Goal: Use online tool/utility: Utilize a website feature to perform a specific function

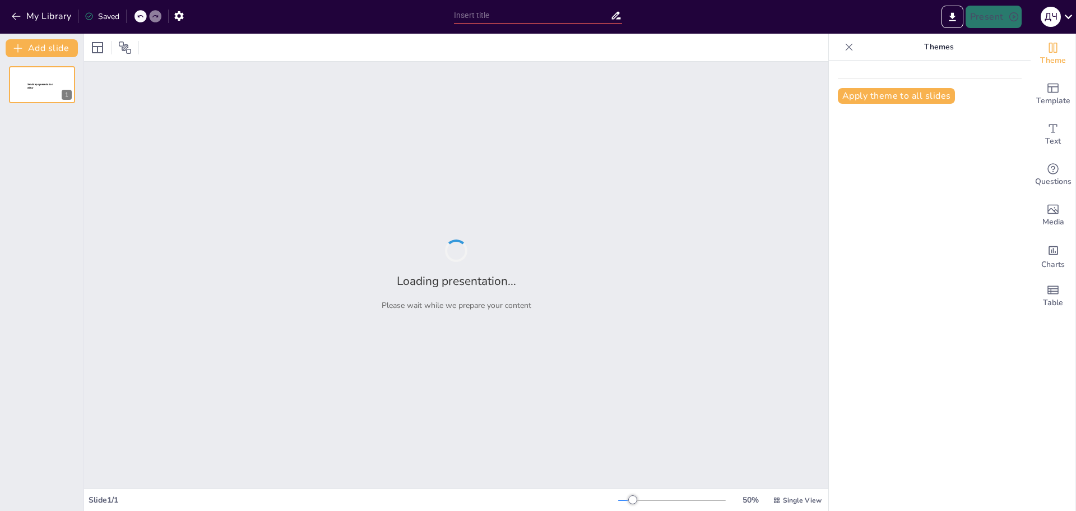
type input "Ефективні техніки обчислень для учнів середньої школи"
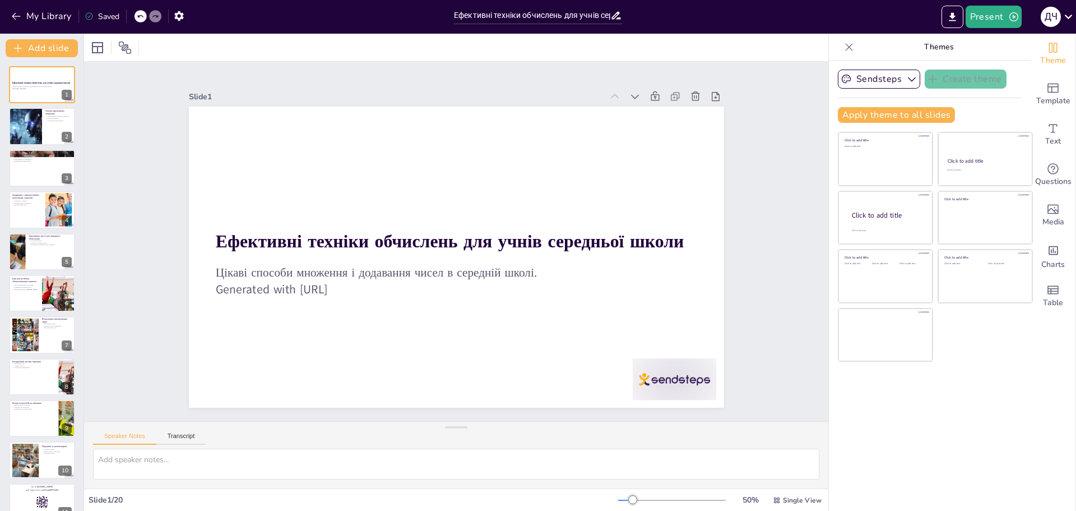
checkbox input "true"
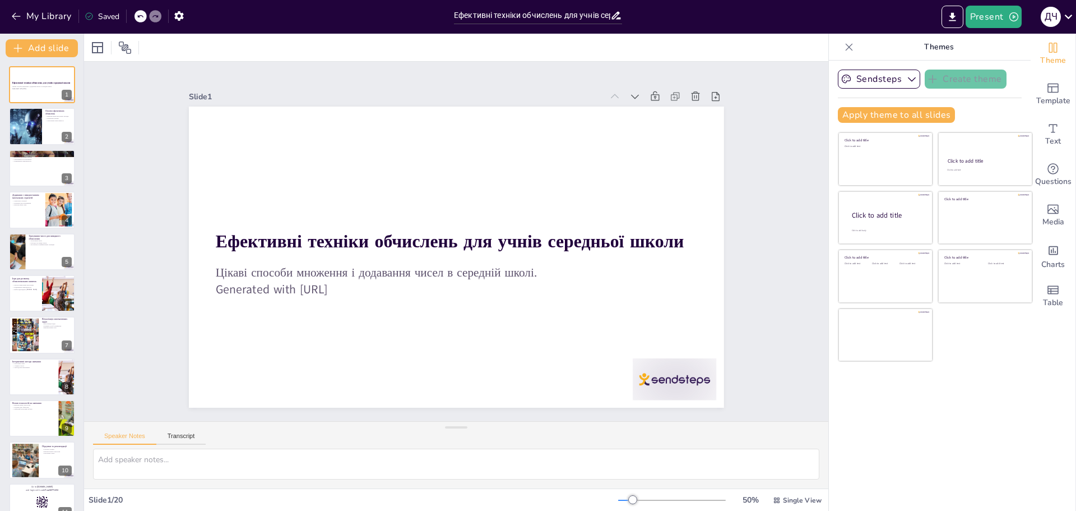
checkbox input "true"
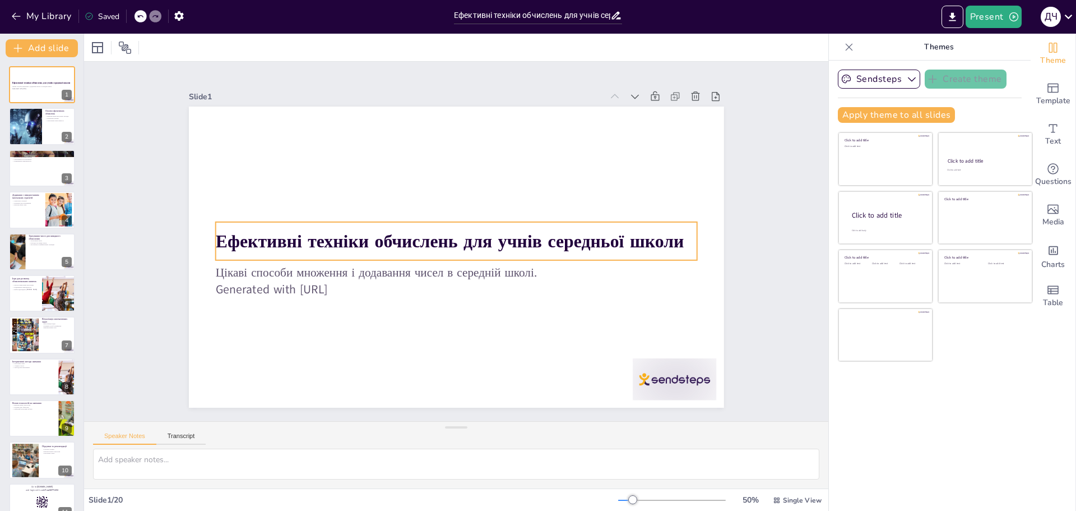
checkbox input "true"
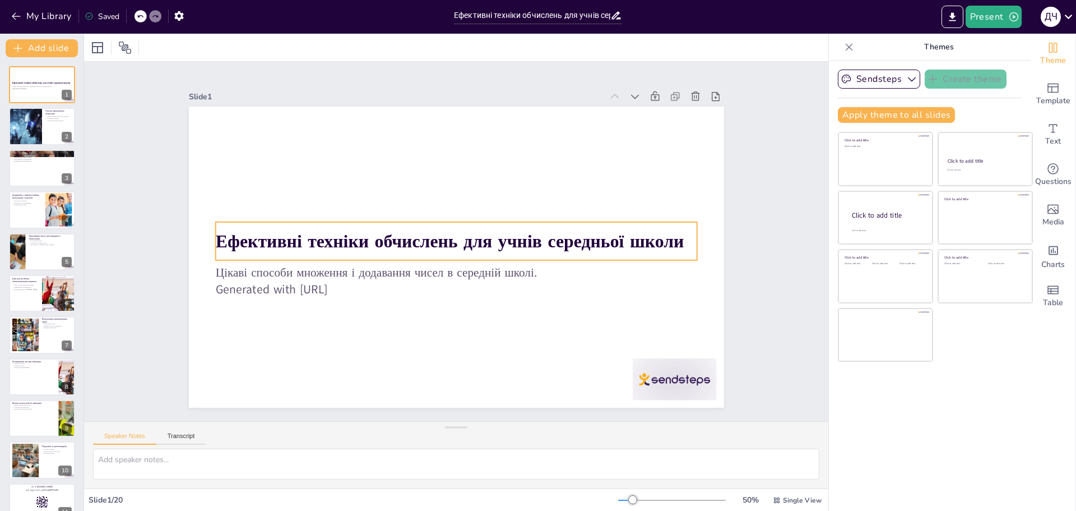
checkbox input "true"
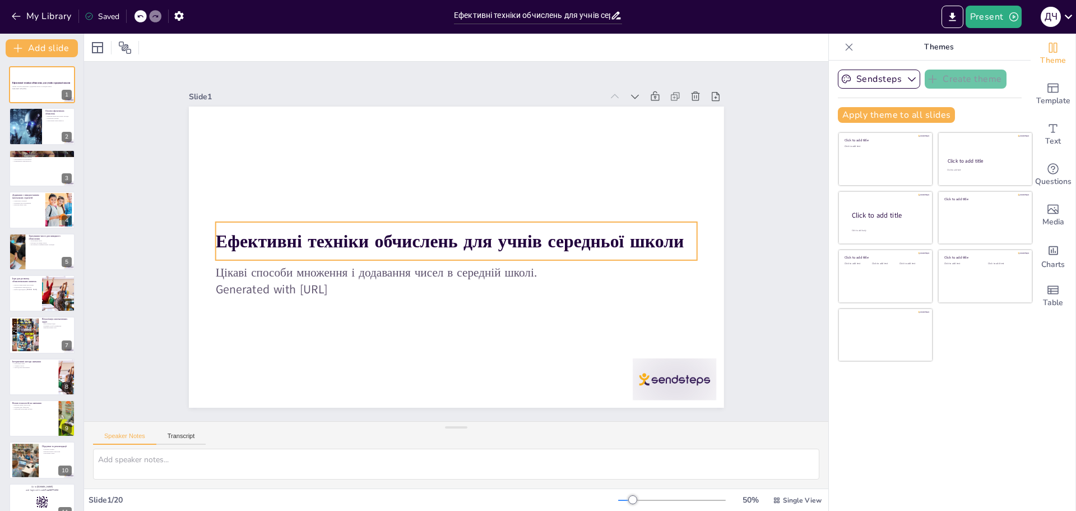
checkbox input "true"
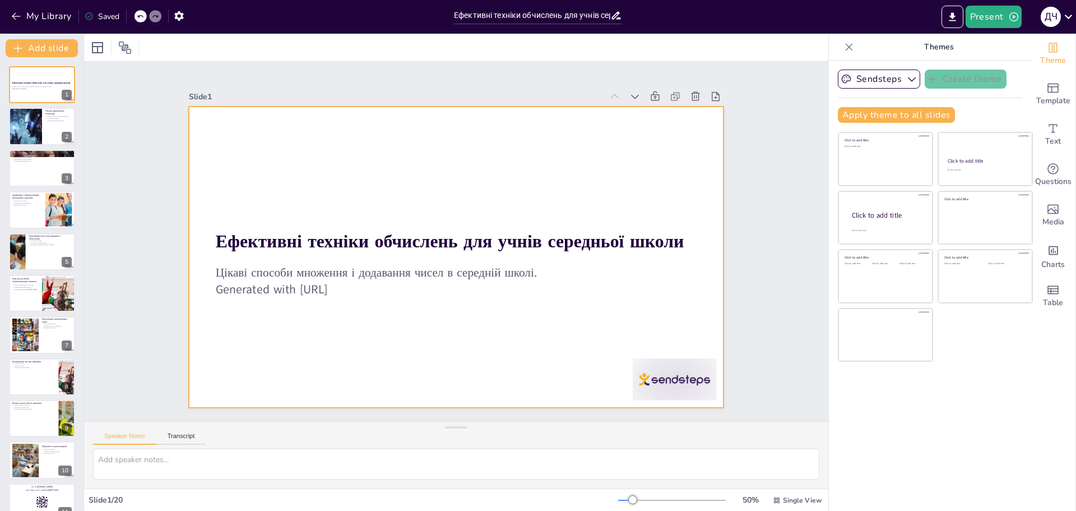
checkbox input "true"
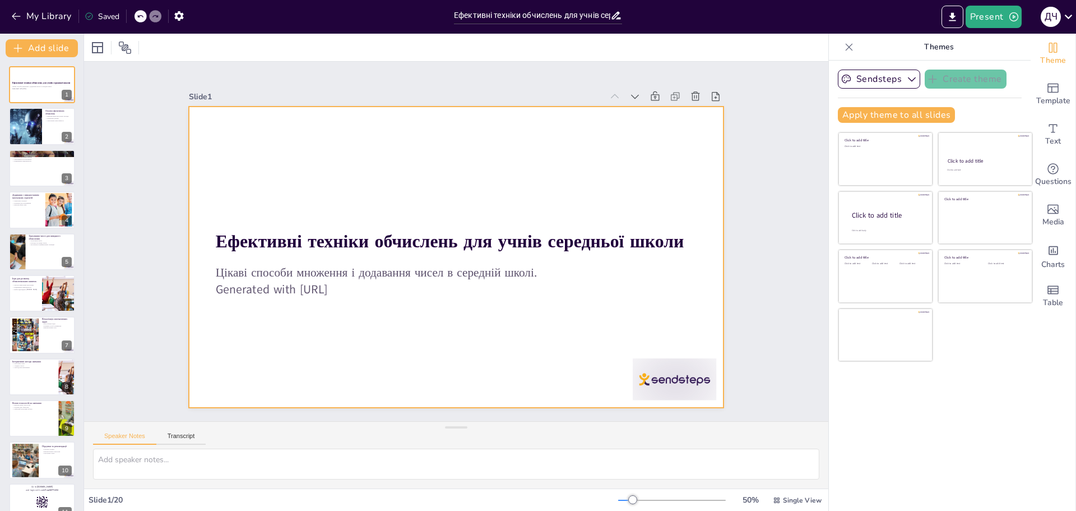
checkbox input "true"
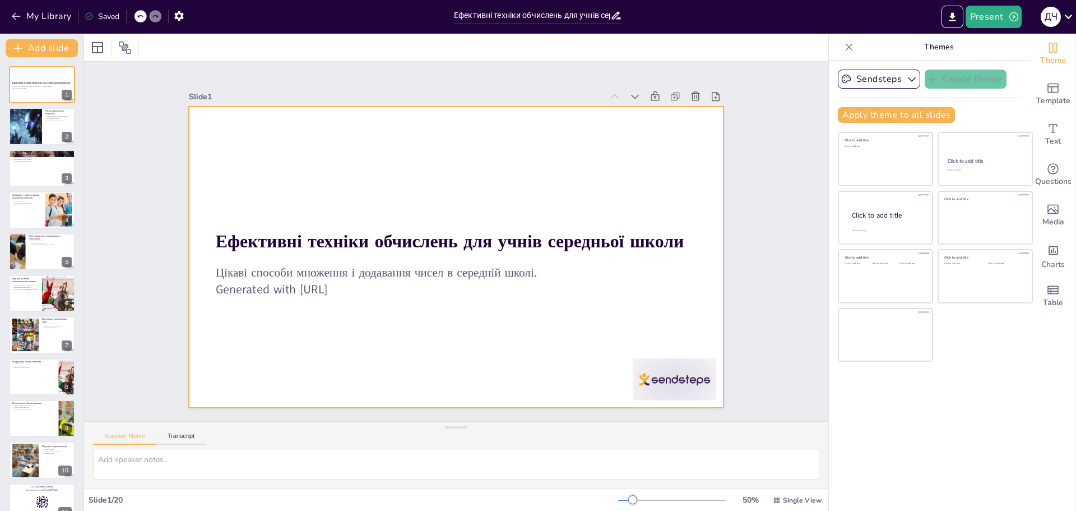
checkbox input "true"
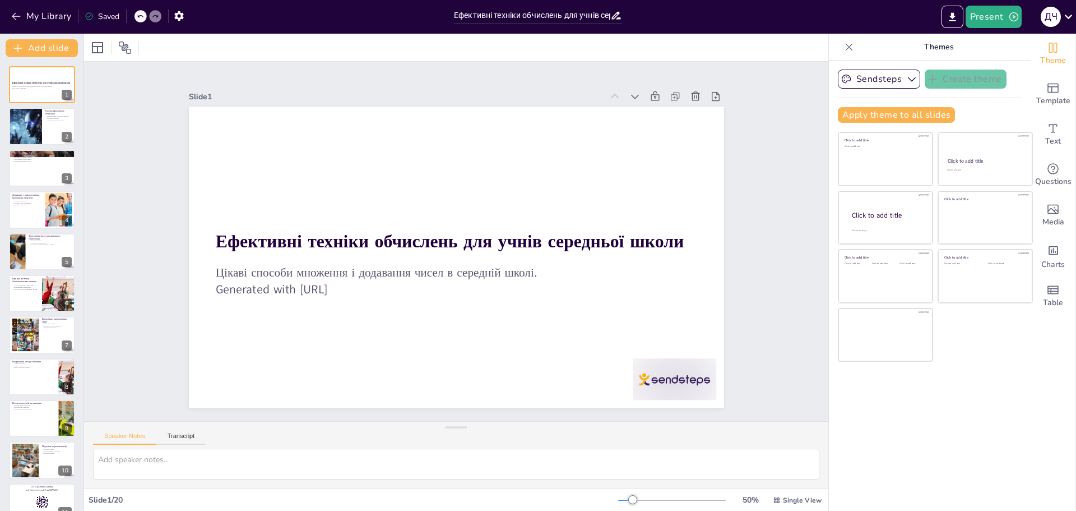
checkbox input "true"
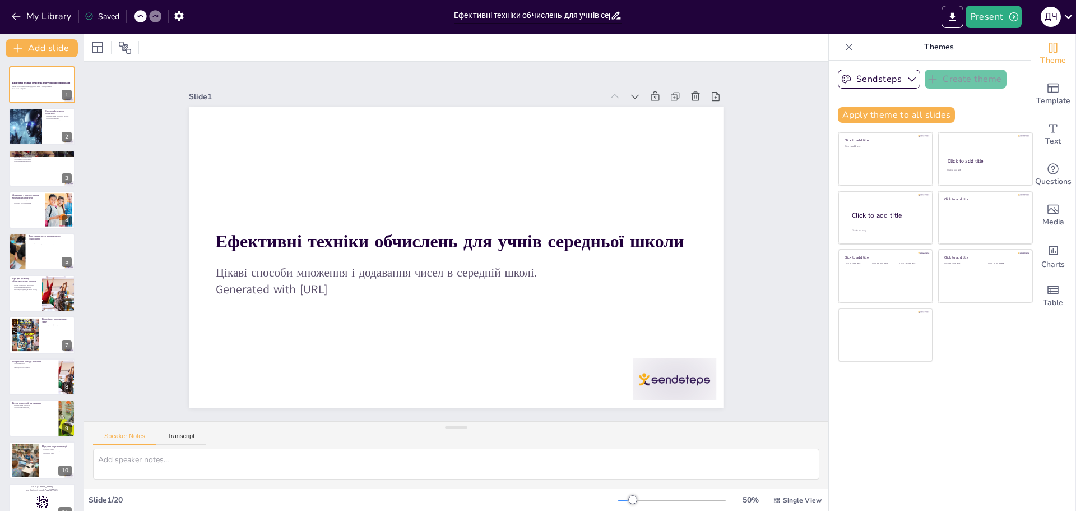
checkbox input "true"
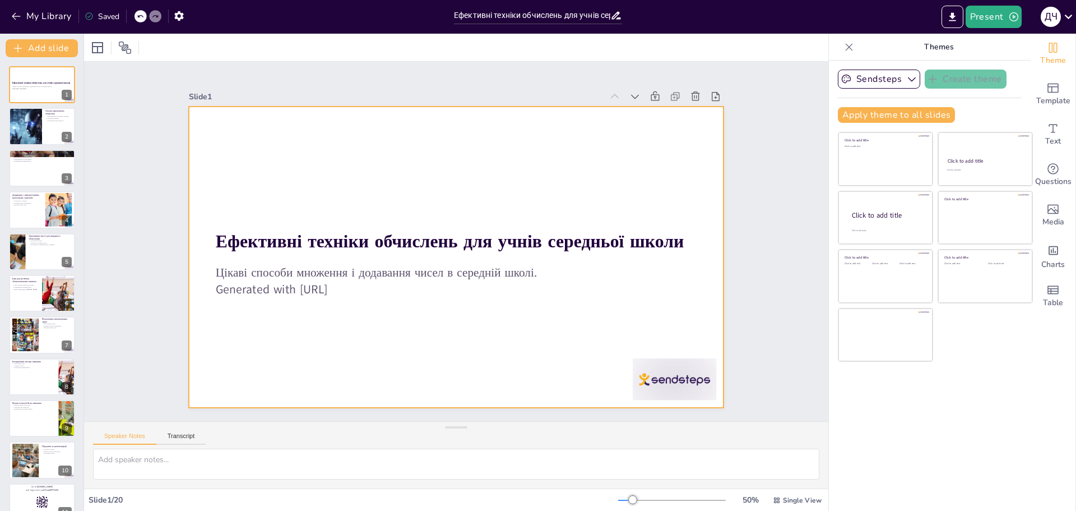
checkbox input "true"
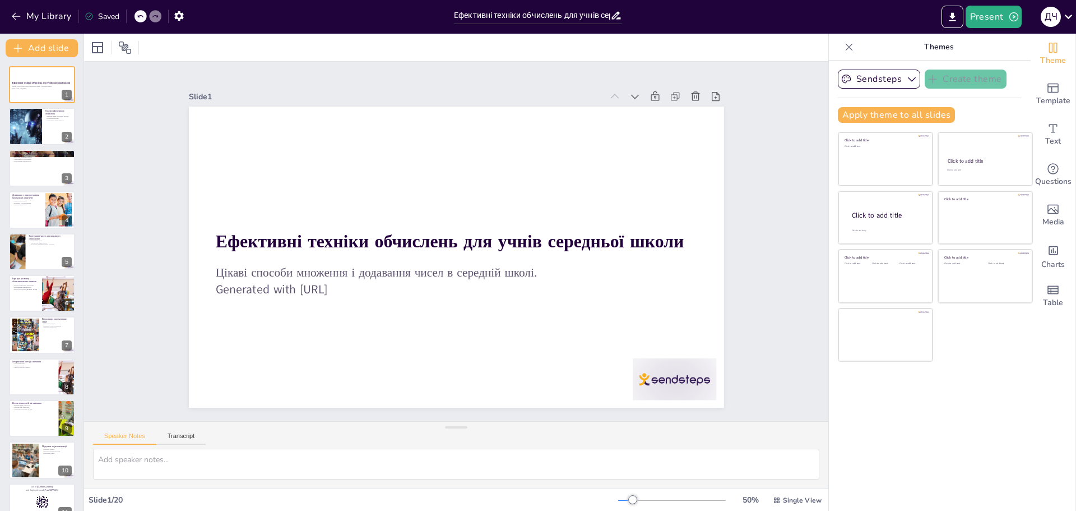
checkbox input "true"
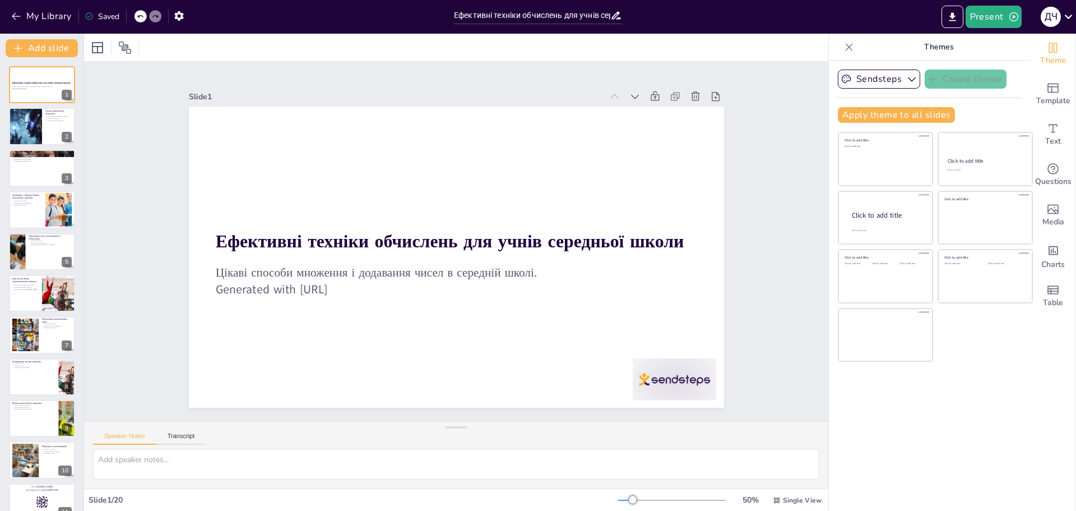
checkbox input "true"
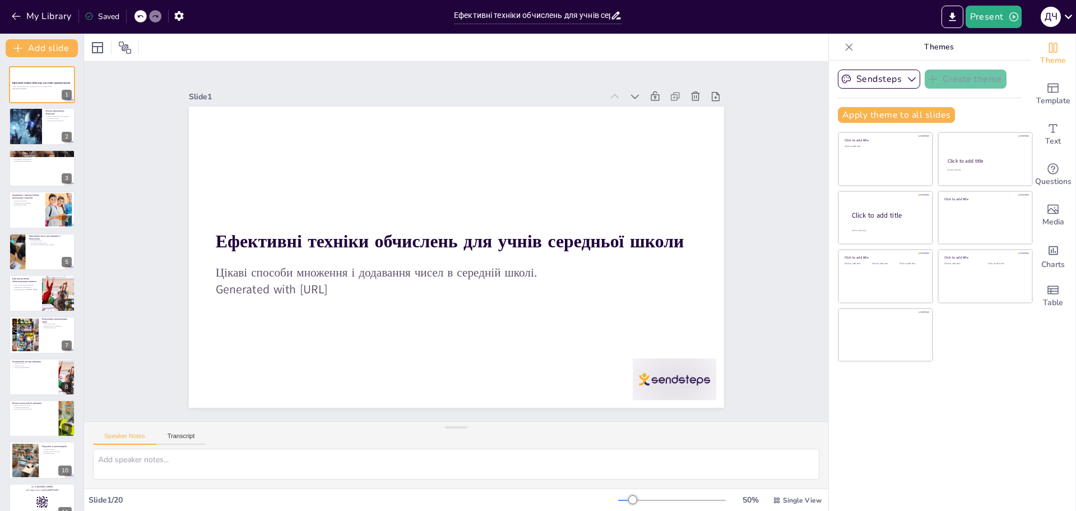
checkbox input "true"
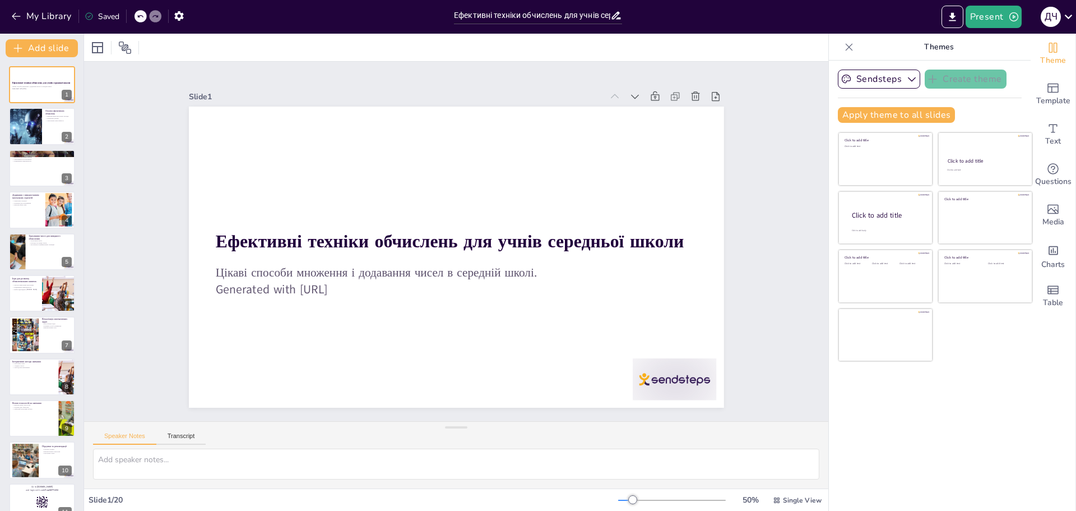
checkbox input "true"
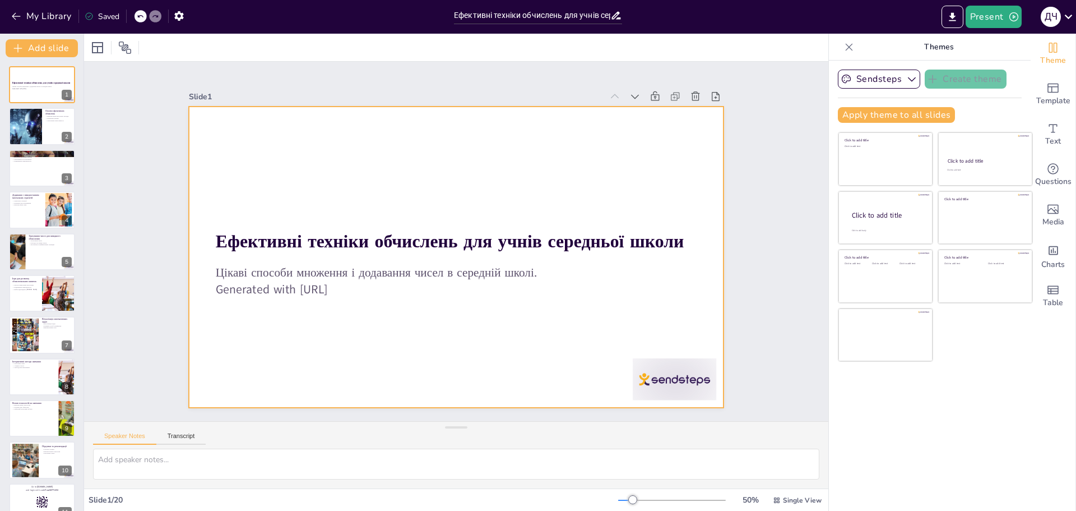
checkbox input "true"
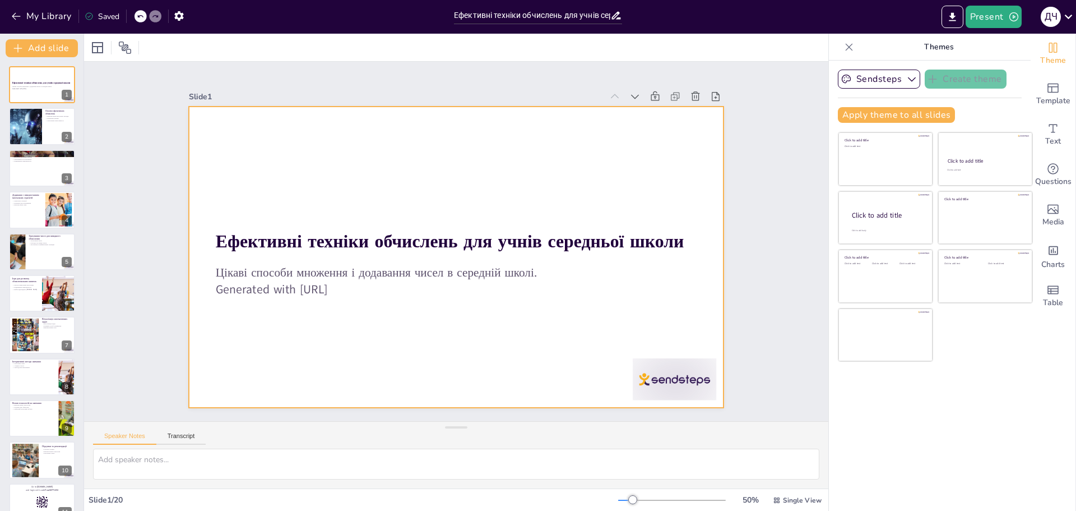
checkbox input "true"
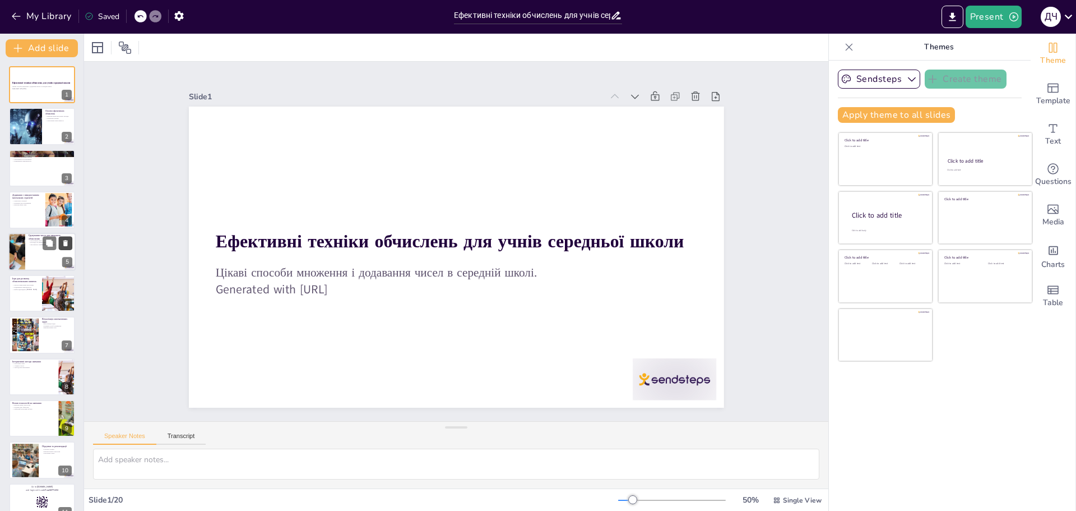
checkbox input "true"
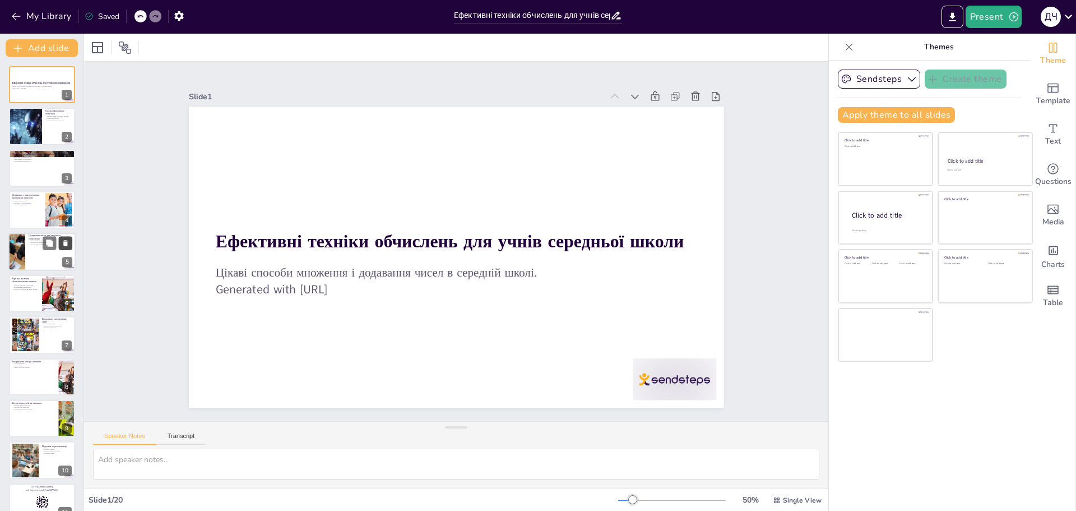
checkbox input "true"
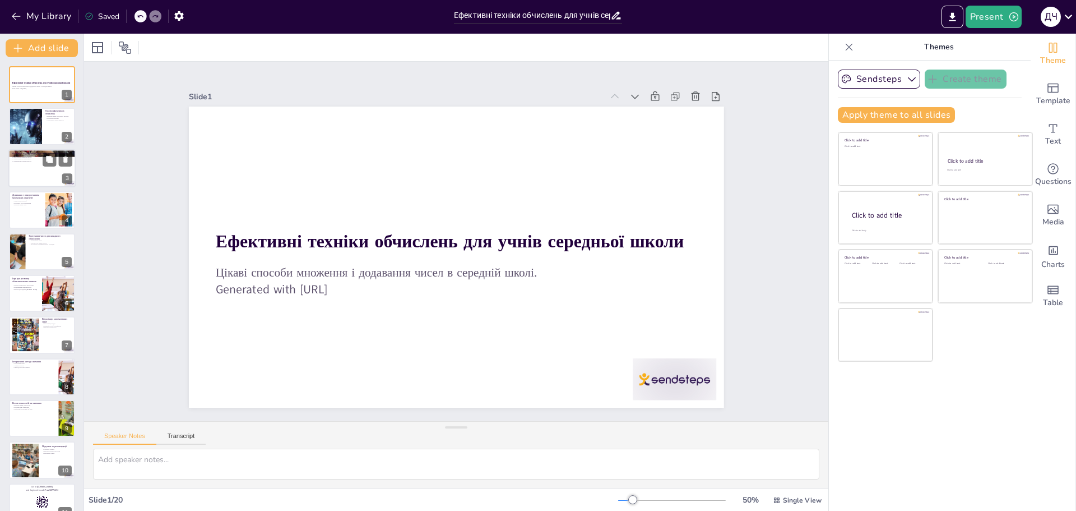
checkbox input "true"
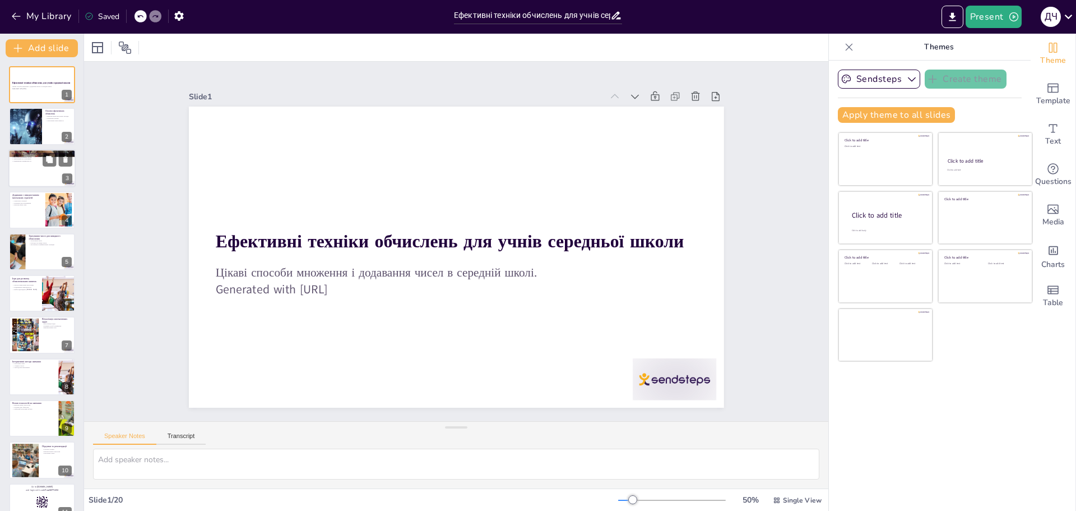
checkbox input "true"
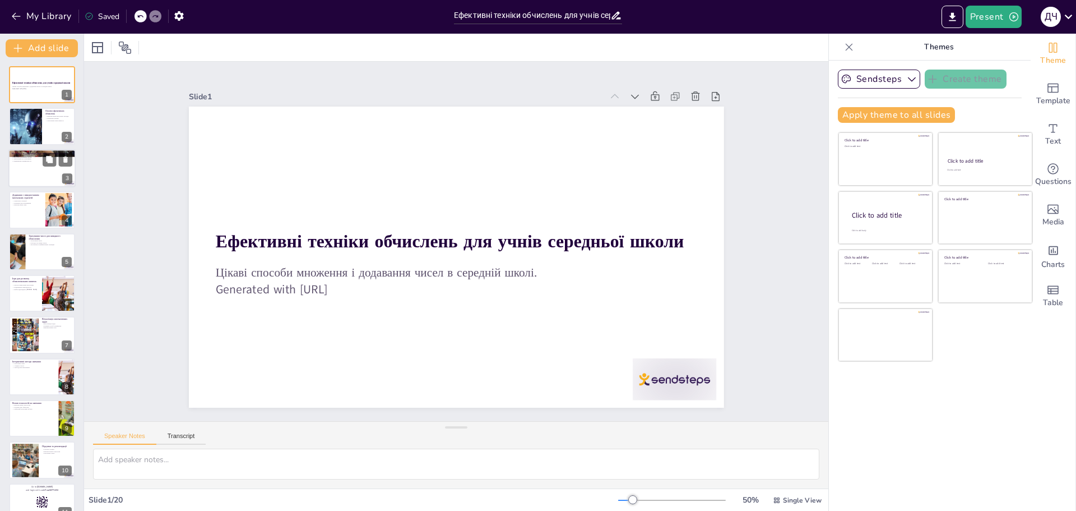
checkbox input "true"
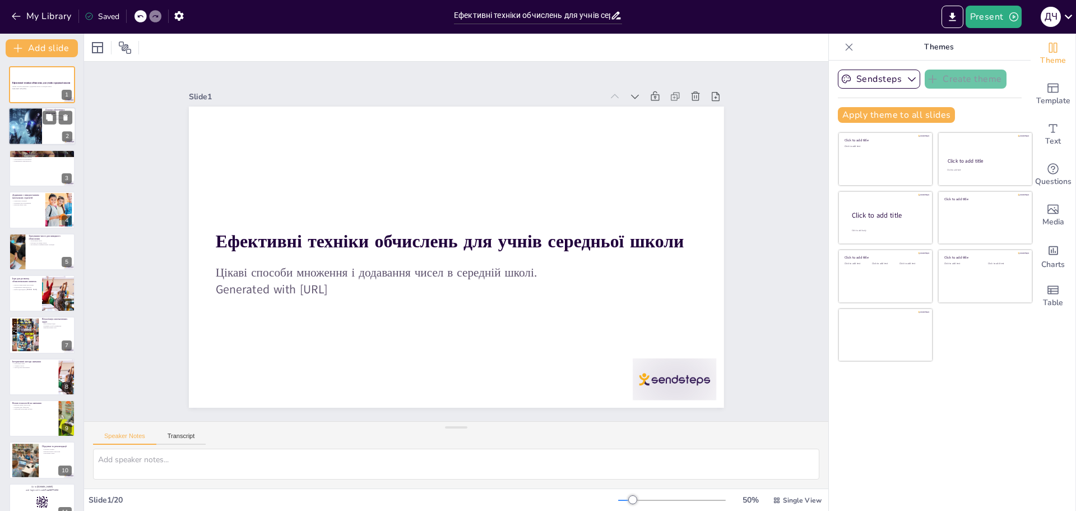
checkbox input "true"
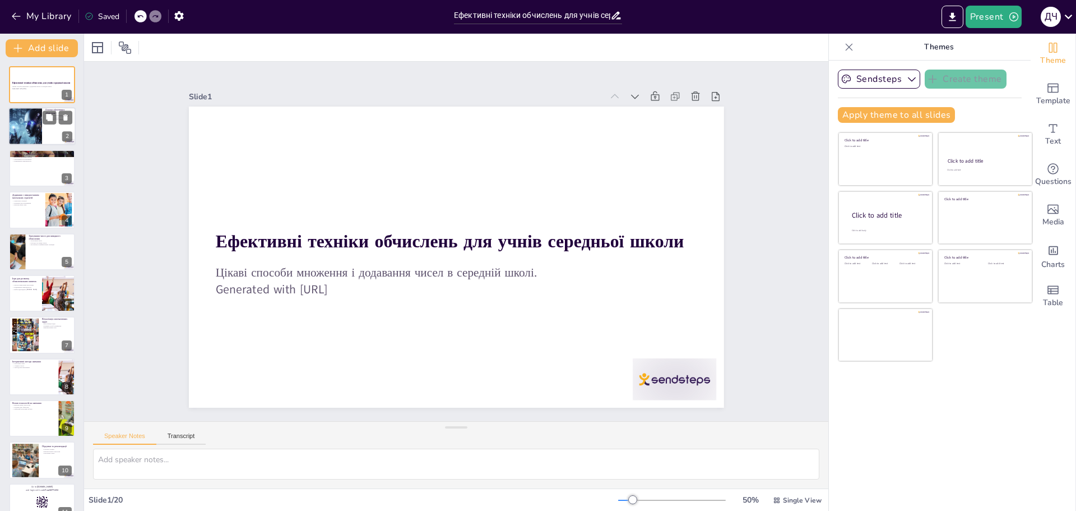
checkbox input "true"
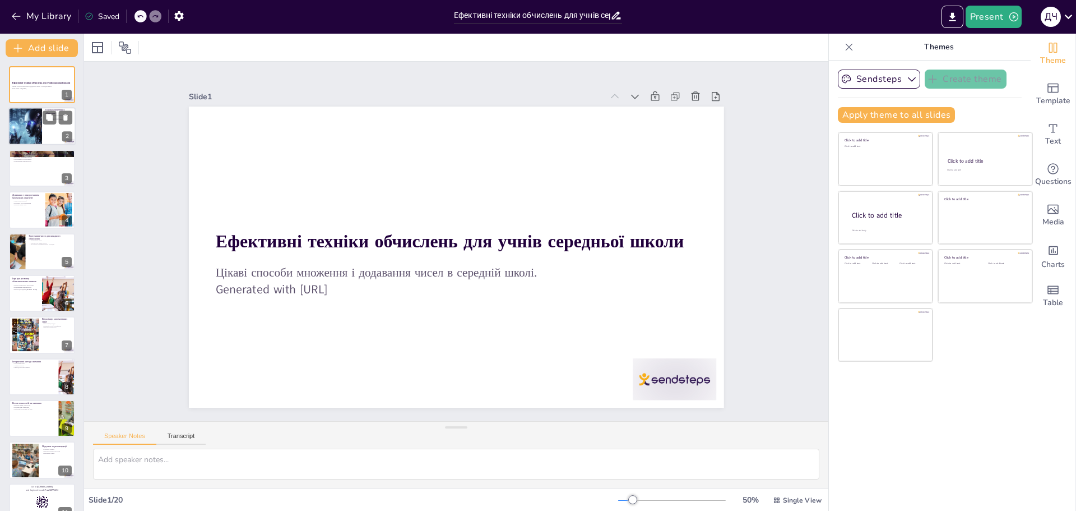
click at [21, 131] on div at bounding box center [25, 127] width 50 height 38
type textarea "Візуальні методи обчислень допомагають учням краще розуміти числові взаємозв'яз…"
checkbox input "true"
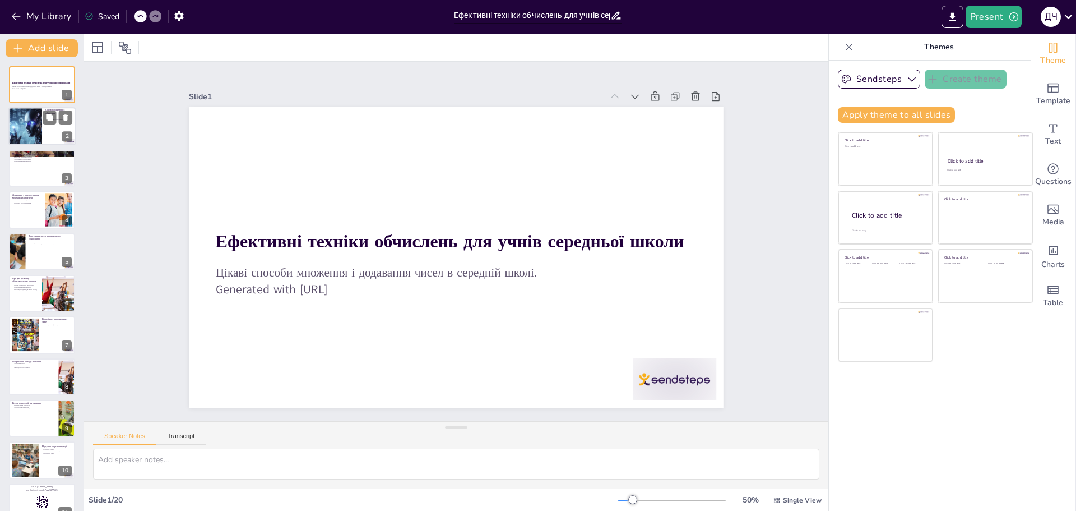
checkbox input "true"
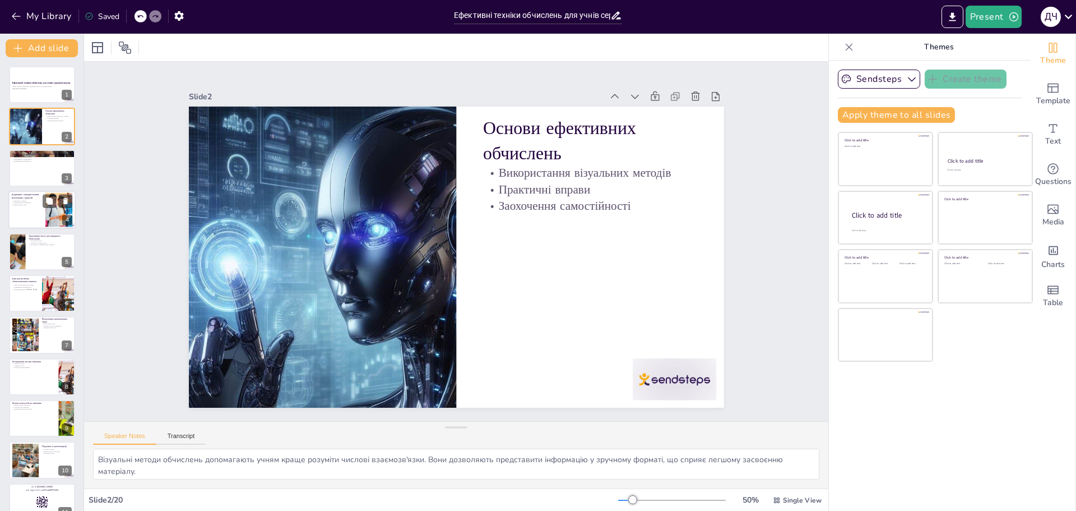
checkbox input "true"
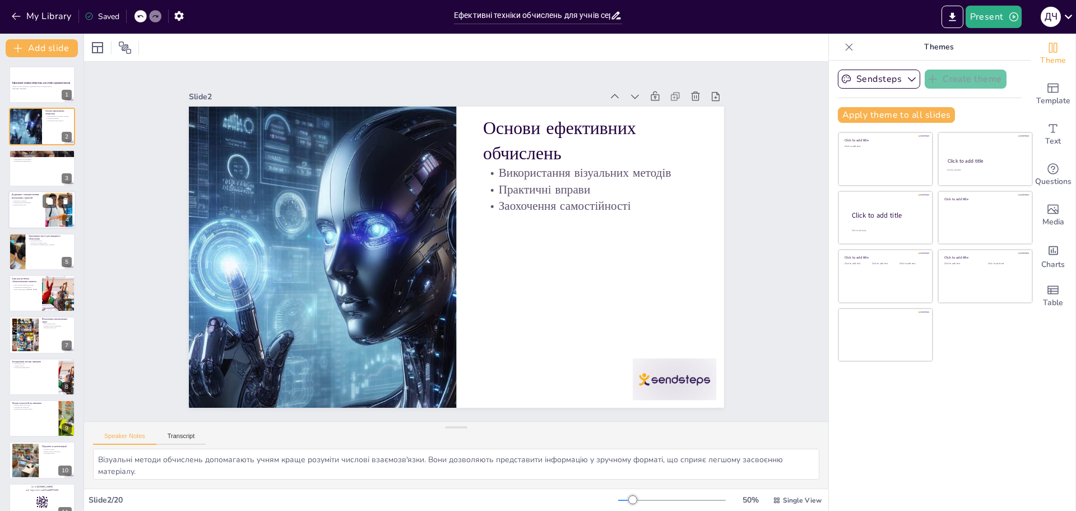
checkbox input "true"
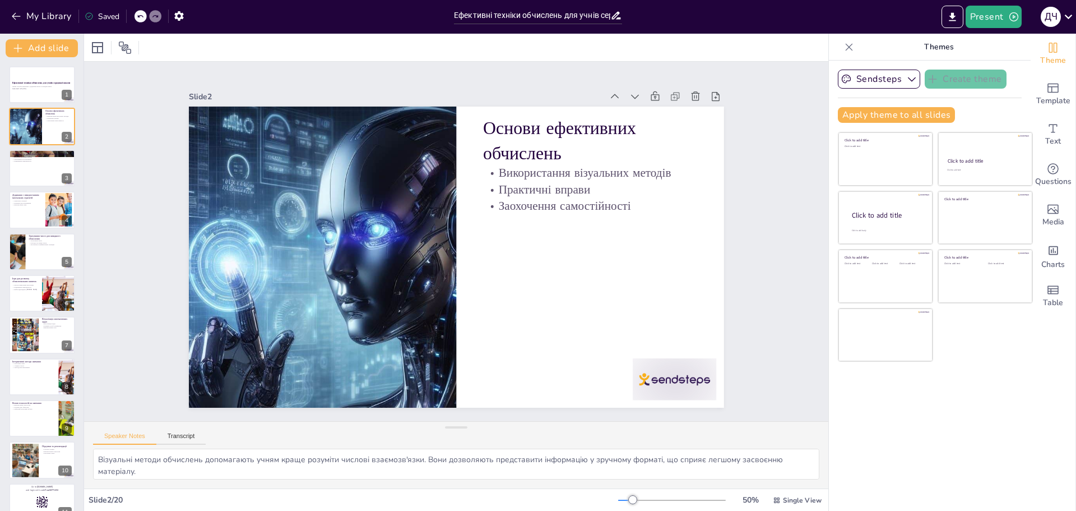
checkbox input "true"
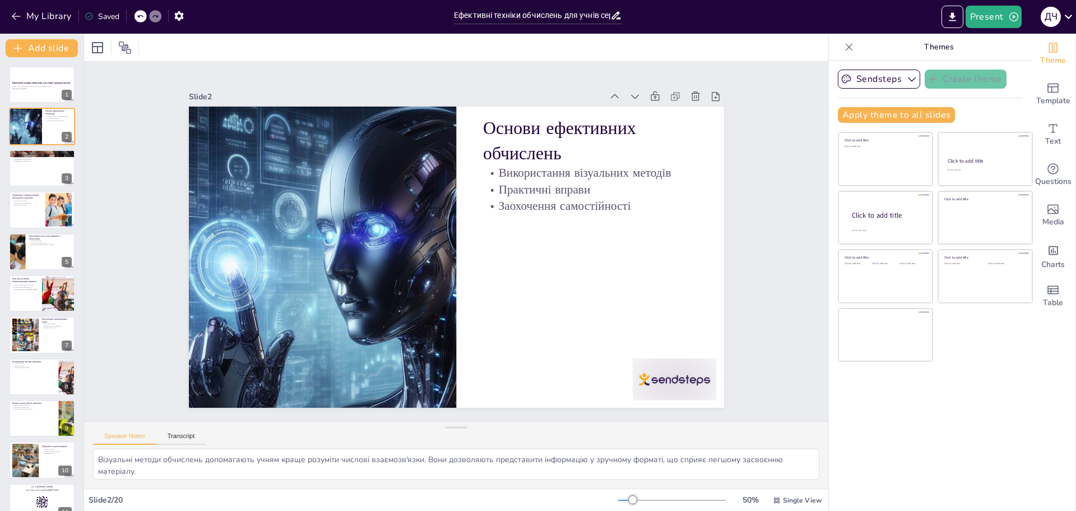
checkbox input "true"
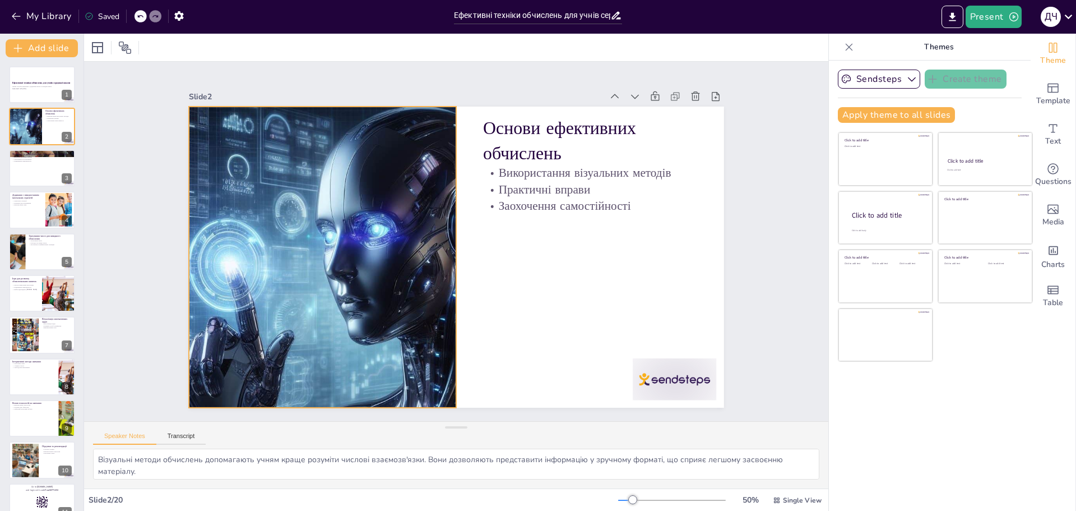
checkbox input "true"
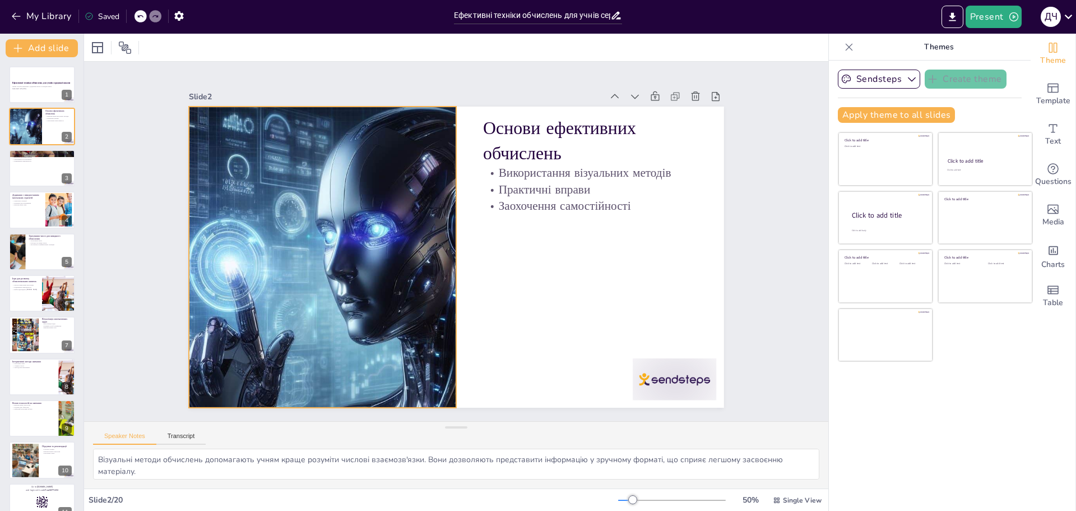
checkbox input "true"
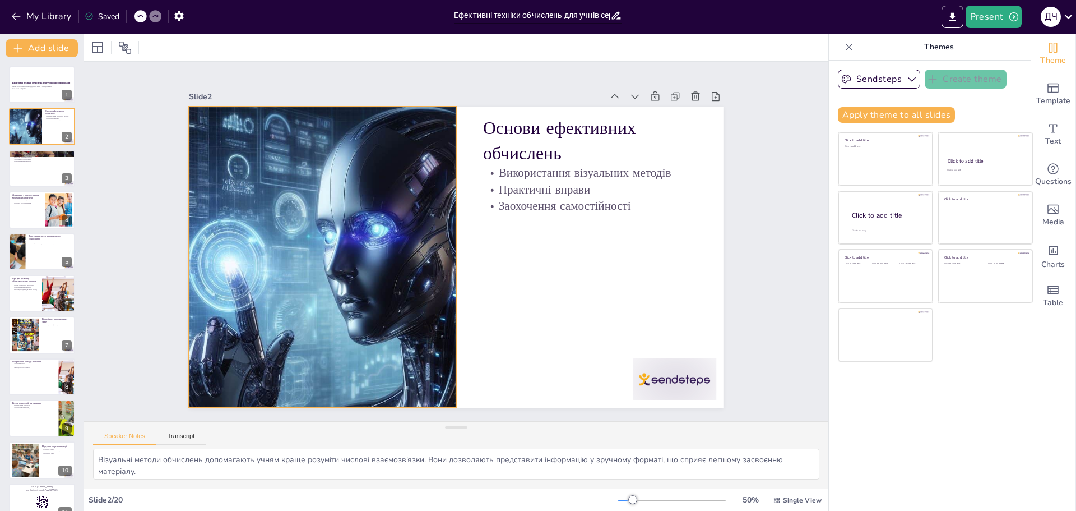
checkbox input "true"
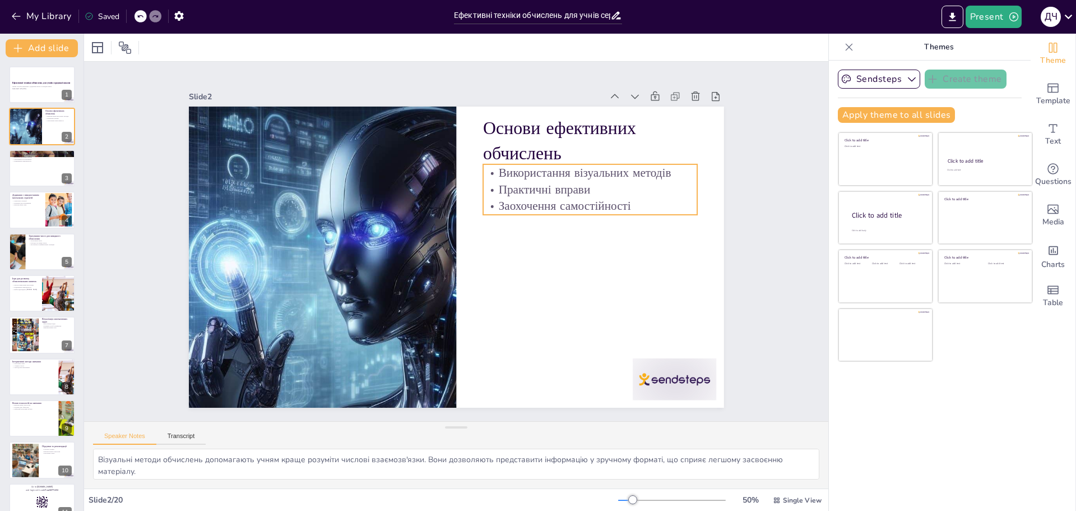
checkbox input "true"
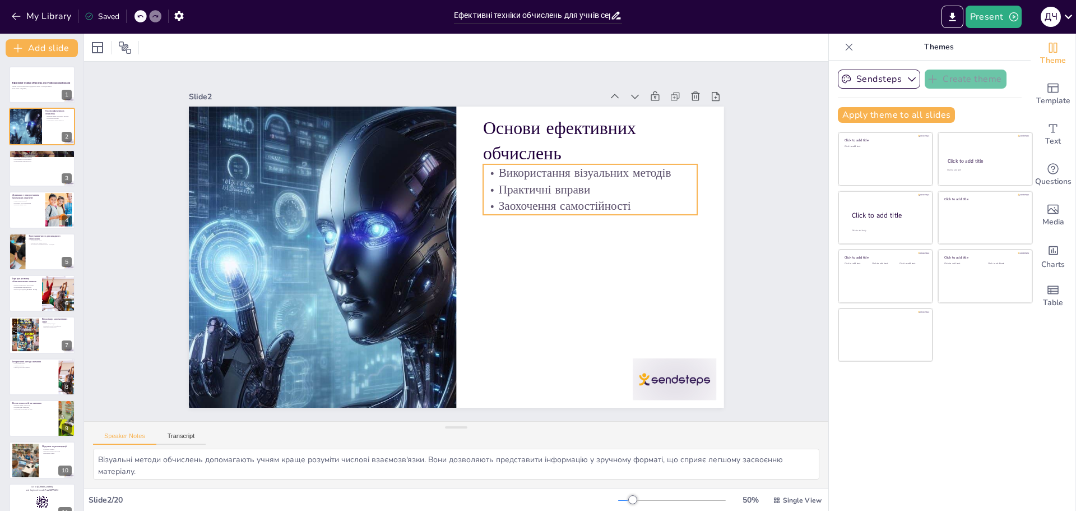
checkbox input "true"
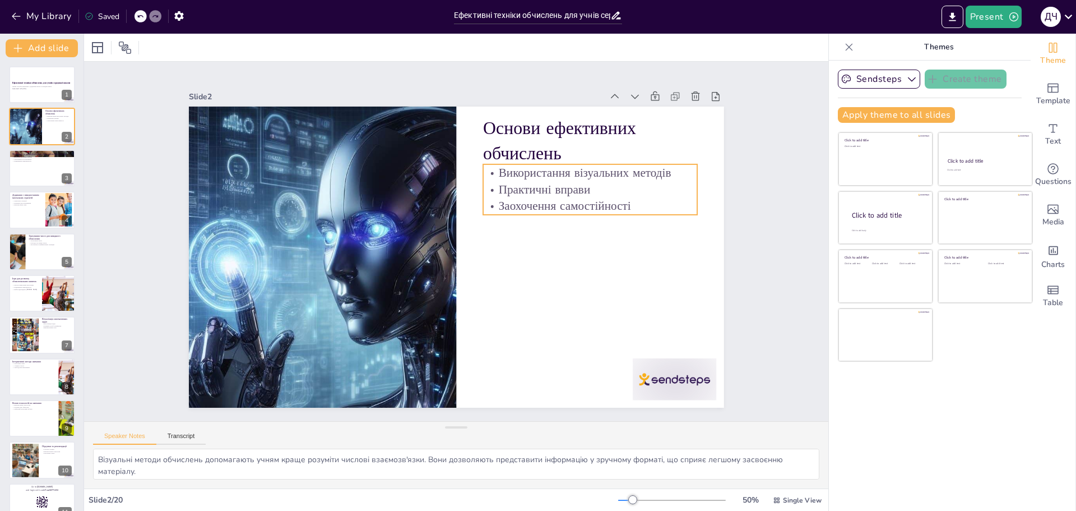
checkbox input "true"
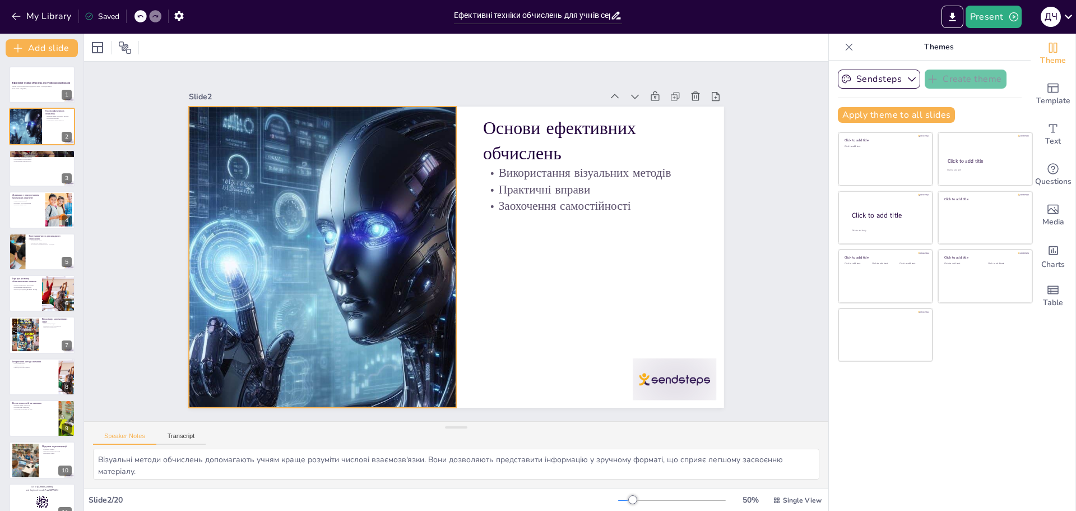
checkbox input "true"
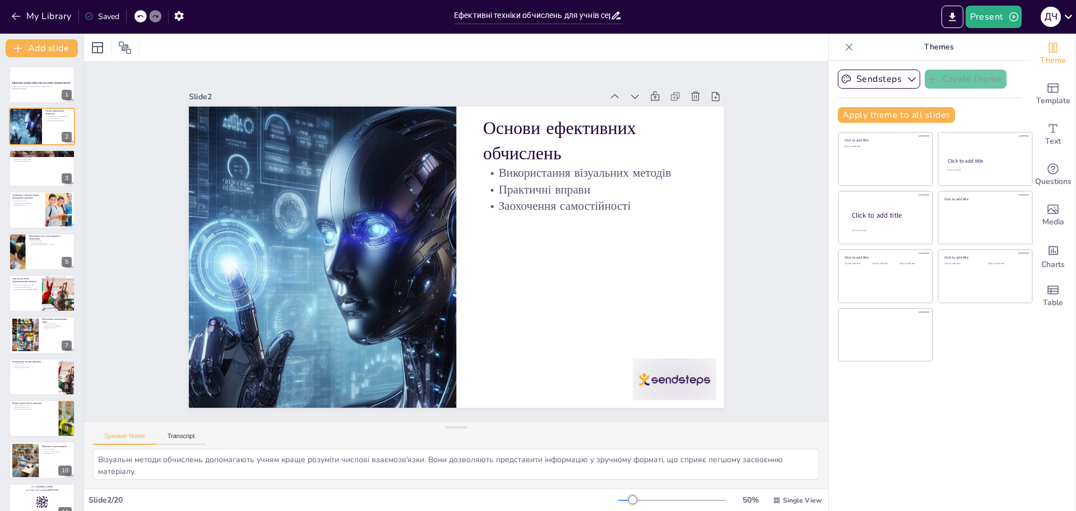
checkbox input "true"
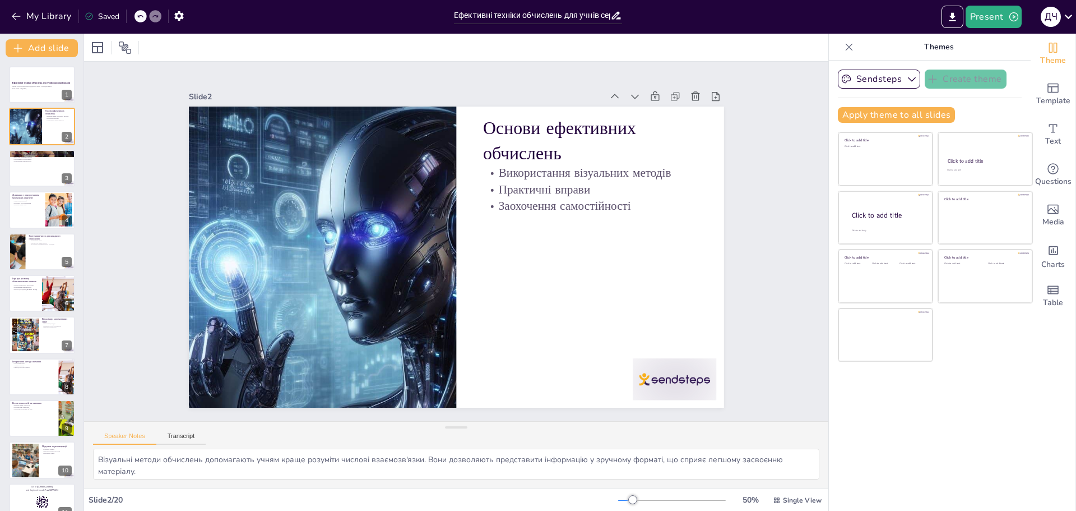
checkbox input "true"
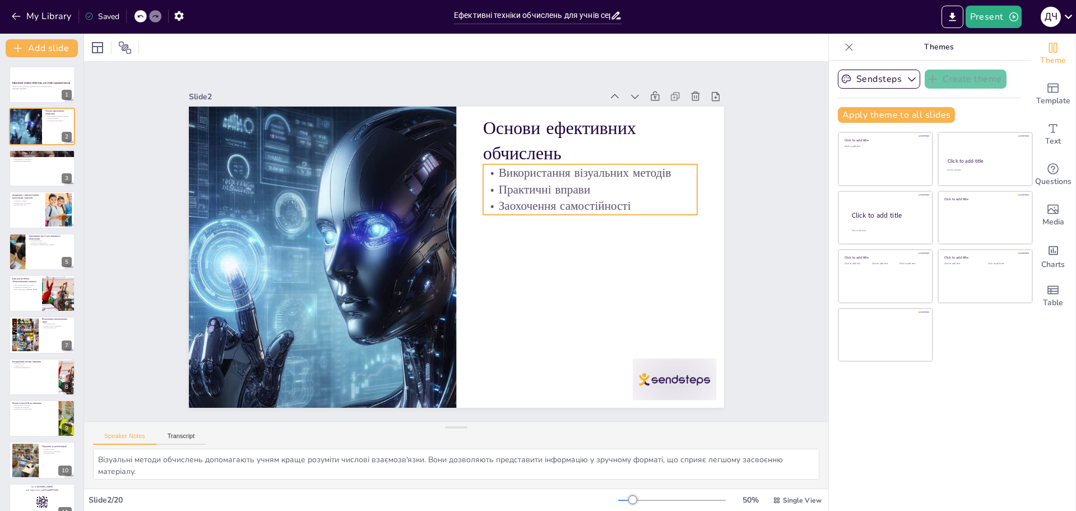
checkbox input "true"
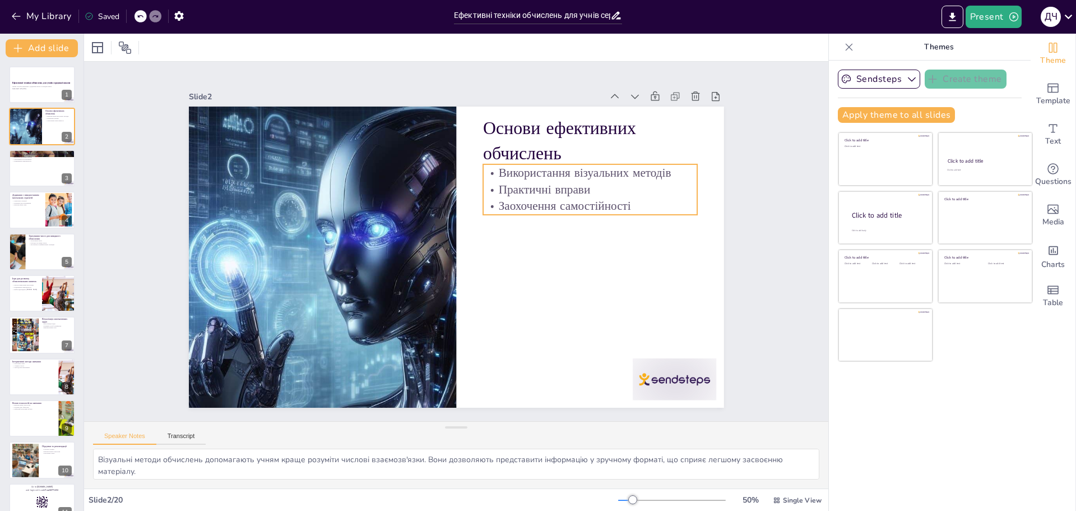
checkbox input "true"
click at [20, 175] on div at bounding box center [41, 168] width 67 height 38
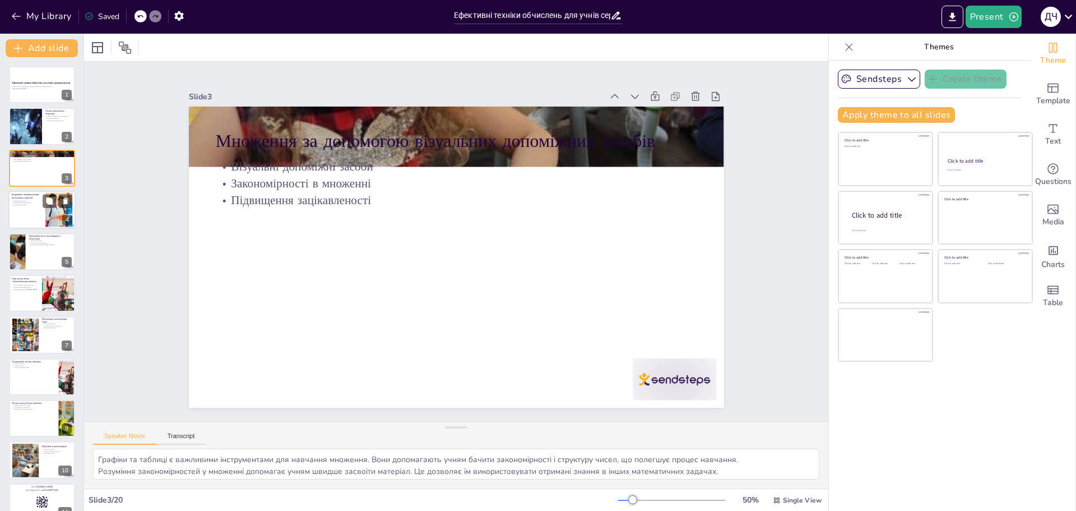
click at [22, 211] on div at bounding box center [41, 210] width 67 height 38
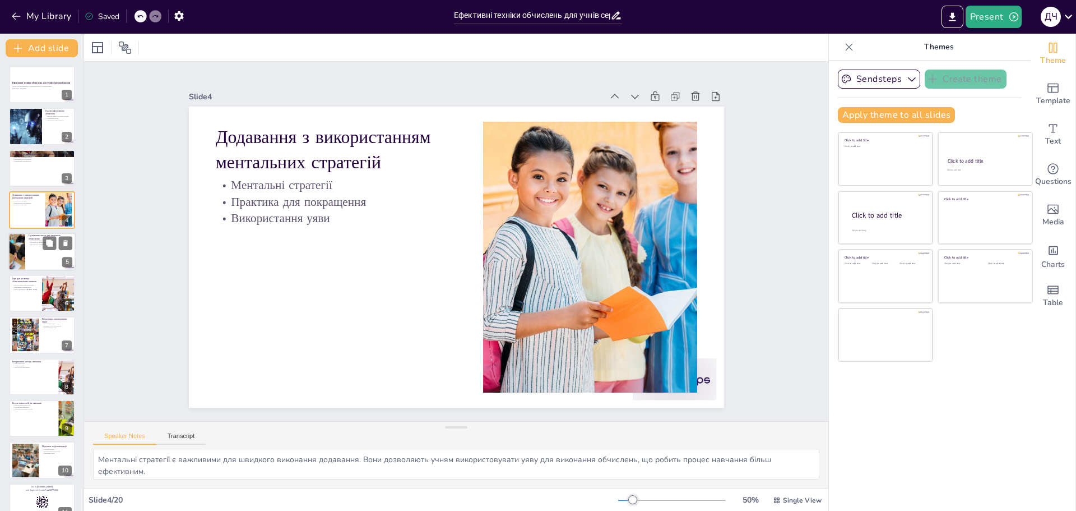
click at [24, 261] on div at bounding box center [17, 252] width 50 height 38
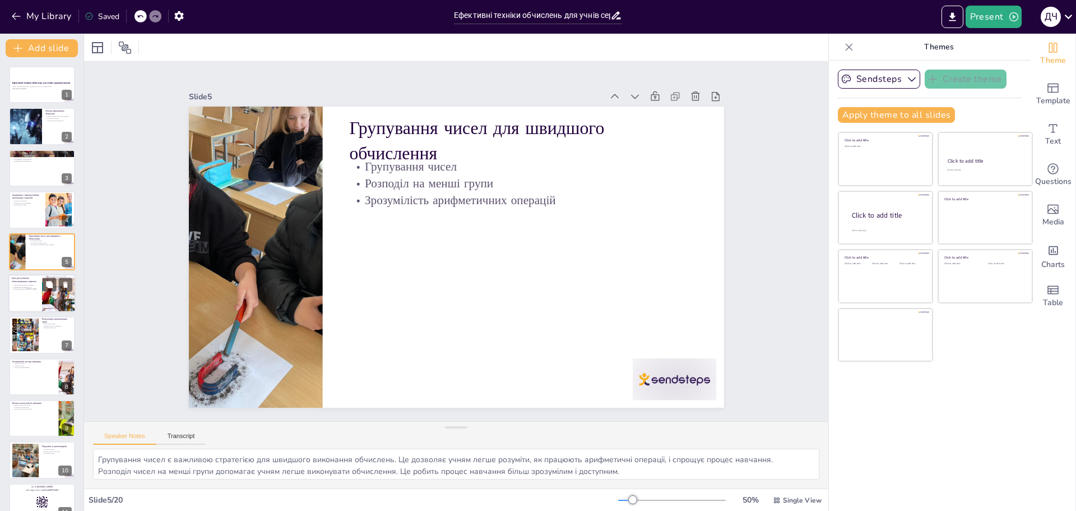
click at [21, 306] on div at bounding box center [41, 293] width 67 height 38
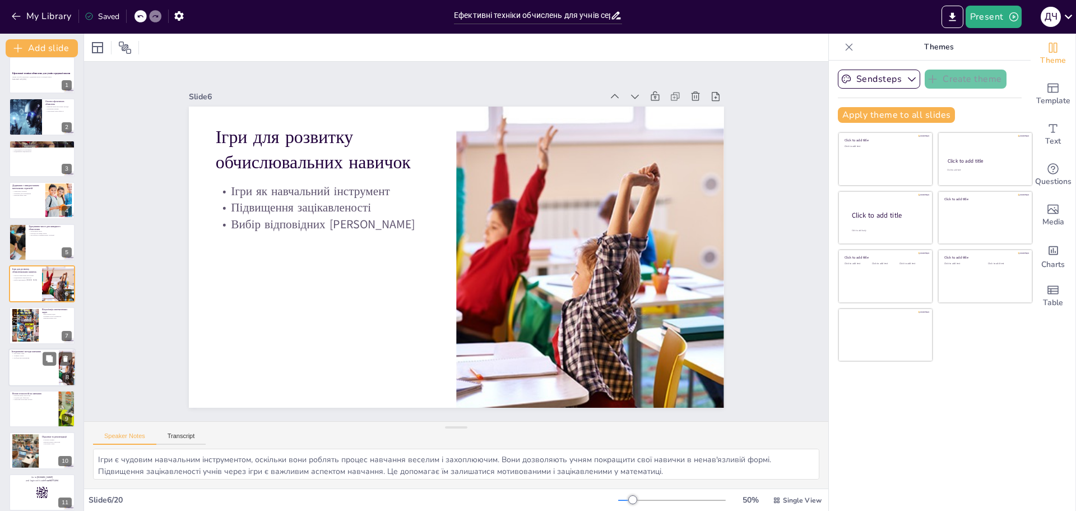
click at [25, 325] on div at bounding box center [26, 326] width 34 height 34
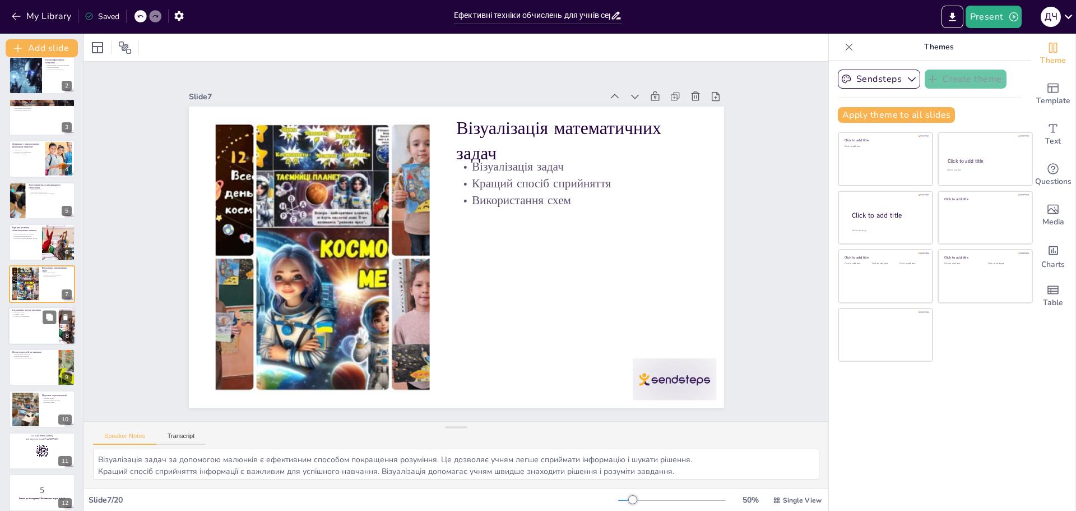
click at [29, 339] on div at bounding box center [41, 326] width 67 height 38
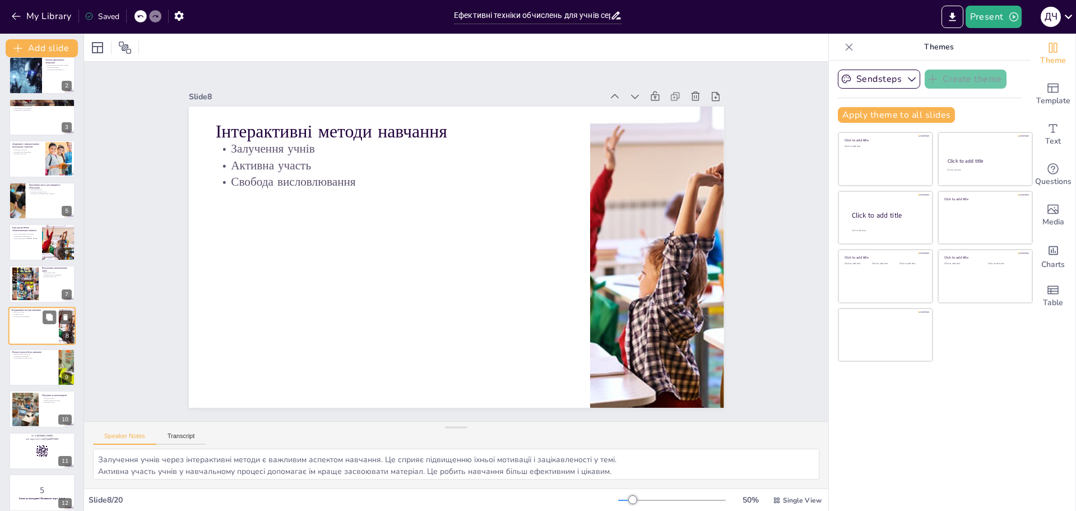
scroll to position [92, 0]
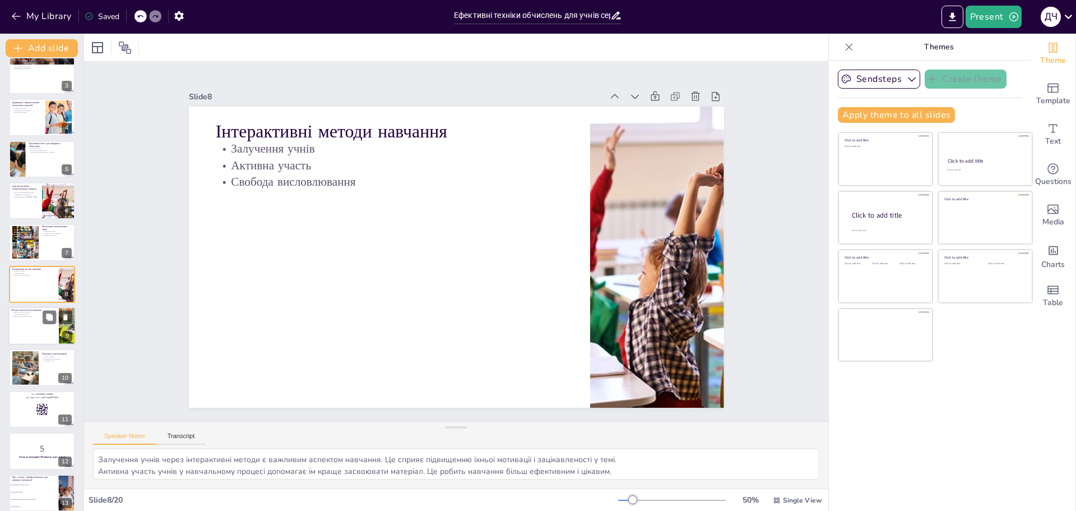
click at [21, 341] on div at bounding box center [41, 326] width 67 height 38
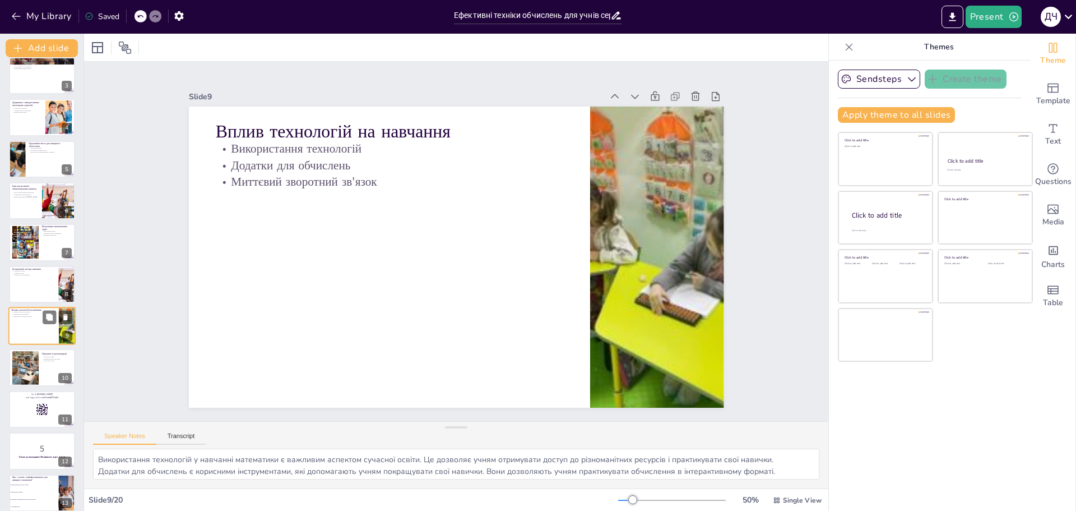
scroll to position [135, 0]
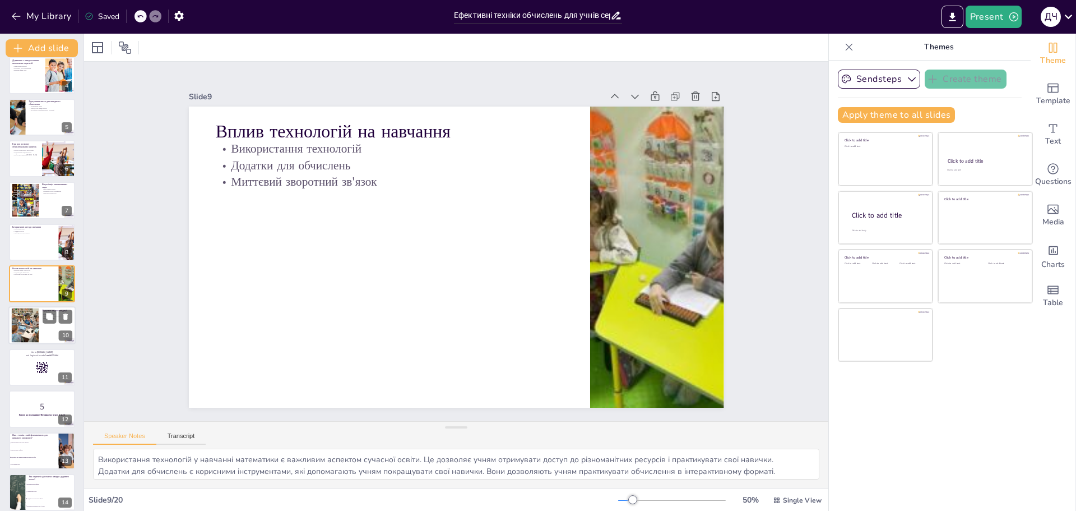
click at [21, 338] on div at bounding box center [24, 325] width 45 height 34
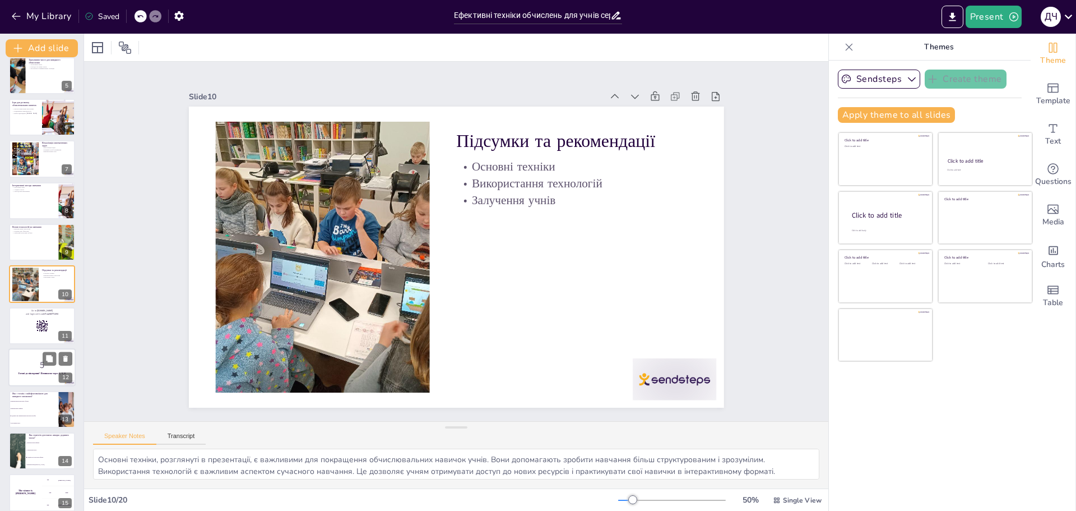
click at [17, 368] on p "5" at bounding box center [42, 365] width 61 height 12
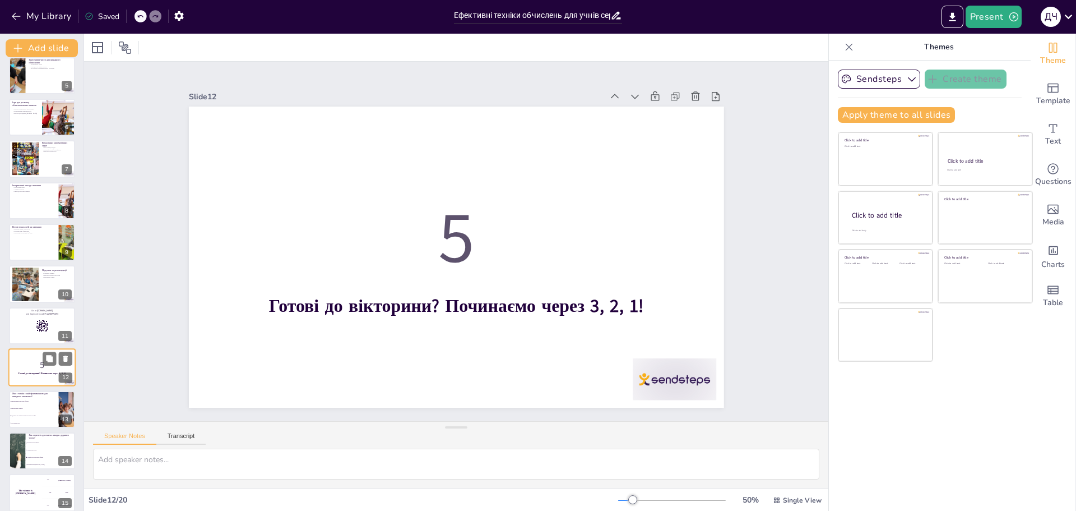
scroll to position [260, 0]
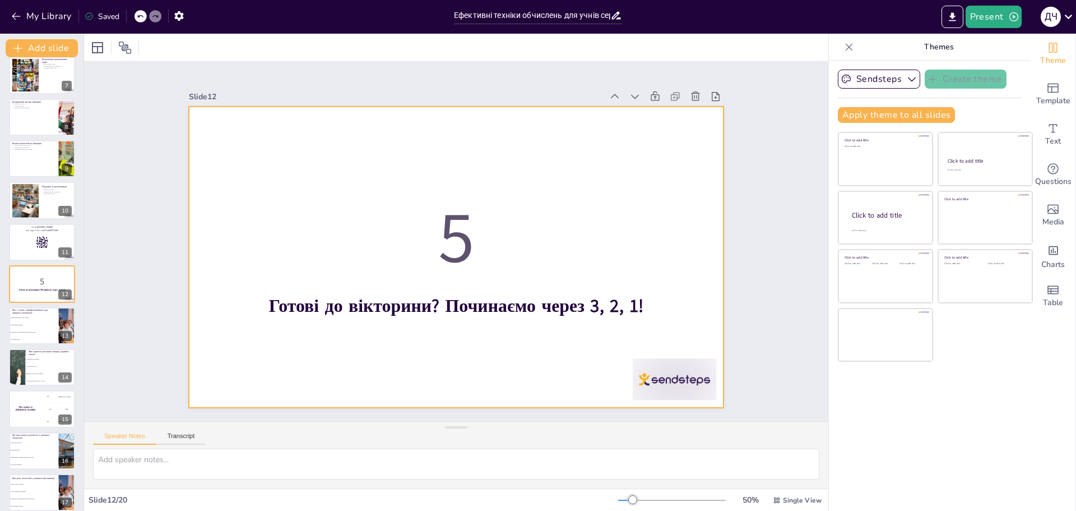
click at [26, 263] on div "Ефективні техніки обчислень для учнів середньої школи Цікаві способи множення і…" at bounding box center [42, 222] width 84 height 830
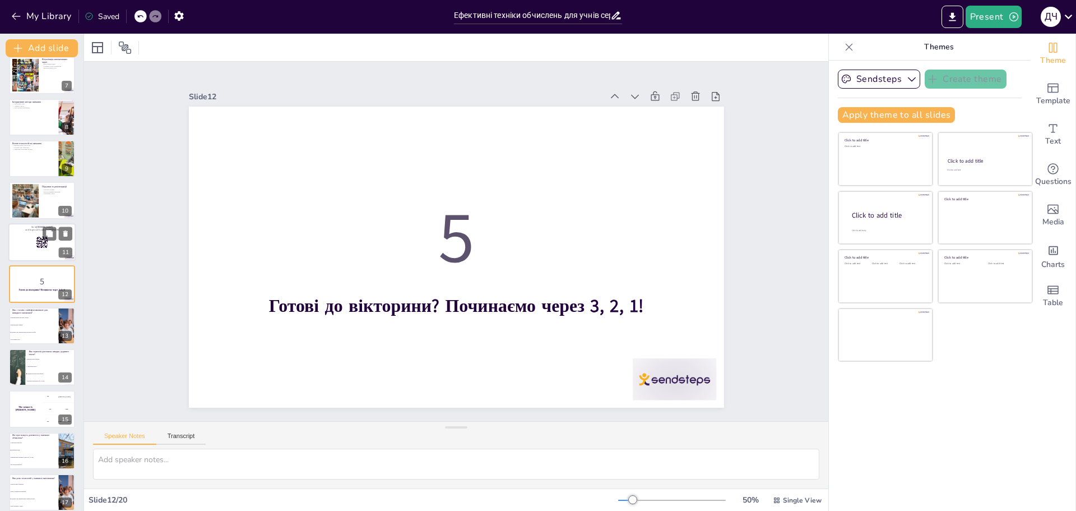
click at [24, 250] on div at bounding box center [41, 242] width 67 height 38
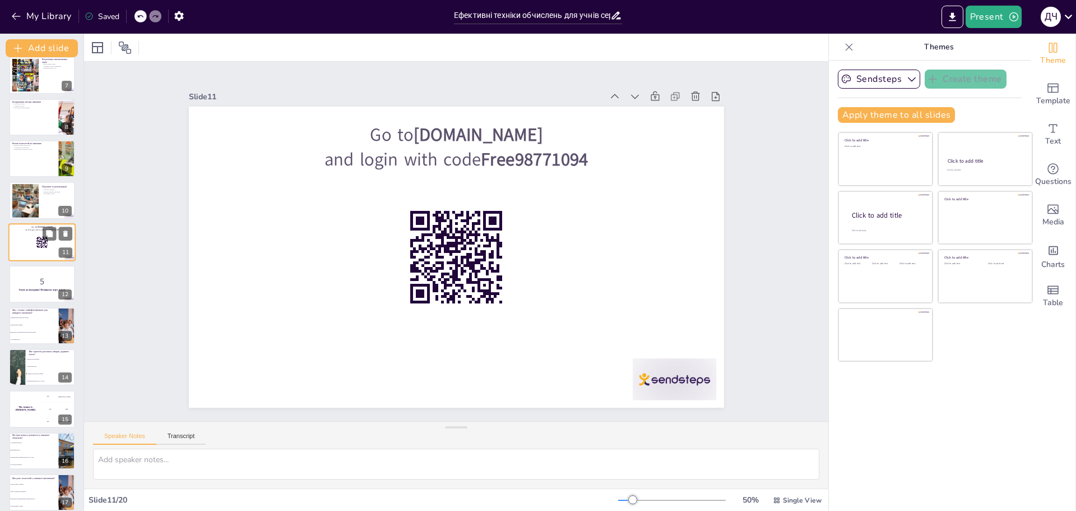
scroll to position [217, 0]
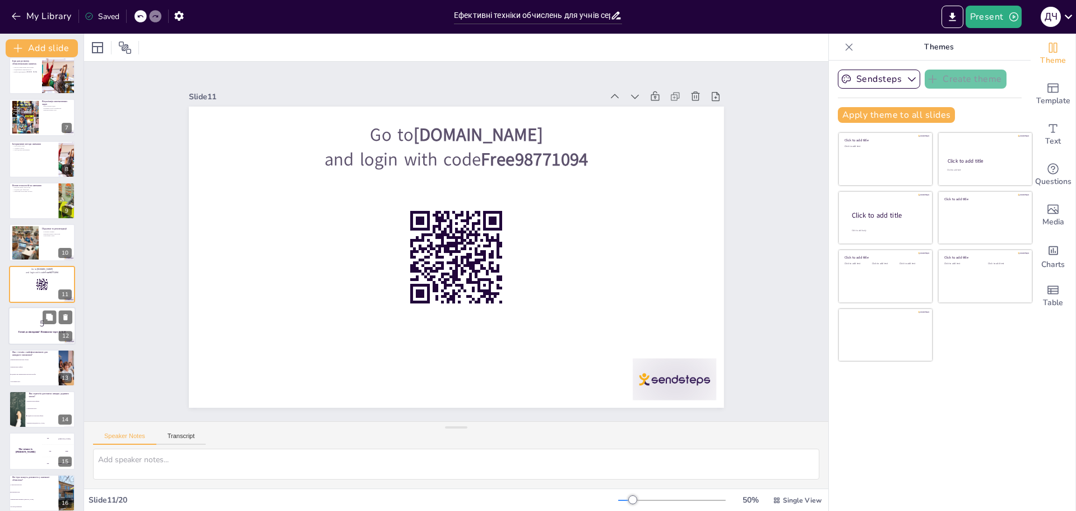
click at [24, 334] on div "Готові до вікторини? Починаємо через 3, 2, 1!" at bounding box center [42, 332] width 61 height 5
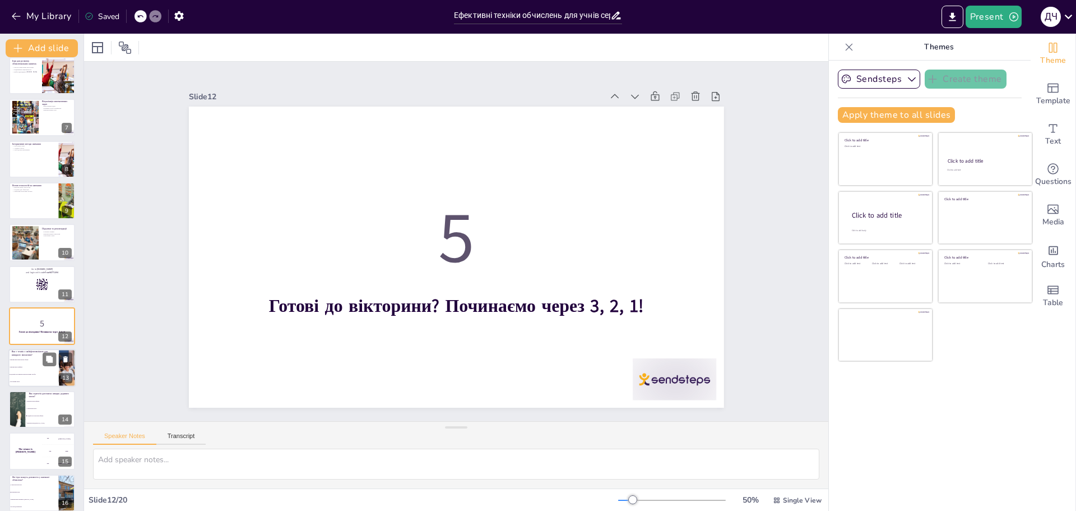
scroll to position [260, 0]
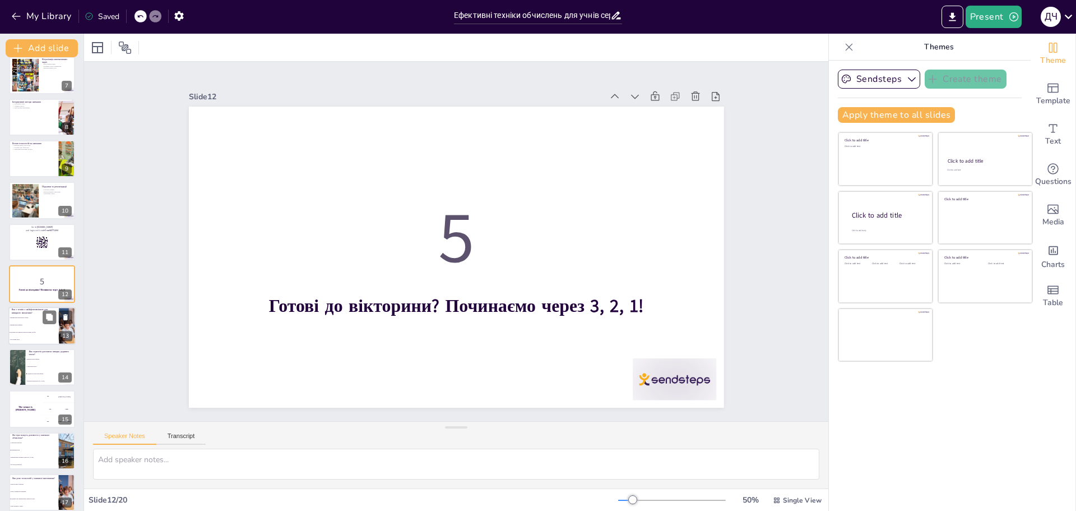
click at [29, 337] on li "Групування чисел" at bounding box center [33, 339] width 50 height 7
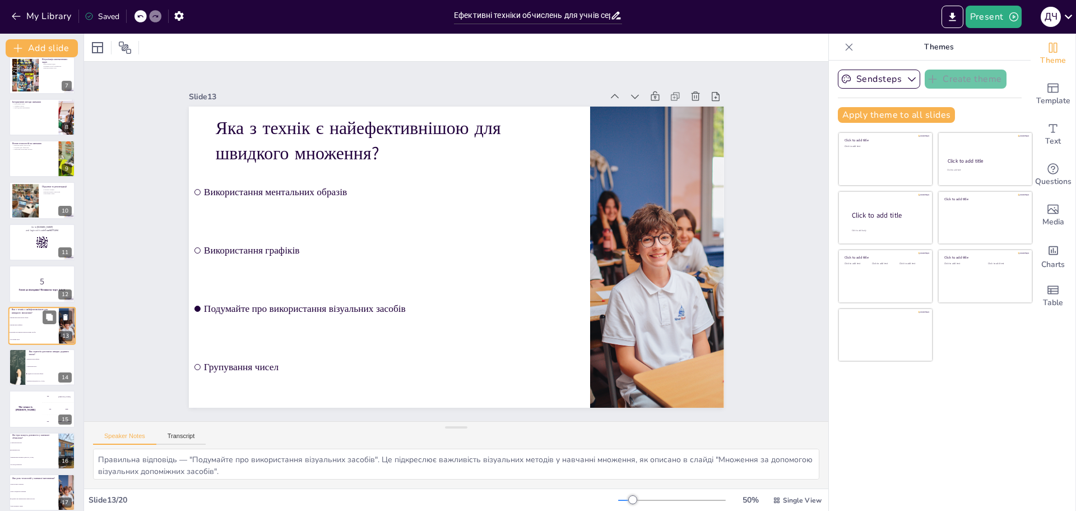
scroll to position [301, 0]
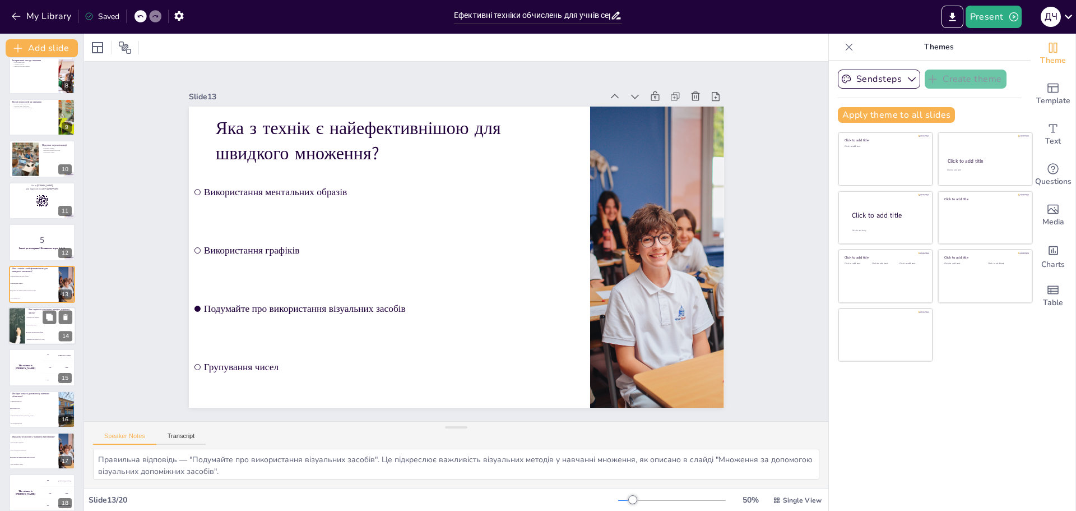
click at [23, 336] on div at bounding box center [17, 326] width 56 height 38
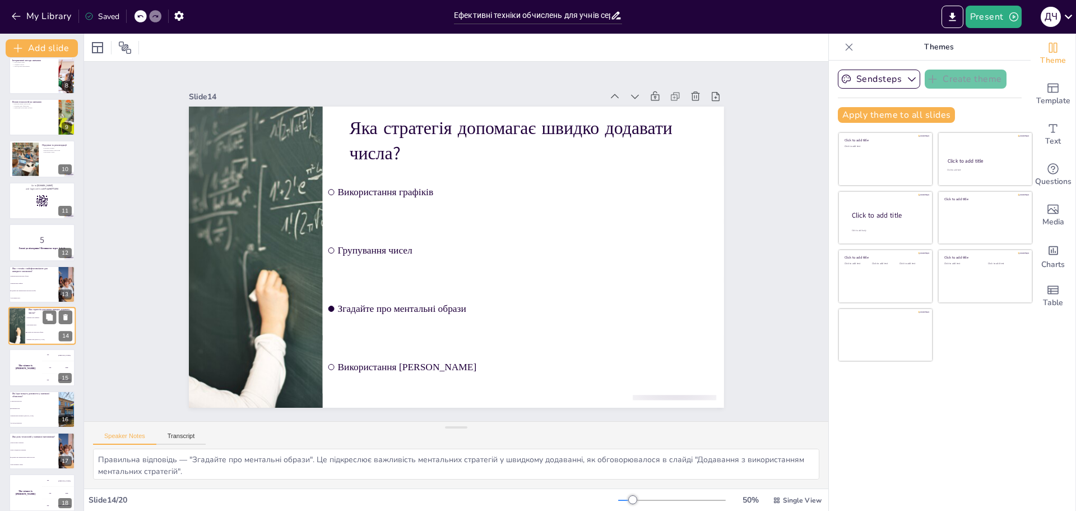
scroll to position [343, 0]
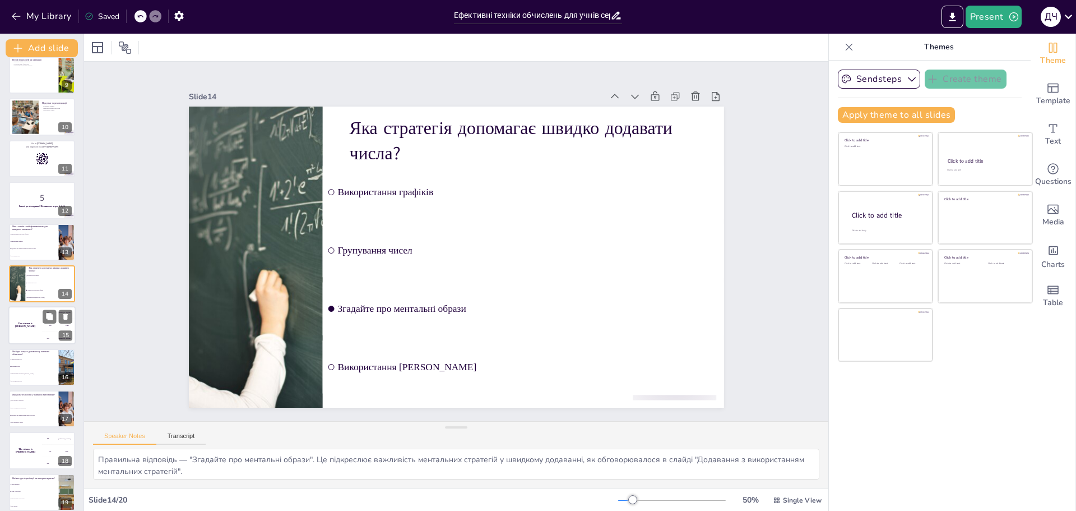
click at [21, 337] on div "The winner is [PERSON_NAME]" at bounding box center [25, 326] width 34 height 38
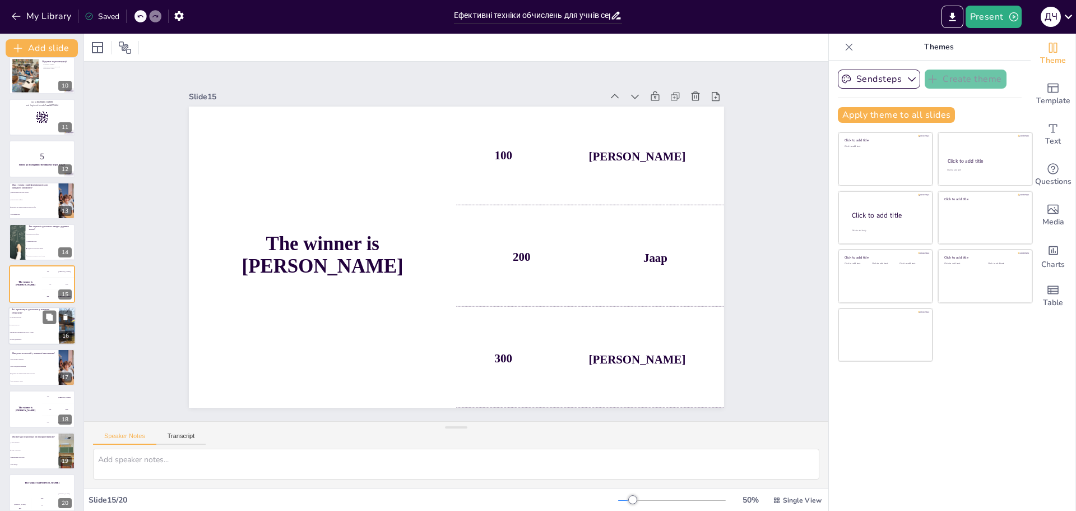
click at [26, 331] on li "Використання класичних [PERSON_NAME]" at bounding box center [33, 331] width 50 height 7
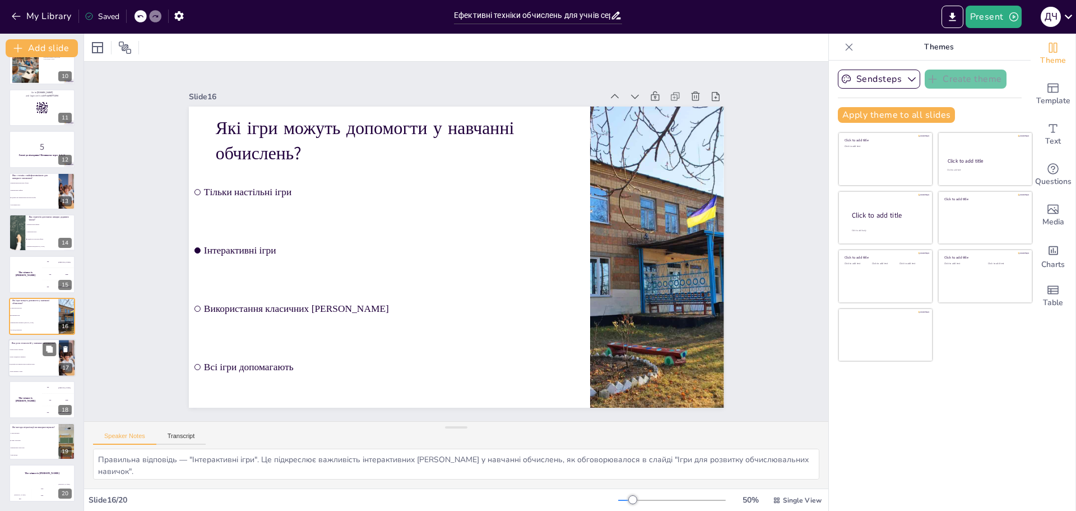
click at [25, 365] on li "Подумайте про використання онлайн-ресурсів" at bounding box center [33, 363] width 50 height 7
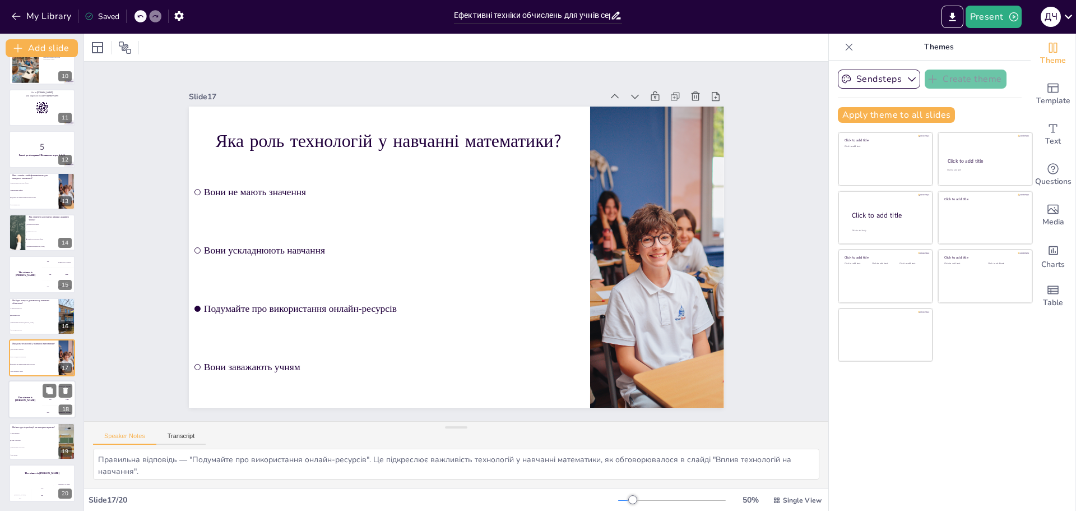
click at [21, 401] on div "The winner is [PERSON_NAME]" at bounding box center [25, 400] width 34 height 38
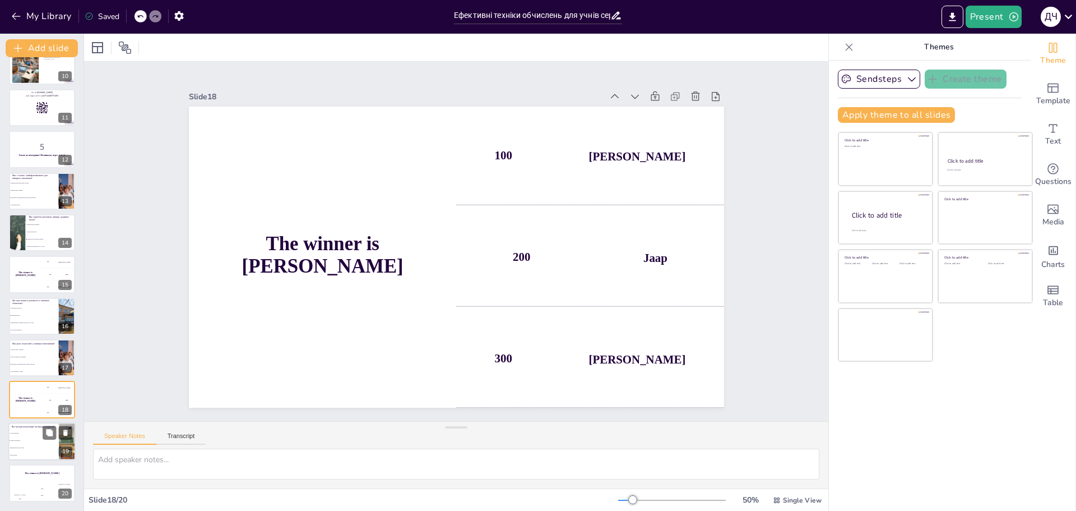
click at [18, 443] on li "Схеми та малюнки" at bounding box center [33, 440] width 50 height 7
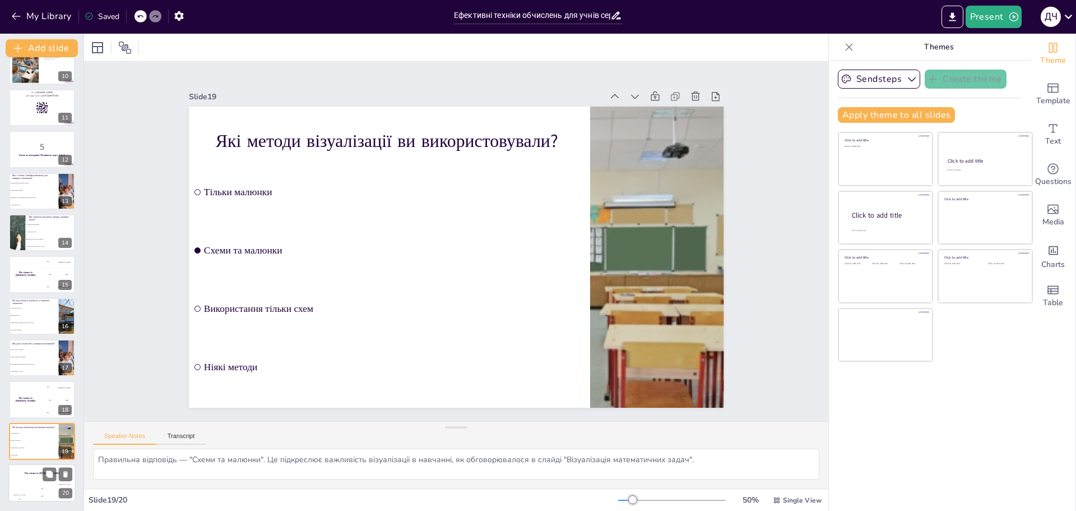
click at [21, 491] on div "Hasan 100" at bounding box center [19, 492] width 22 height 19
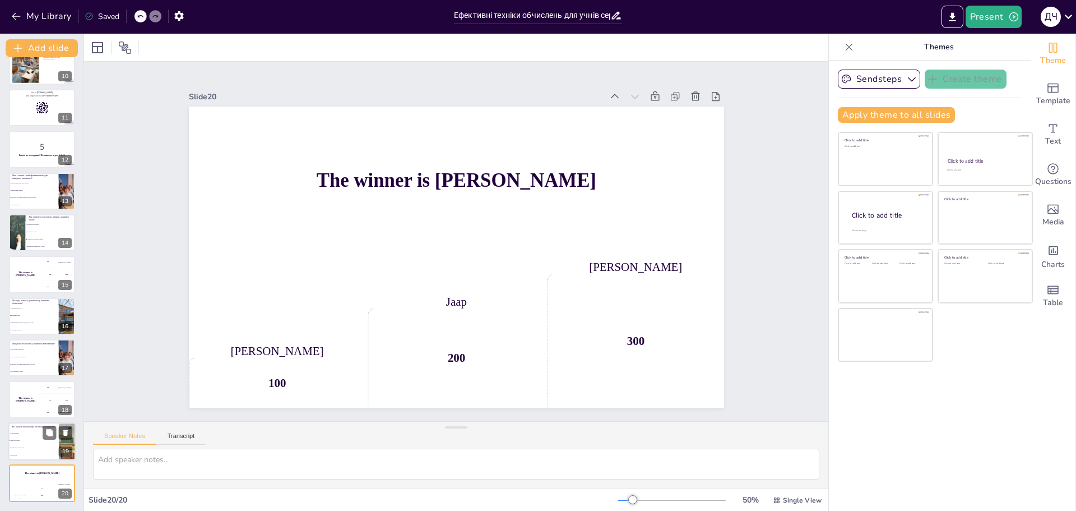
click at [29, 454] on span "Ніякі методи" at bounding box center [34, 455] width 48 height 2
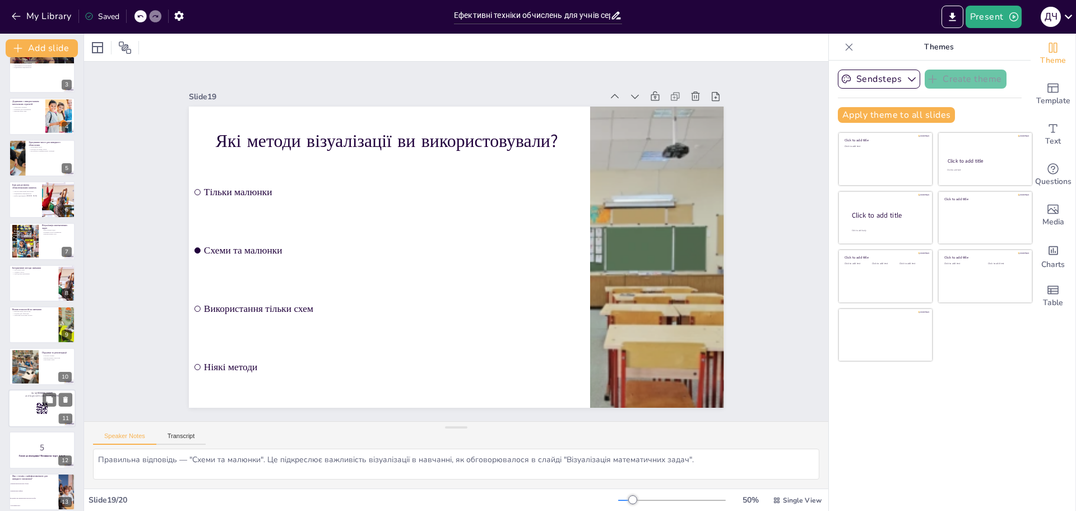
scroll to position [0, 0]
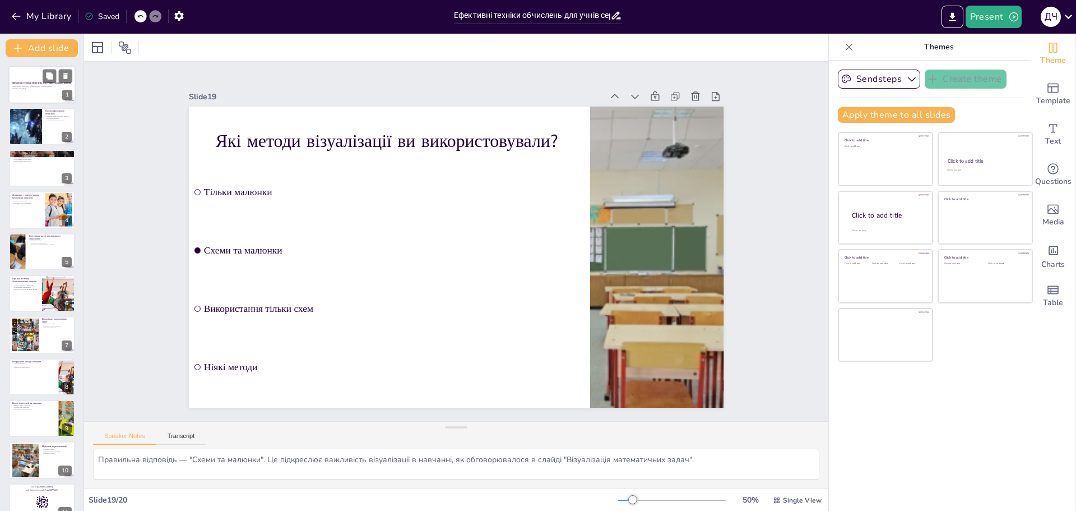
click at [17, 95] on div at bounding box center [41, 85] width 67 height 38
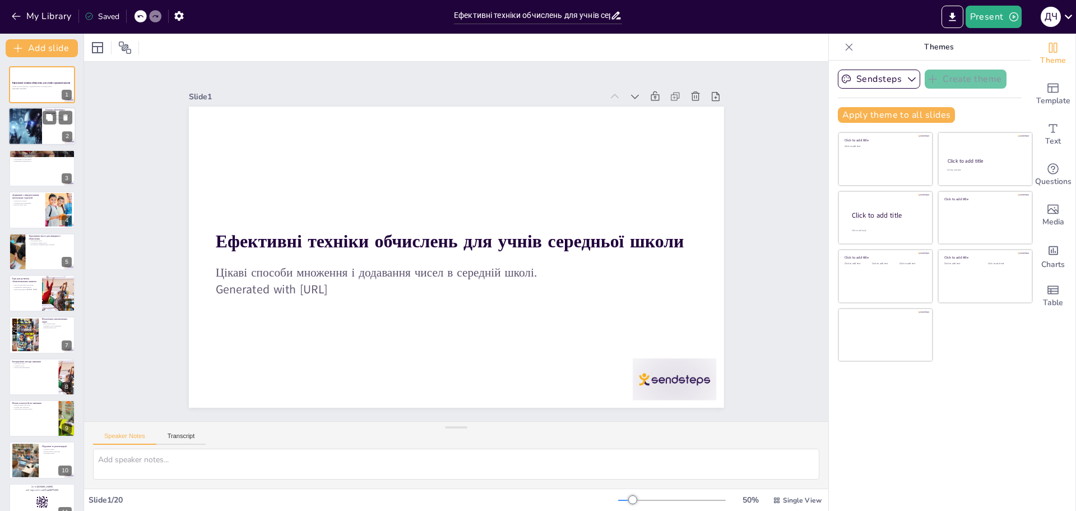
click at [19, 136] on div at bounding box center [25, 127] width 50 height 38
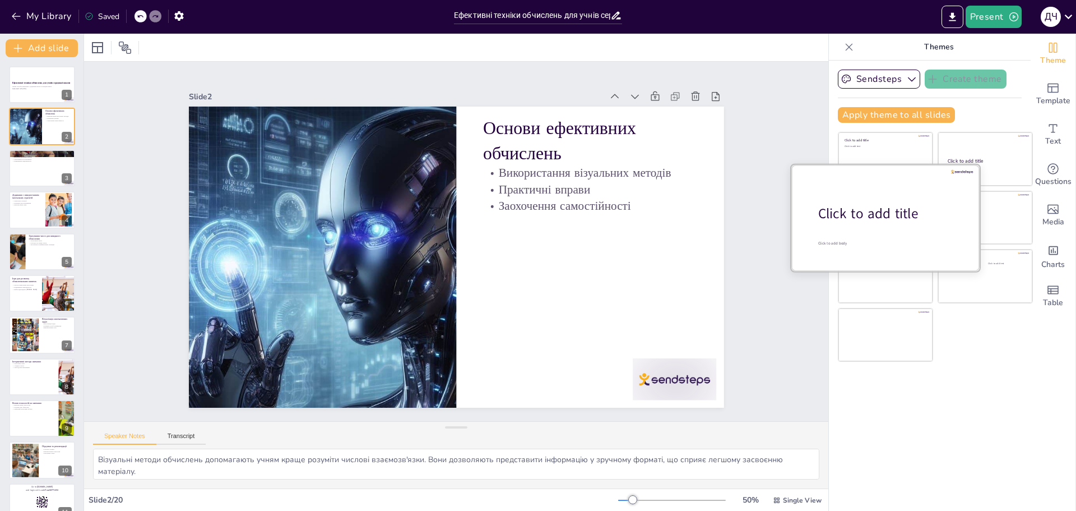
click at [888, 216] on div "Click to add title" at bounding box center [889, 213] width 143 height 19
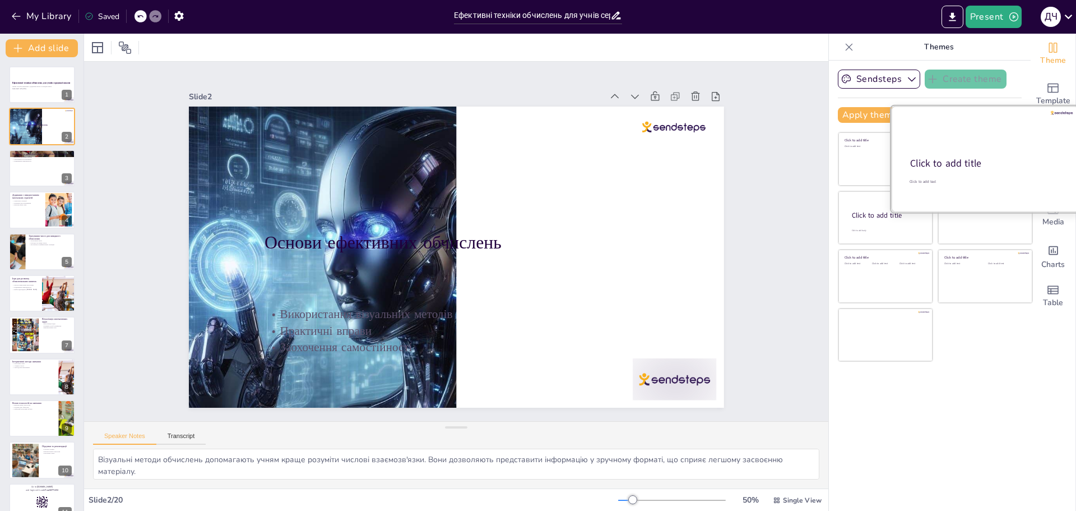
click at [961, 150] on div at bounding box center [985, 159] width 188 height 106
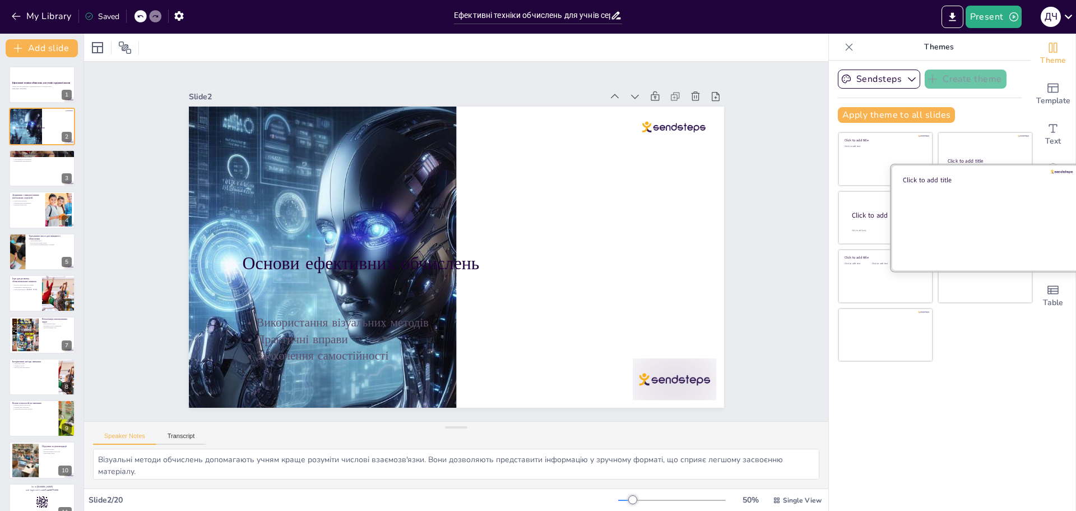
click at [960, 213] on div at bounding box center [985, 217] width 188 height 106
click at [898, 253] on div at bounding box center [985, 217] width 188 height 106
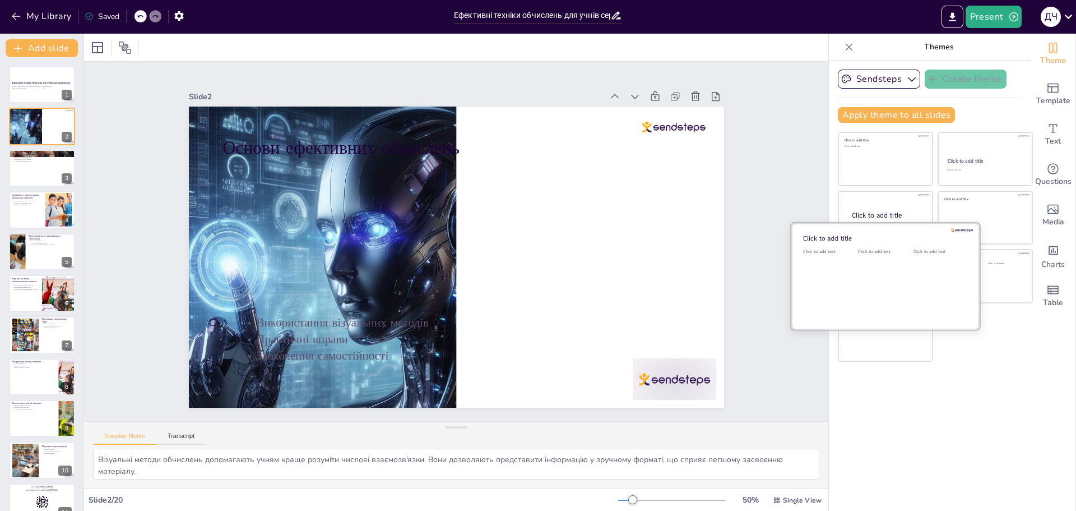
click at [846, 253] on div at bounding box center [885, 276] width 188 height 106
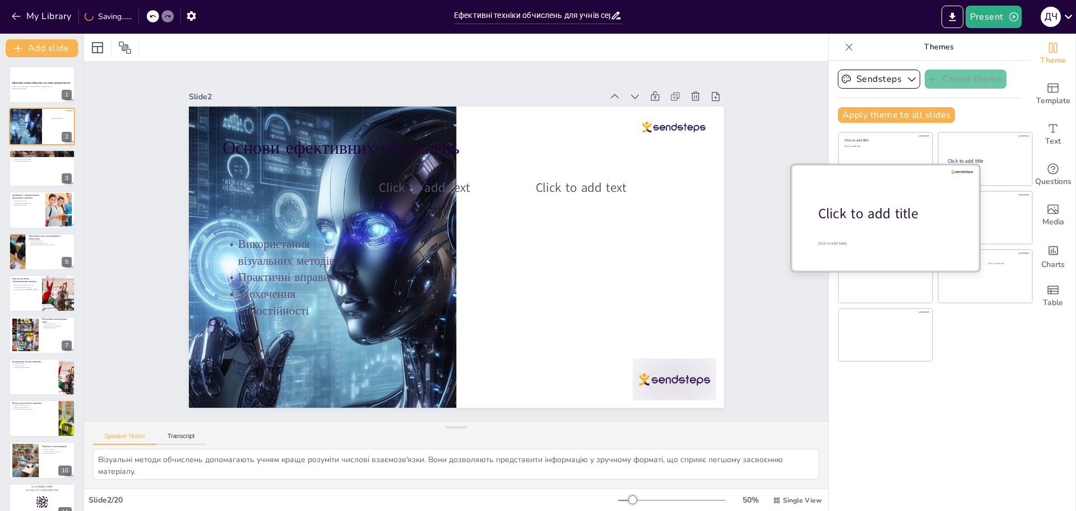
click at [850, 220] on div "Click to add title" at bounding box center [889, 213] width 143 height 19
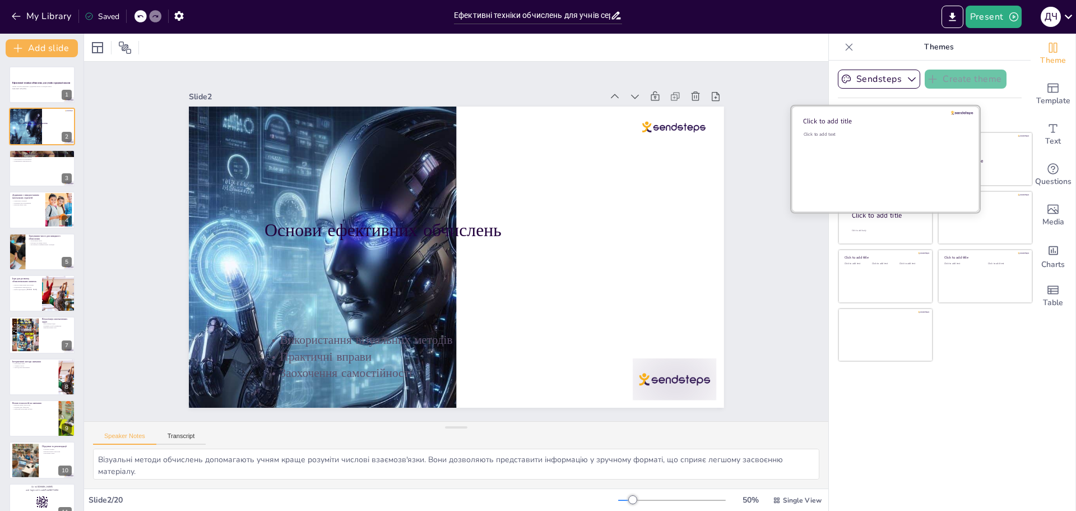
click at [875, 130] on div at bounding box center [885, 159] width 188 height 106
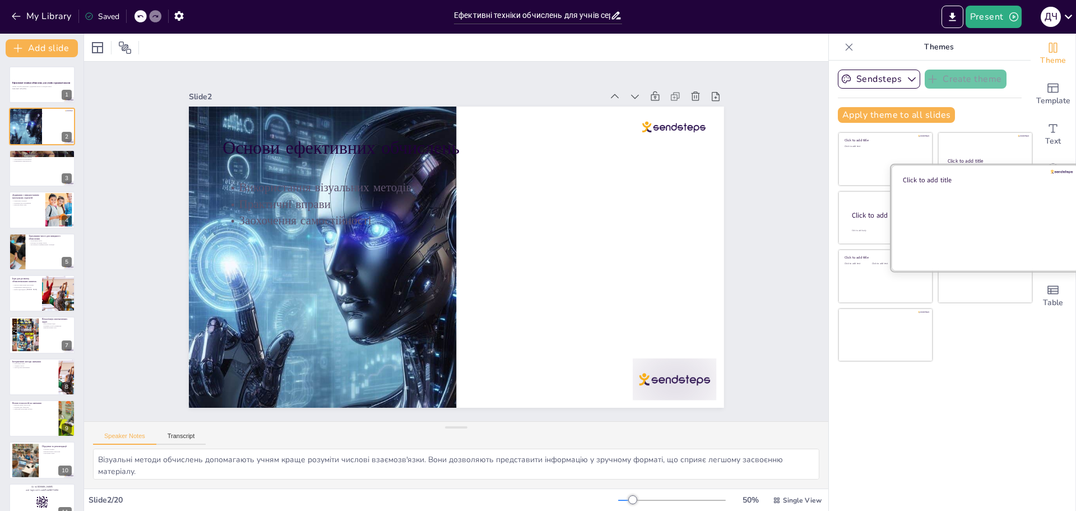
click at [962, 221] on div at bounding box center [985, 217] width 188 height 106
click at [957, 201] on div at bounding box center [985, 217] width 188 height 106
click at [960, 211] on div at bounding box center [985, 217] width 188 height 106
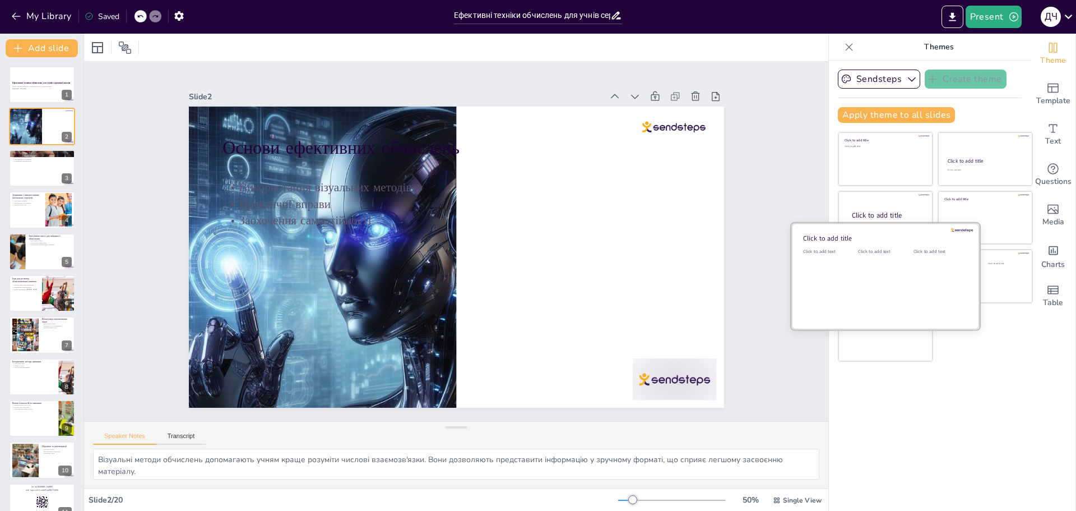
click at [876, 280] on div "Click to add text" at bounding box center [883, 283] width 50 height 70
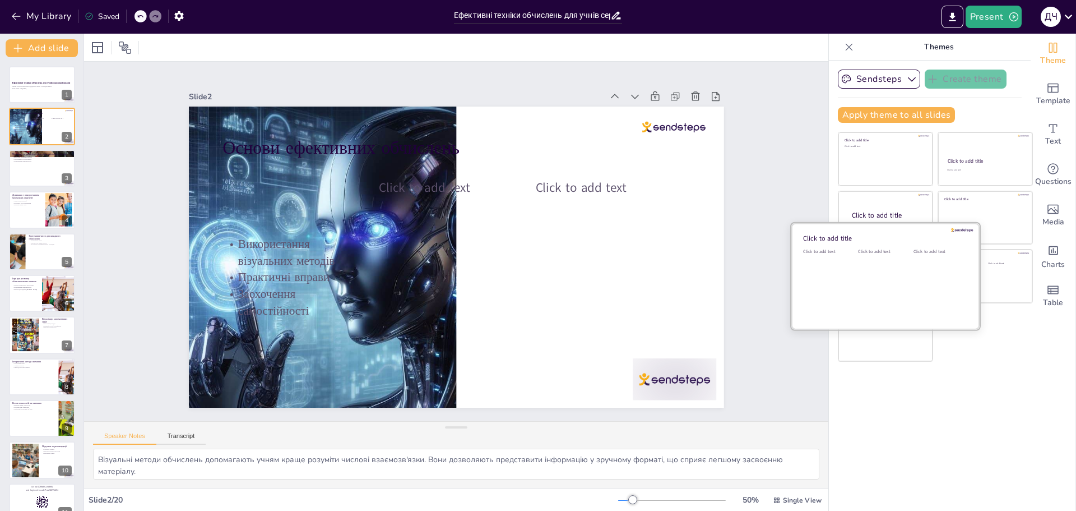
click at [877, 222] on div "Click to add title Click to add text Click to add text Click to add text" at bounding box center [885, 276] width 191 height 108
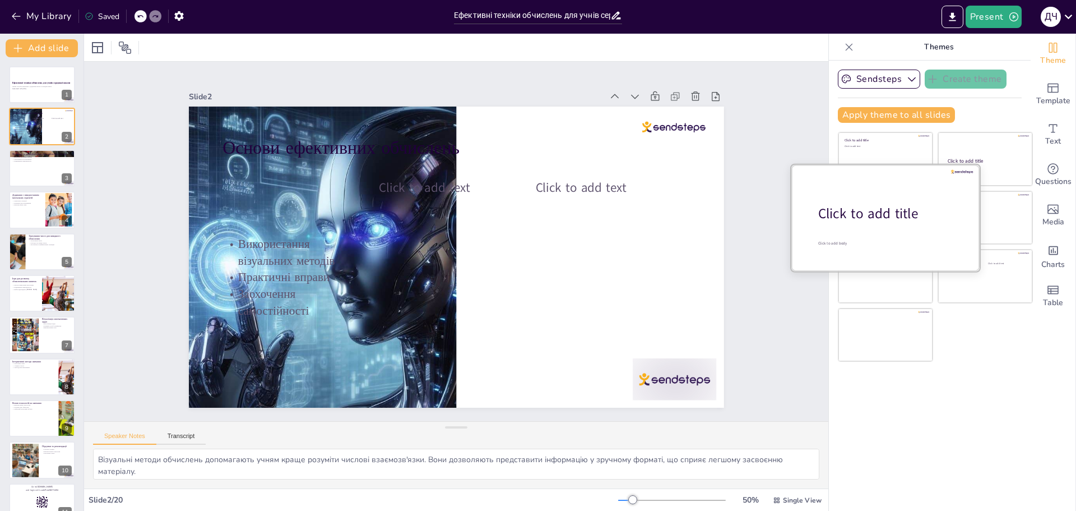
click at [873, 204] on div "Click to add title" at bounding box center [889, 213] width 143 height 19
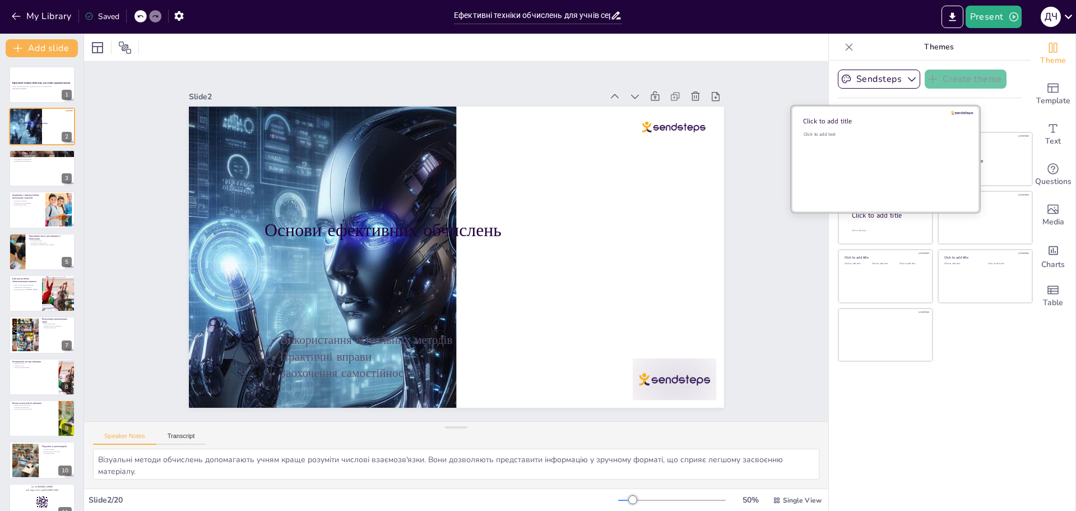
click at [863, 154] on div "Click to add text" at bounding box center [884, 166] width 160 height 70
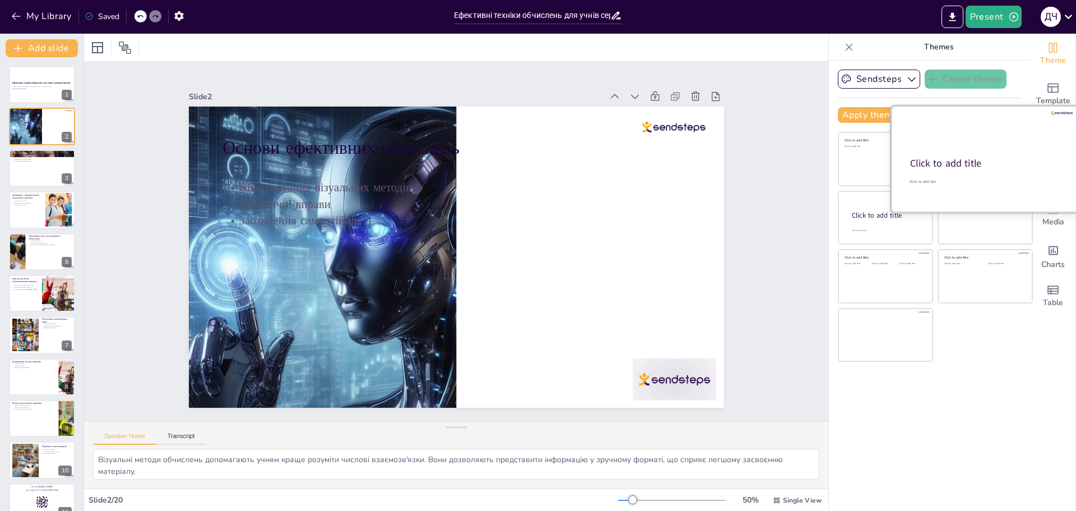
click at [990, 152] on div at bounding box center [985, 159] width 188 height 106
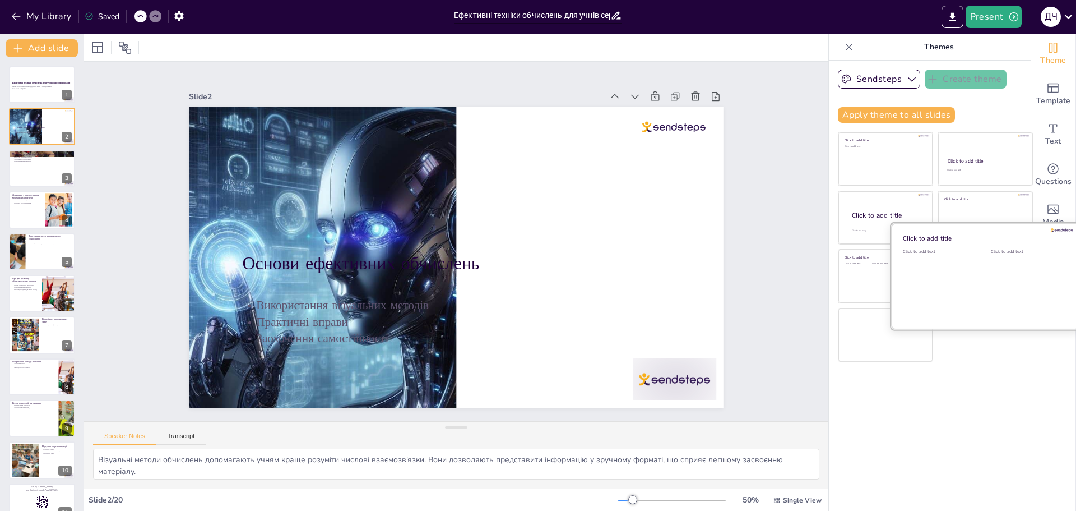
click at [980, 295] on div at bounding box center [985, 276] width 188 height 106
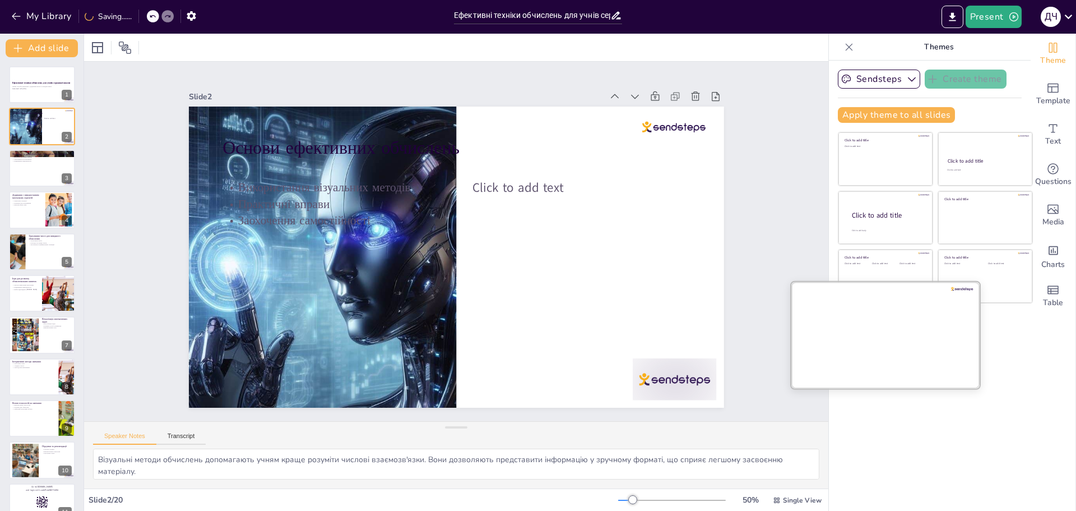
click at [899, 345] on div at bounding box center [885, 334] width 188 height 106
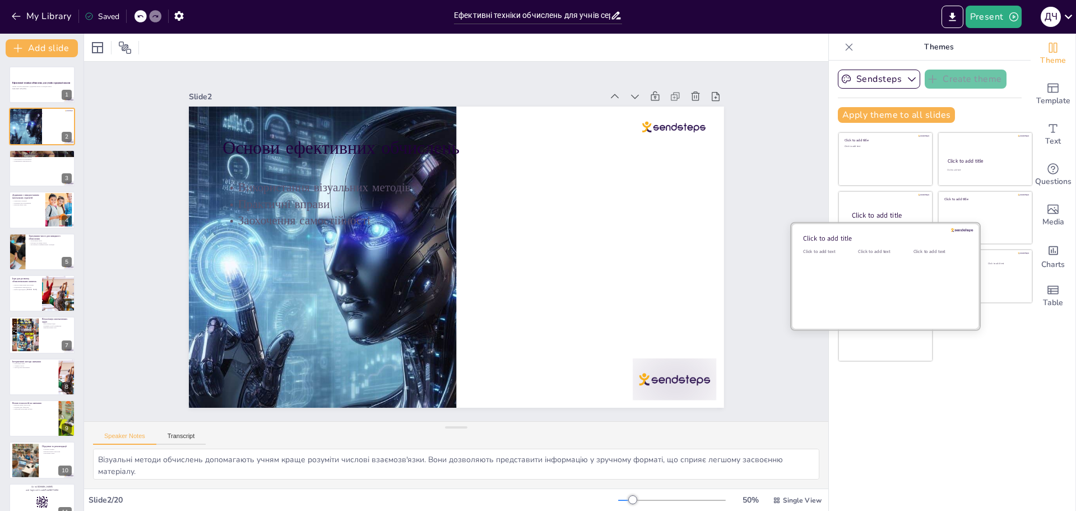
click at [859, 270] on div "Click to add text" at bounding box center [883, 283] width 50 height 70
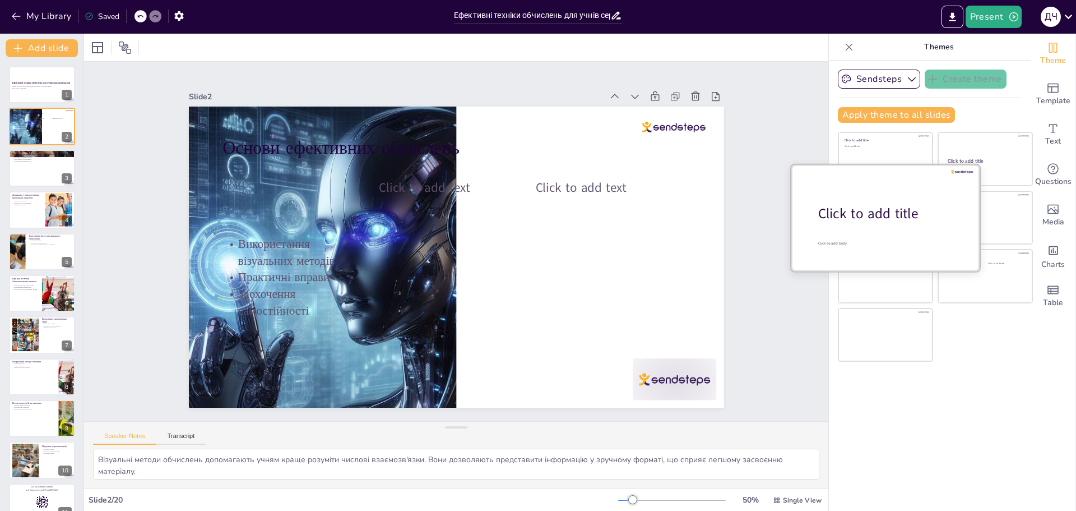
click at [861, 169] on div at bounding box center [885, 217] width 188 height 106
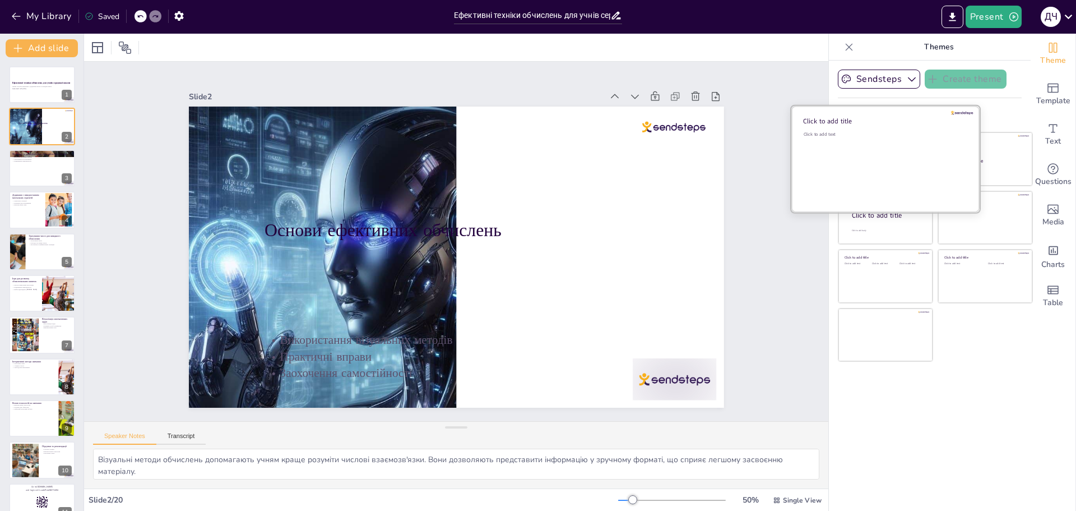
click at [861, 152] on div "Click to add text" at bounding box center [884, 166] width 160 height 70
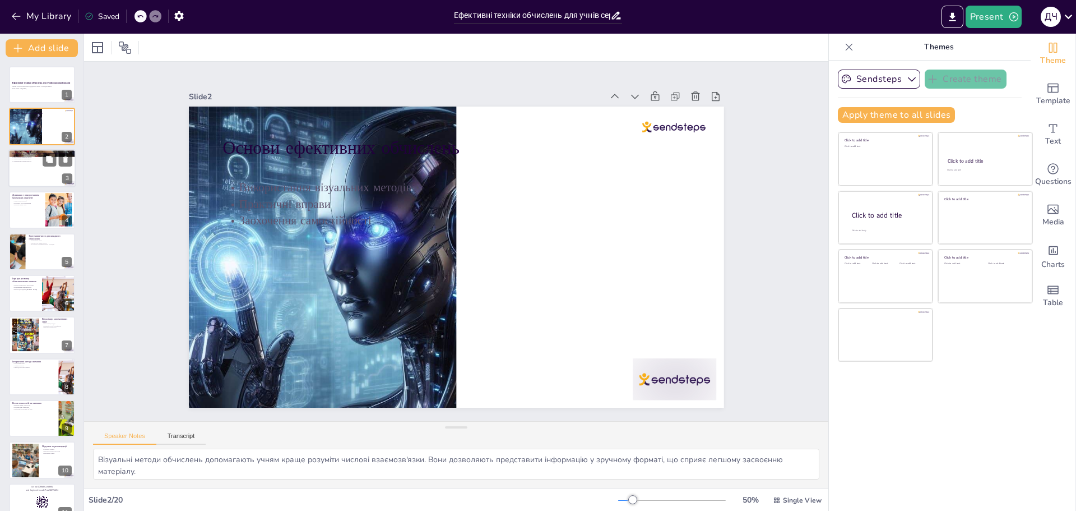
click at [29, 157] on p "Візуальні допоміжні засоби" at bounding box center [42, 157] width 61 height 2
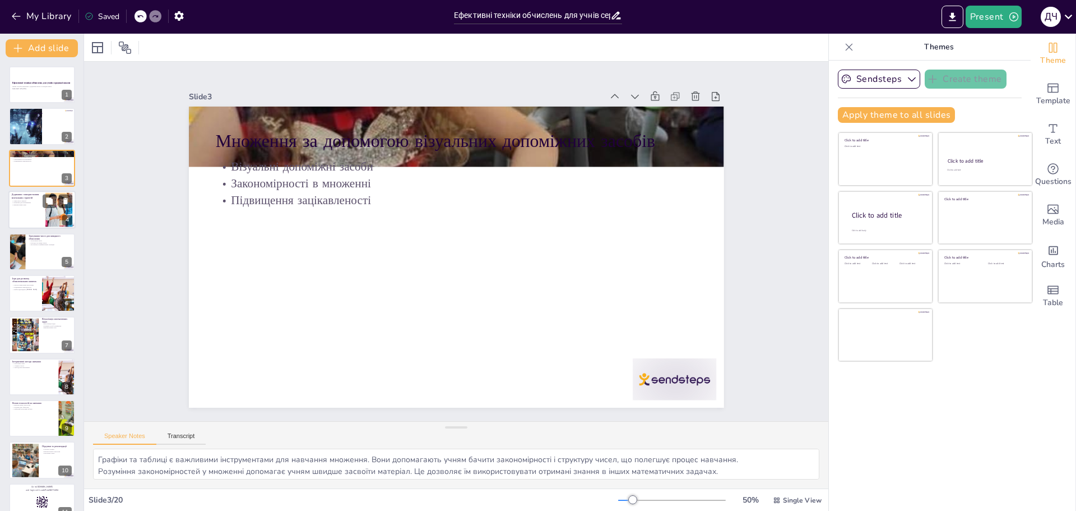
click at [19, 219] on div at bounding box center [41, 210] width 67 height 38
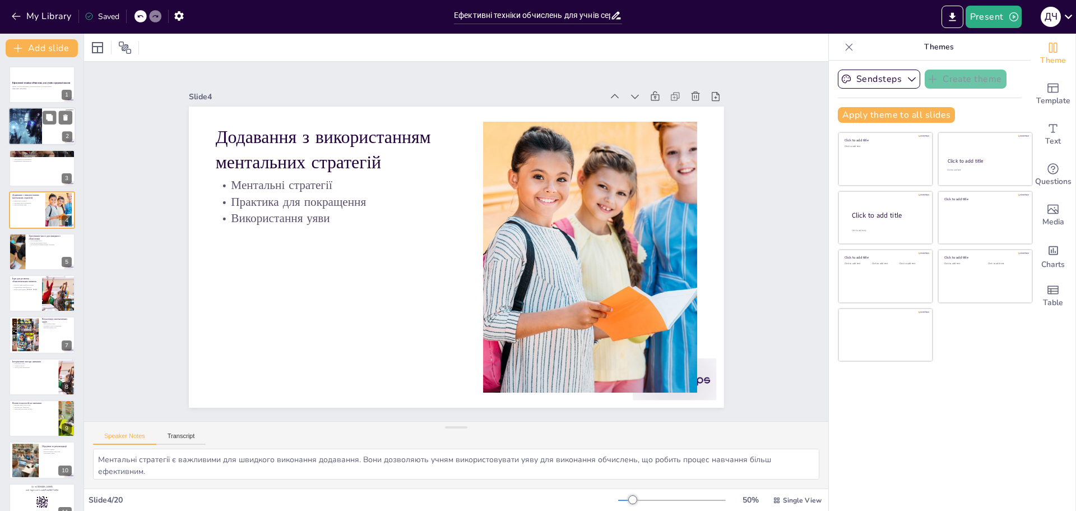
click at [34, 135] on div at bounding box center [25, 127] width 50 height 38
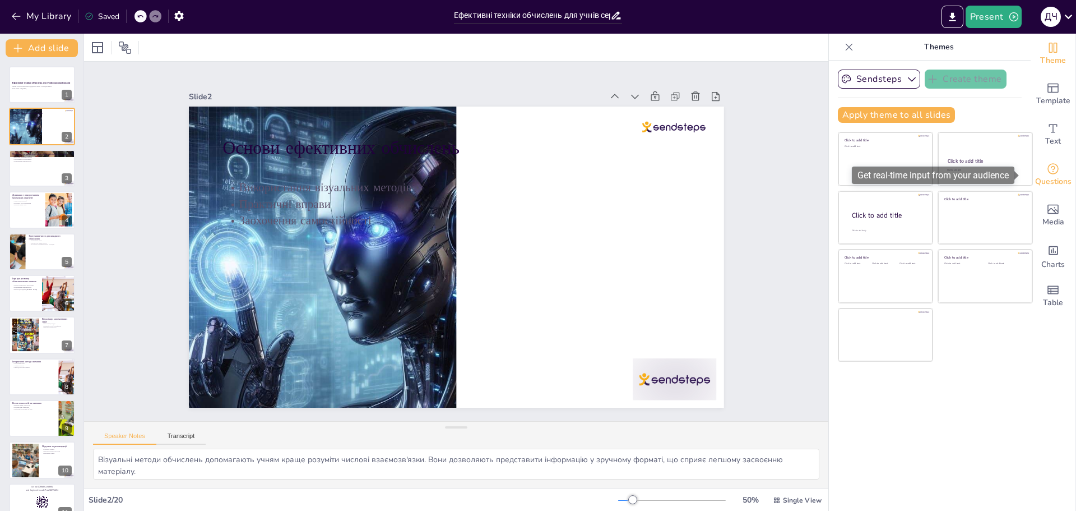
click at [1052, 165] on div "Questions" at bounding box center [1053, 175] width 45 height 40
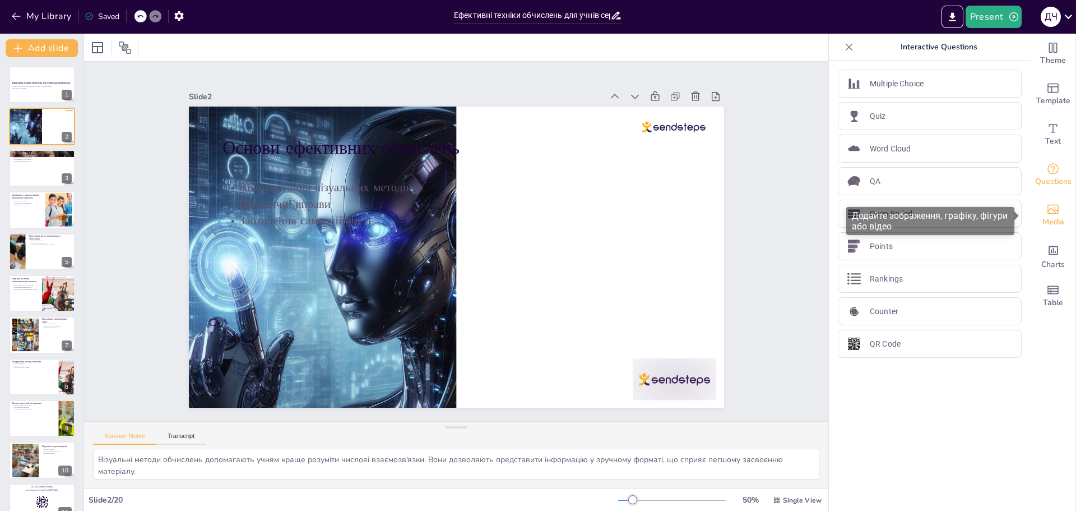
click at [1054, 223] on span "Media" at bounding box center [1054, 222] width 22 height 12
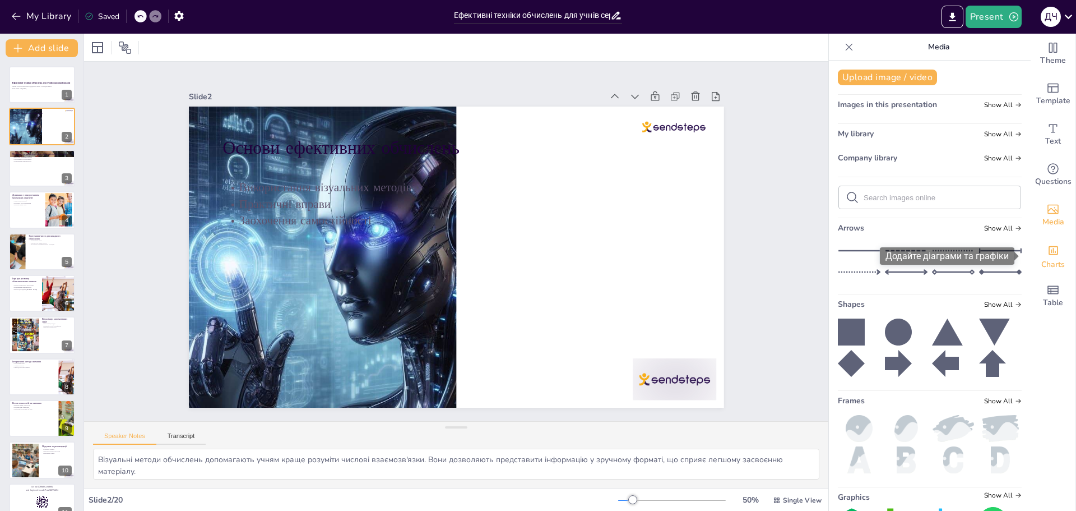
click at [1049, 260] on span "Charts" at bounding box center [1053, 264] width 24 height 12
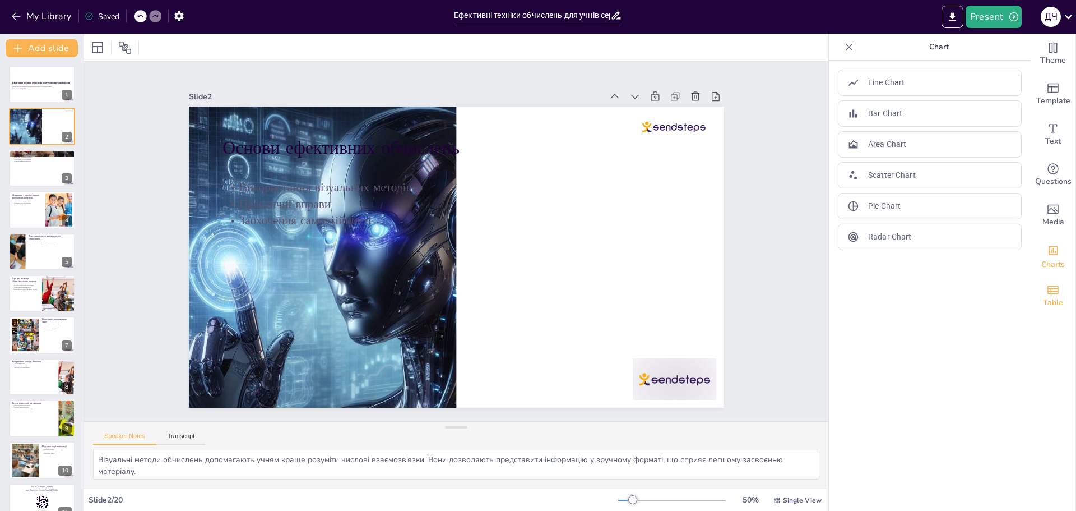
click at [1049, 292] on icon "Add a table" at bounding box center [1053, 289] width 13 height 13
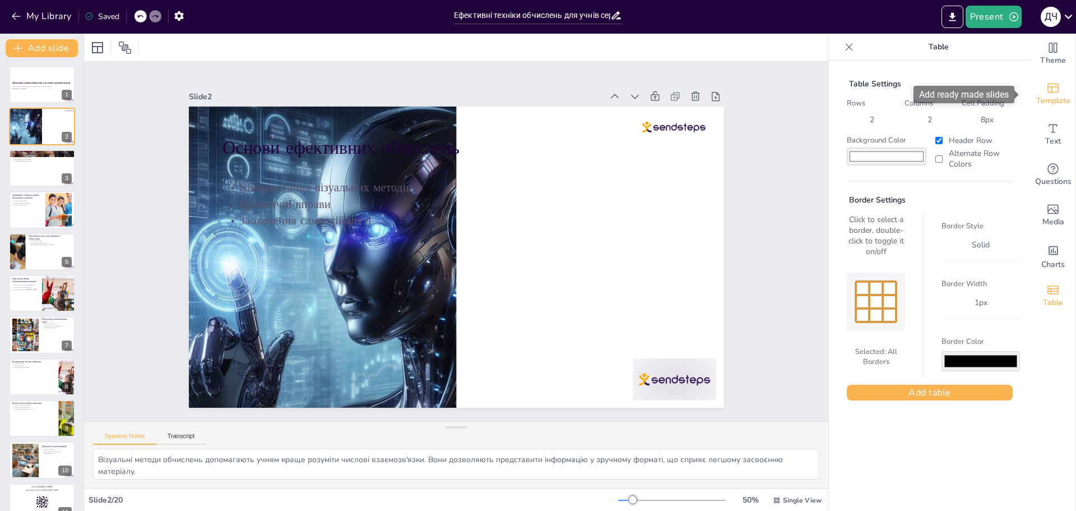
click at [1038, 104] on span "Template" at bounding box center [1053, 101] width 34 height 12
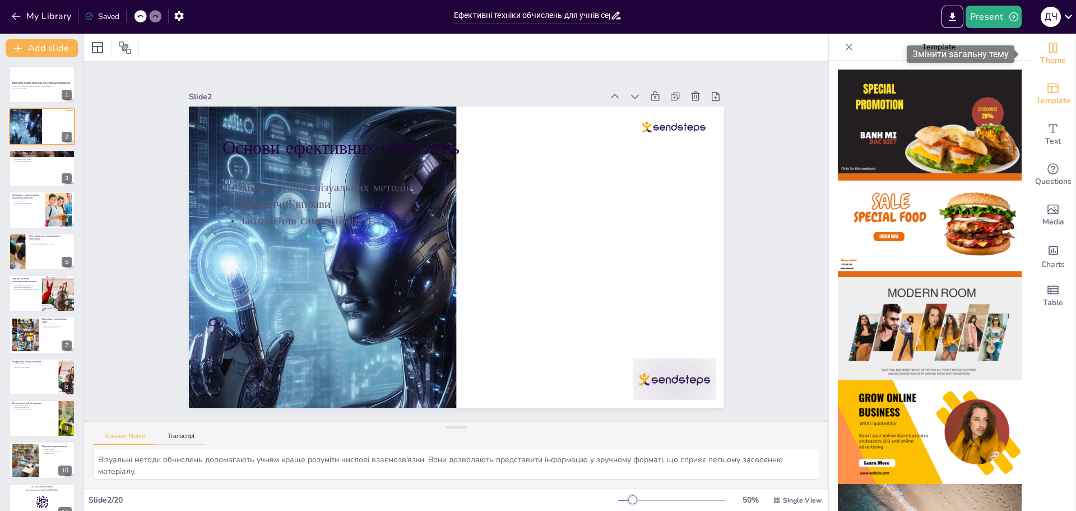
click at [1057, 46] on div "Theme" at bounding box center [1053, 54] width 45 height 40
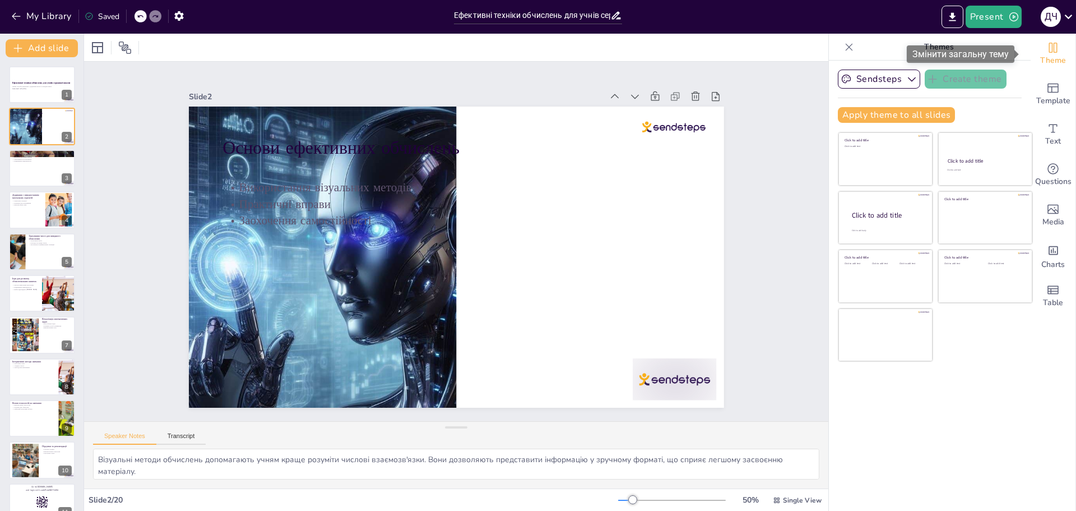
click at [1049, 45] on icon "Change the overall theme" at bounding box center [1053, 48] width 8 height 10
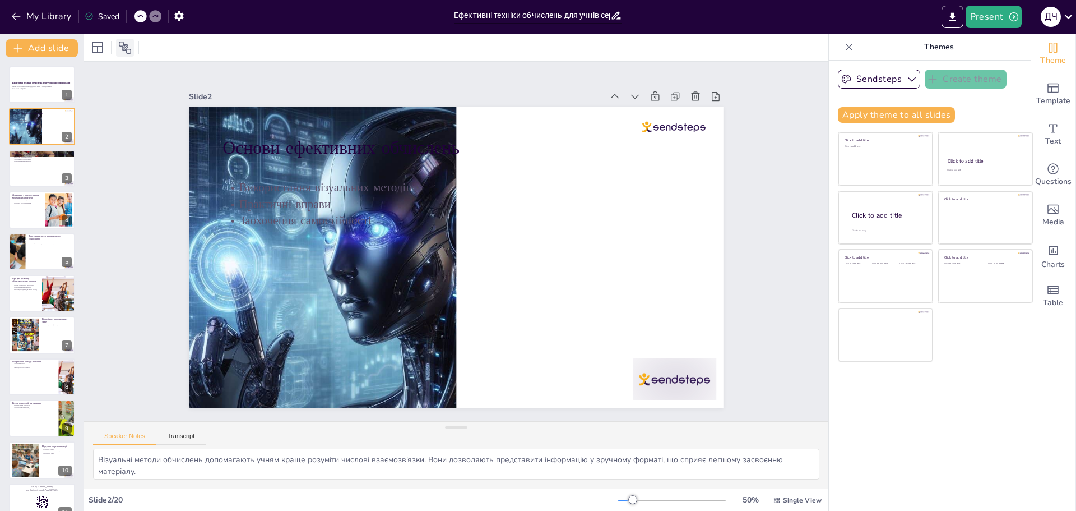
click at [116, 45] on div at bounding box center [125, 48] width 18 height 18
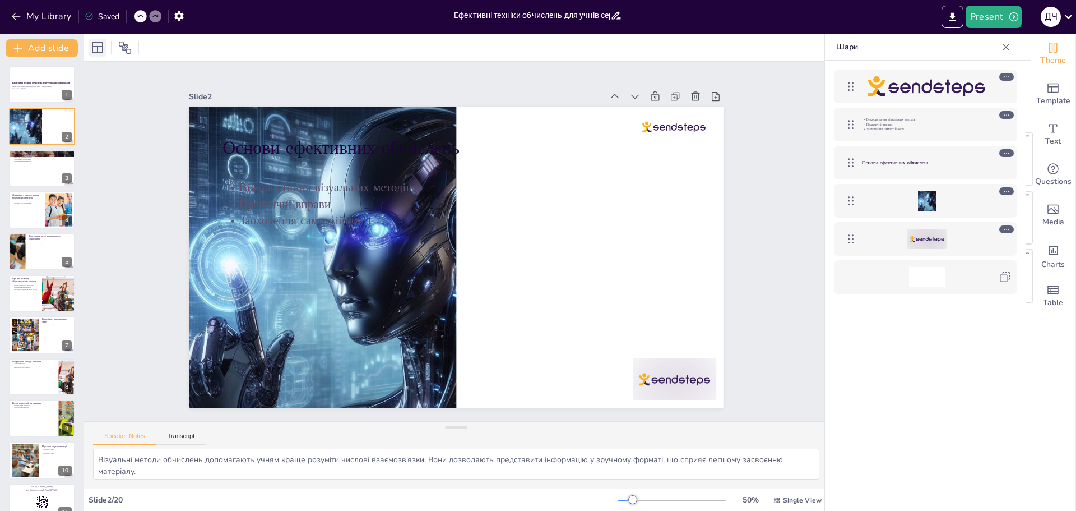
click at [96, 45] on icon at bounding box center [97, 47] width 13 height 13
click at [137, 47] on div at bounding box center [114, 48] width 50 height 18
click at [130, 45] on icon at bounding box center [124, 47] width 13 height 13
click at [43, 86] on p "Цікаві способи множення і додавання чисел в середній школі." at bounding box center [42, 87] width 61 height 2
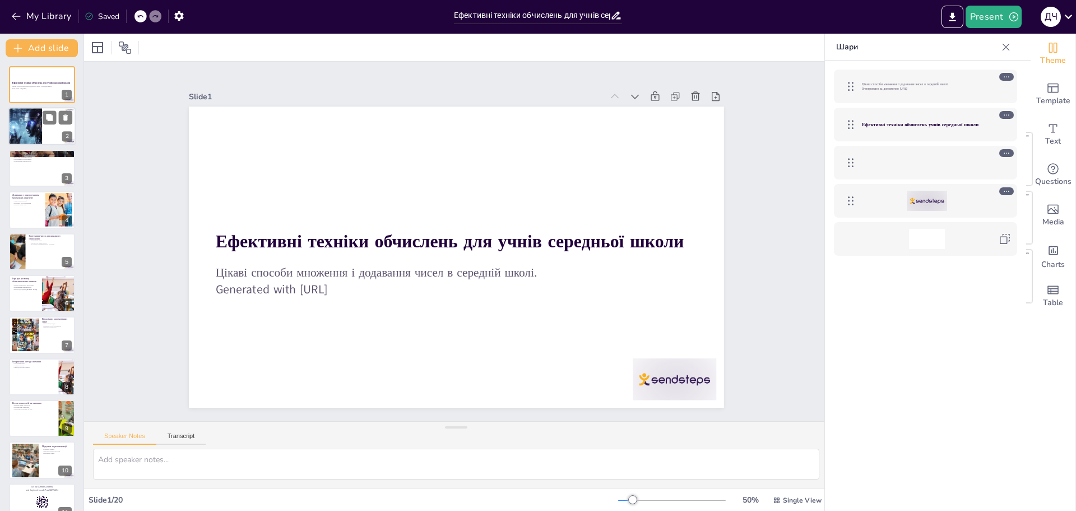
click at [33, 125] on div at bounding box center [25, 127] width 50 height 38
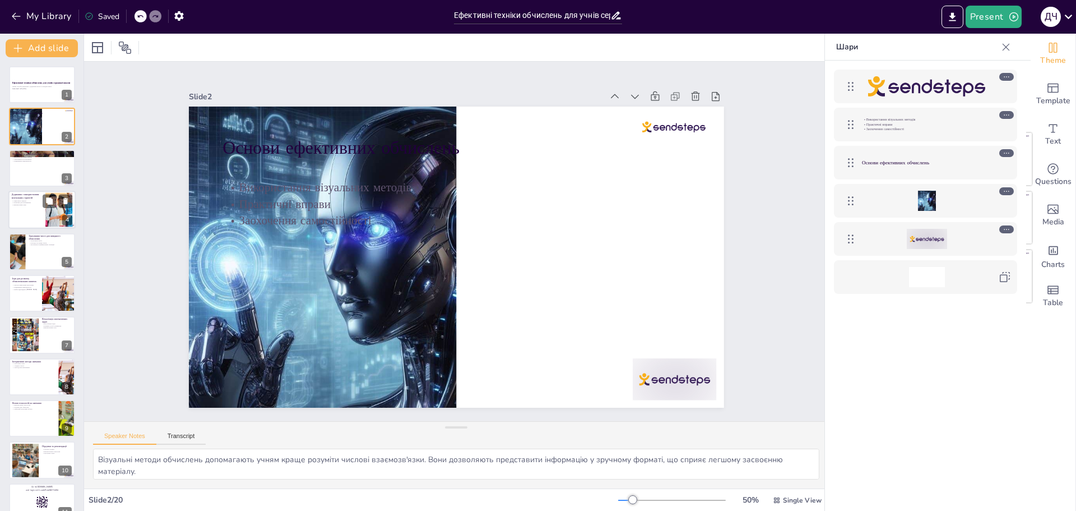
click at [26, 215] on div at bounding box center [41, 210] width 67 height 38
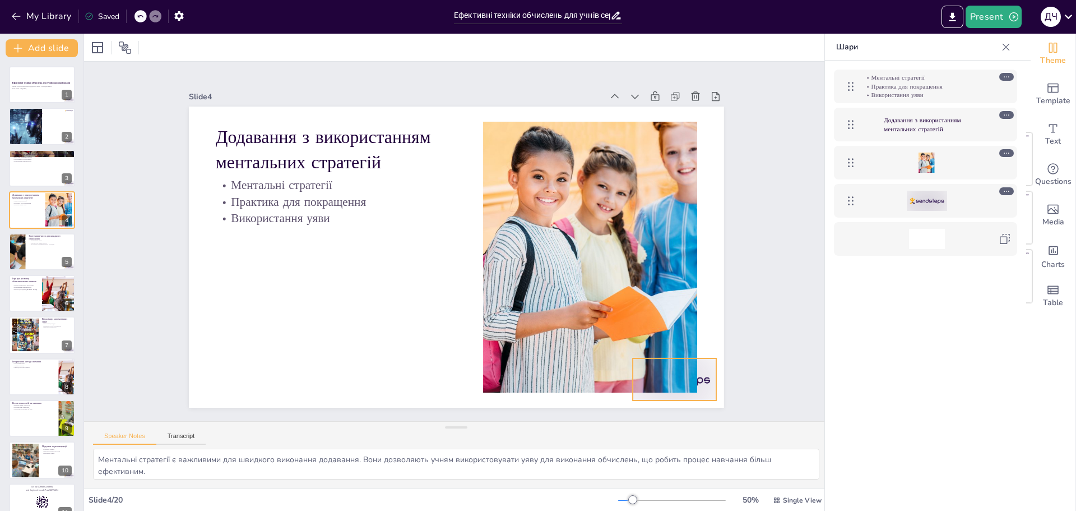
click at [290, 381] on div at bounding box center [258, 406] width 66 height 92
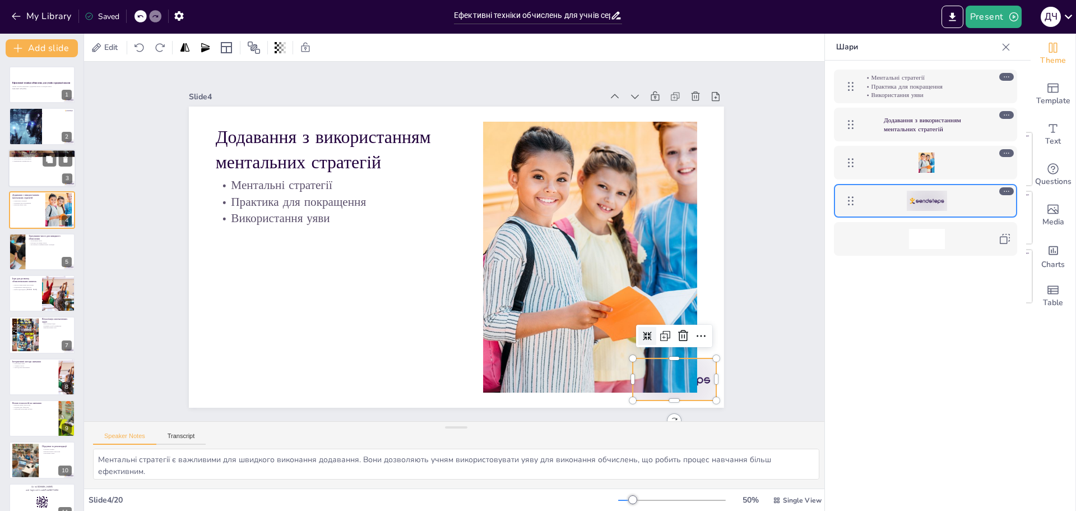
click at [13, 166] on div at bounding box center [41, 168] width 67 height 38
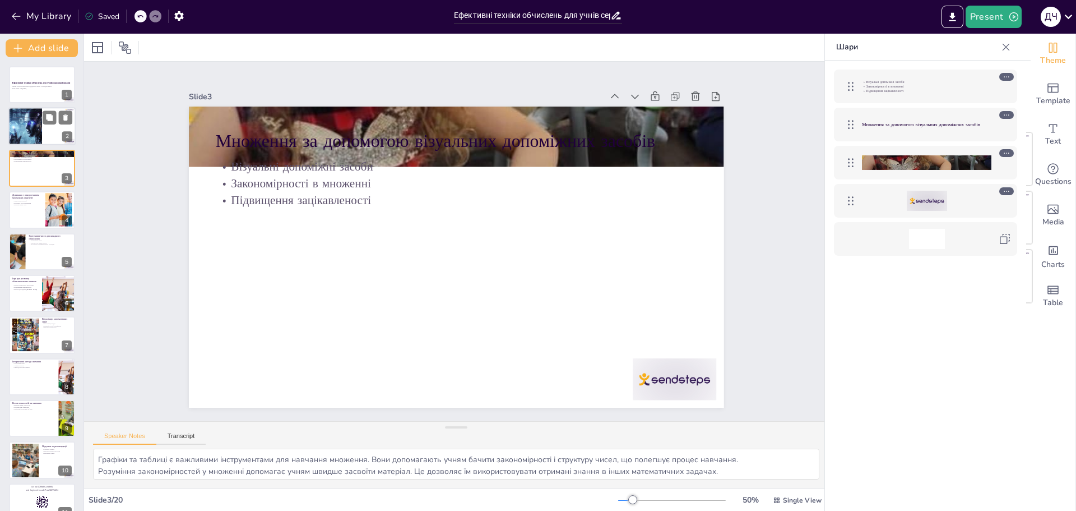
click at [19, 117] on p "Використання візуальних методів" at bounding box center [41, 118] width 57 height 2
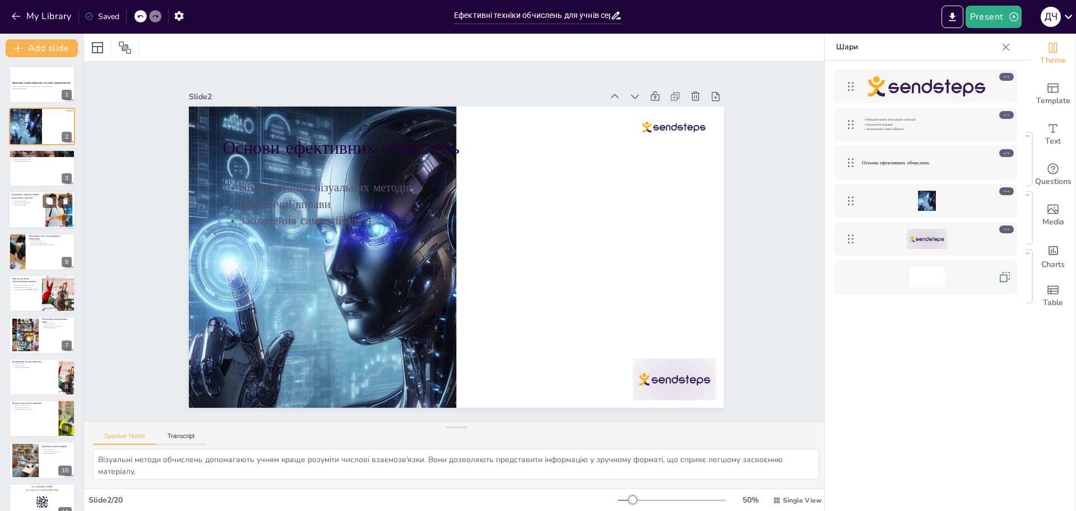
click at [26, 215] on div at bounding box center [41, 210] width 67 height 38
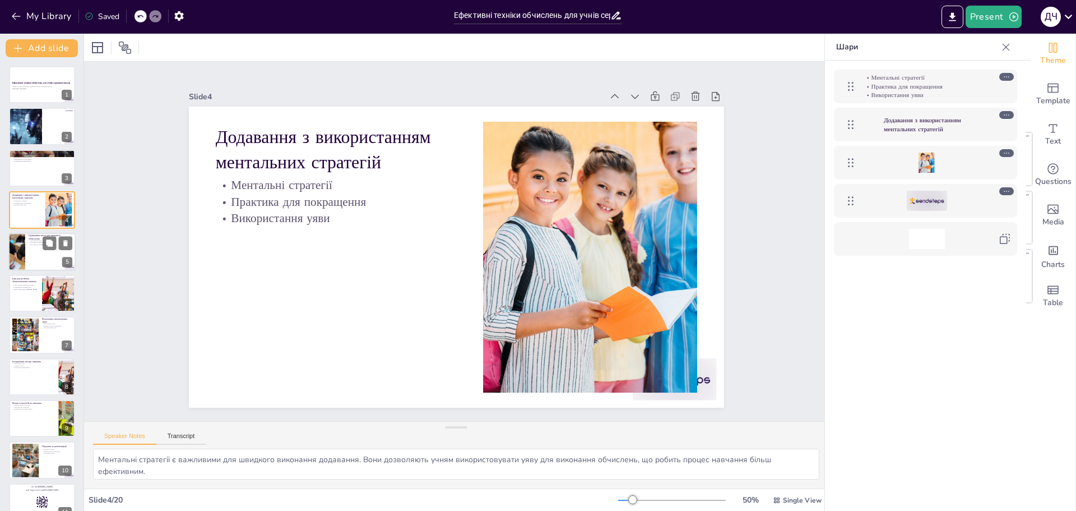
click at [28, 266] on div at bounding box center [41, 252] width 67 height 38
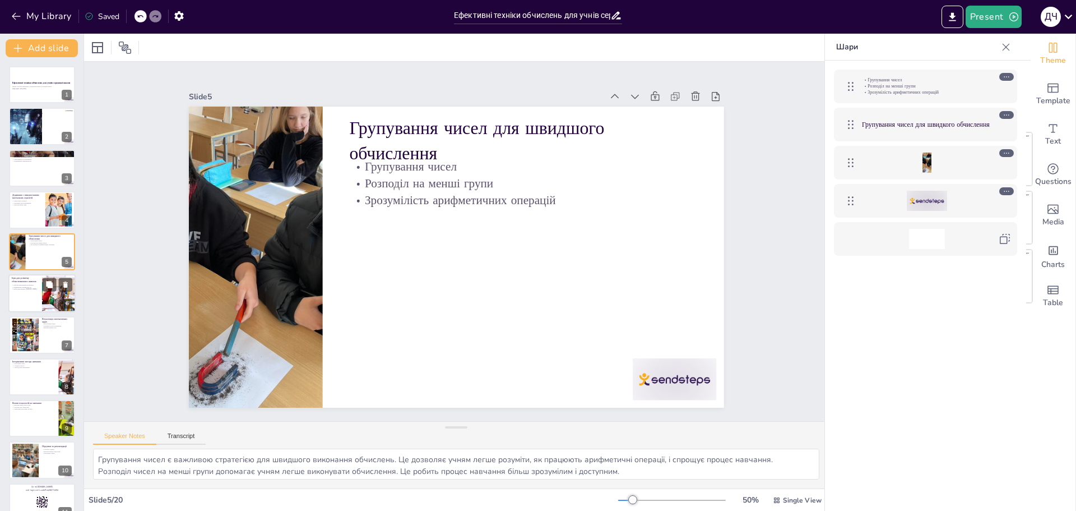
click at [40, 286] on div at bounding box center [41, 293] width 67 height 38
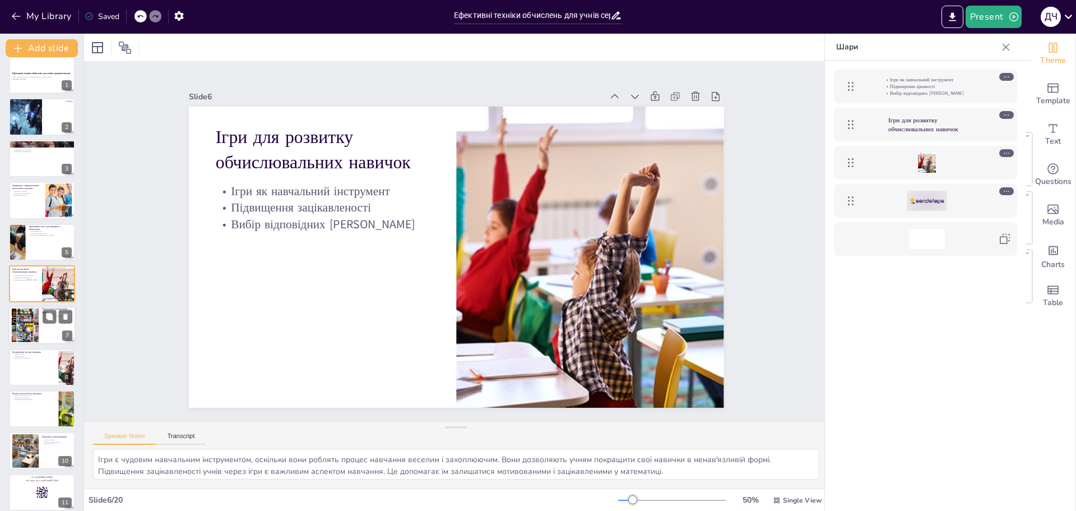
click at [47, 327] on div at bounding box center [41, 326] width 67 height 38
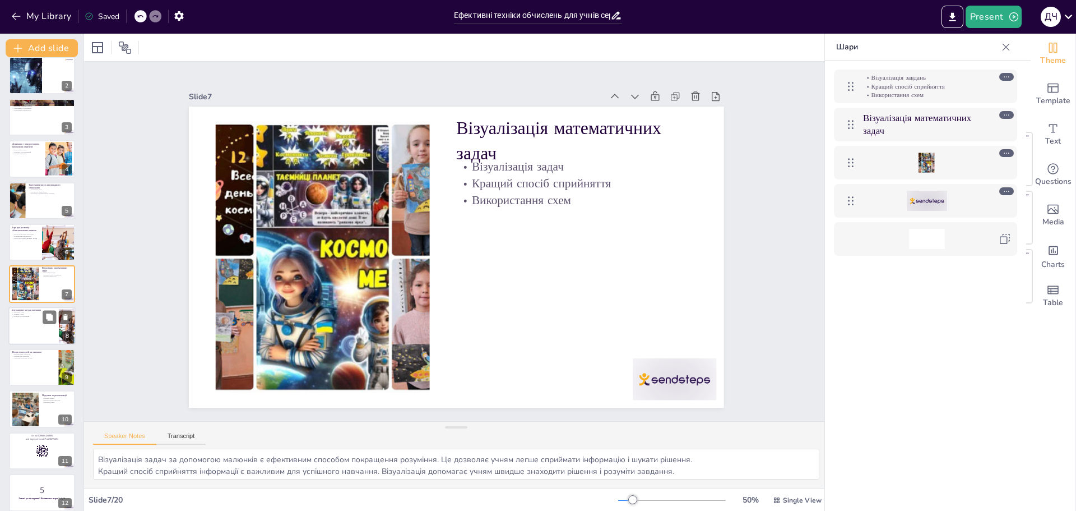
click at [47, 326] on div at bounding box center [41, 326] width 67 height 38
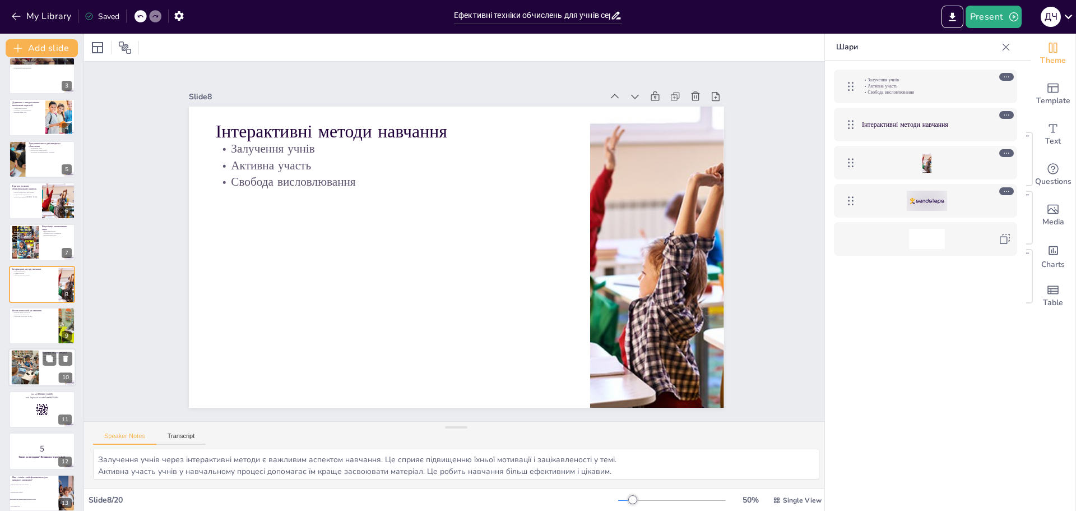
click at [50, 367] on div at bounding box center [41, 368] width 67 height 38
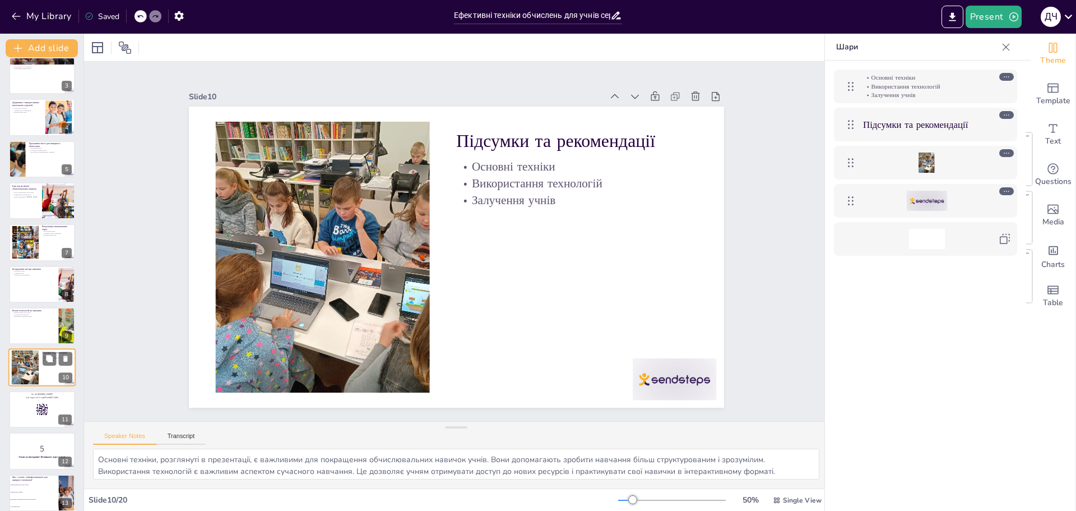
scroll to position [176, 0]
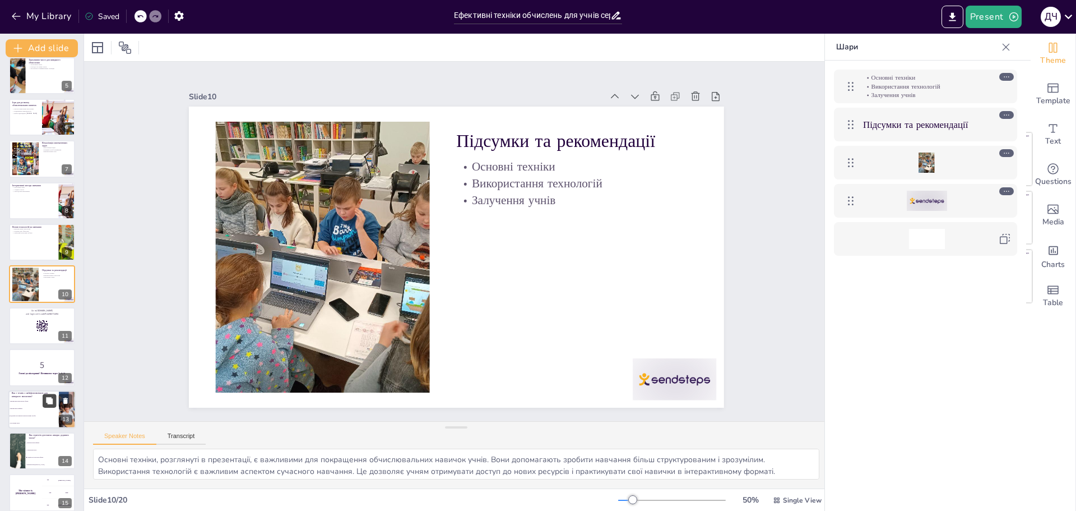
click at [53, 402] on icon at bounding box center [49, 400] width 8 height 8
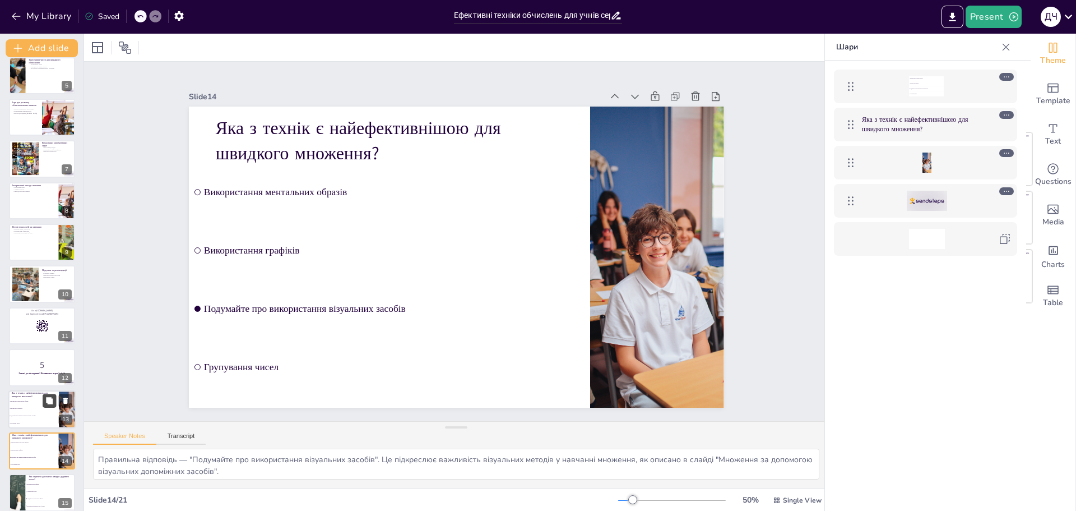
scroll to position [343, 0]
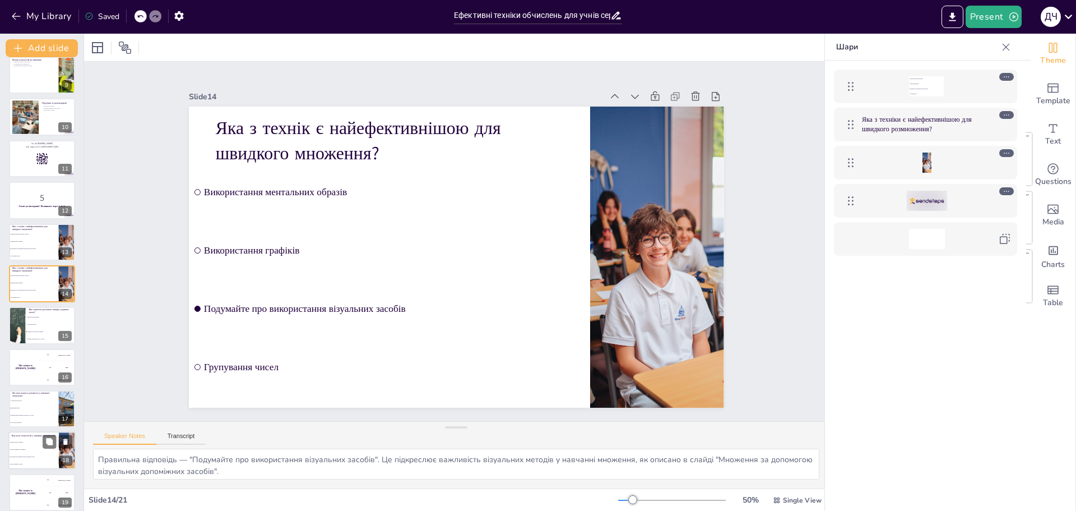
click at [31, 445] on li "Вони не мають значення" at bounding box center [33, 442] width 50 height 7
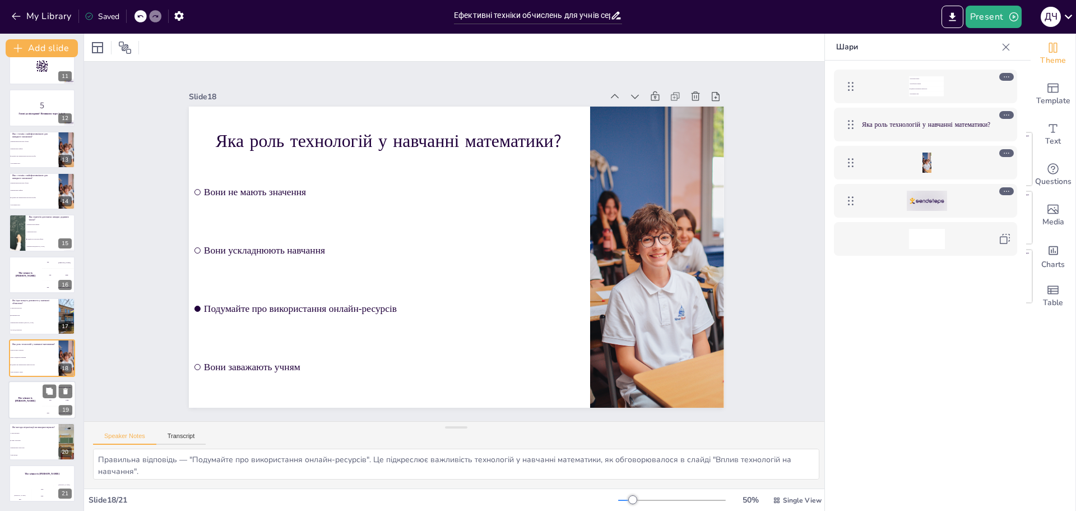
click at [25, 400] on h4 "The winner is [PERSON_NAME]" at bounding box center [25, 399] width 34 height 6
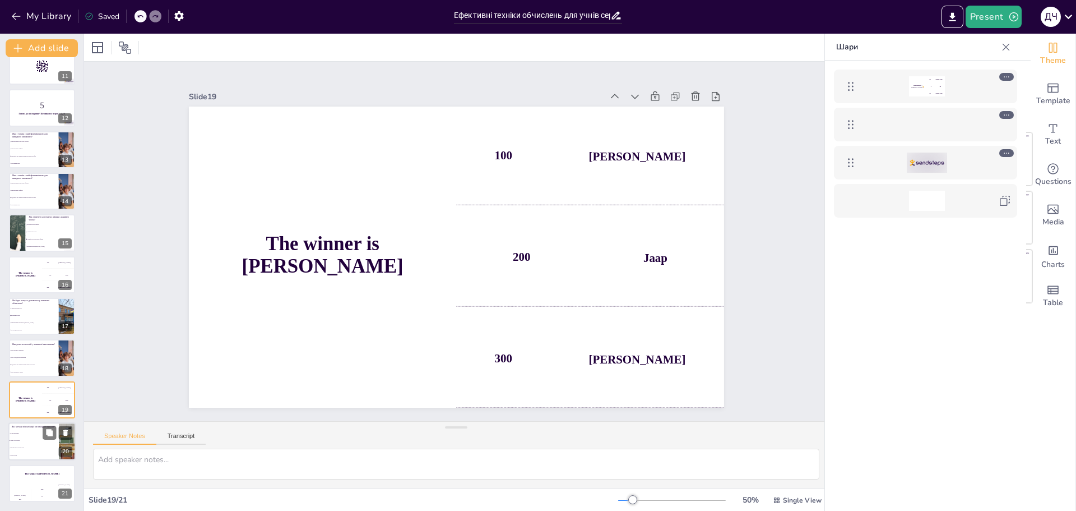
click at [38, 430] on li "Тільки малюнки" at bounding box center [33, 432] width 50 height 7
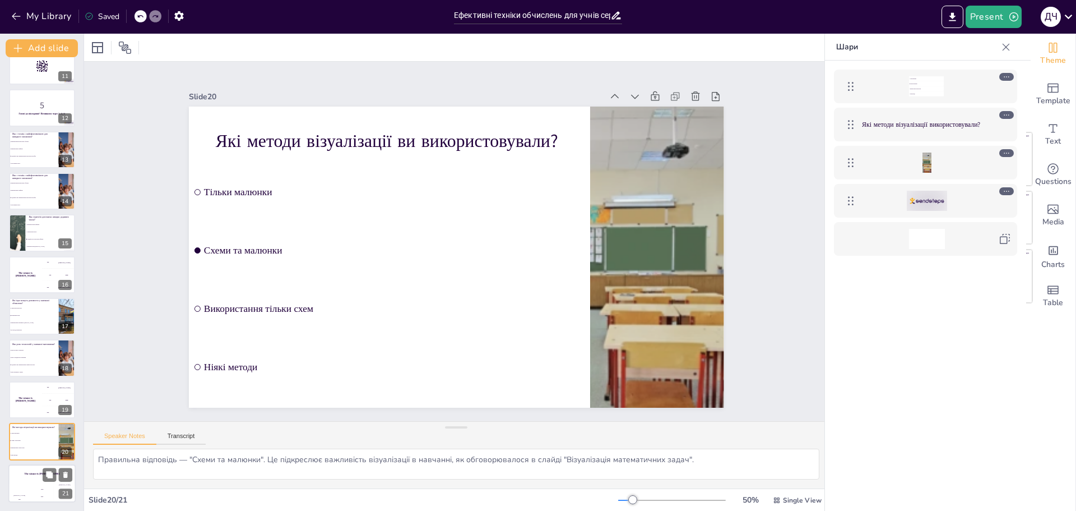
click at [27, 484] on div "Hasan 100" at bounding box center [19, 492] width 22 height 19
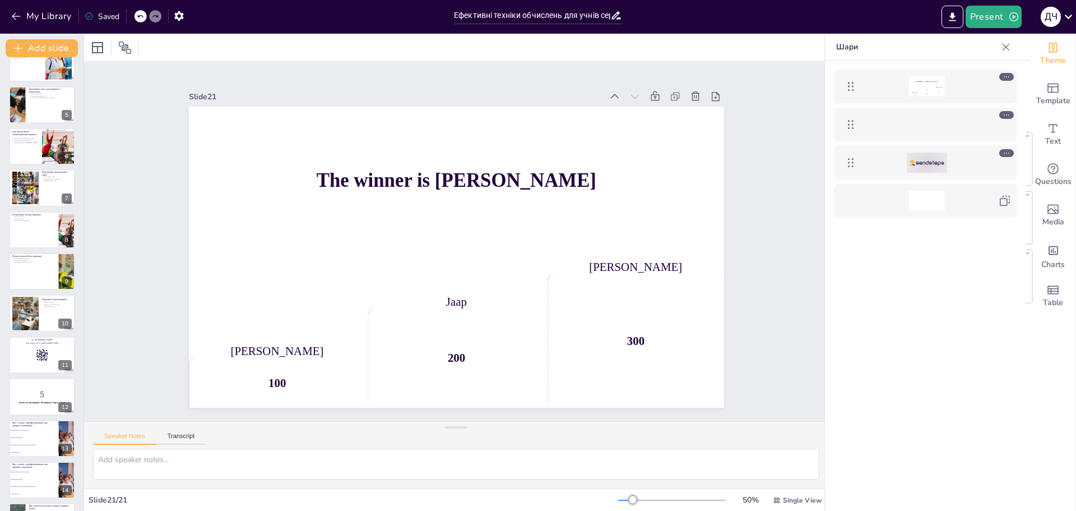
scroll to position [0, 0]
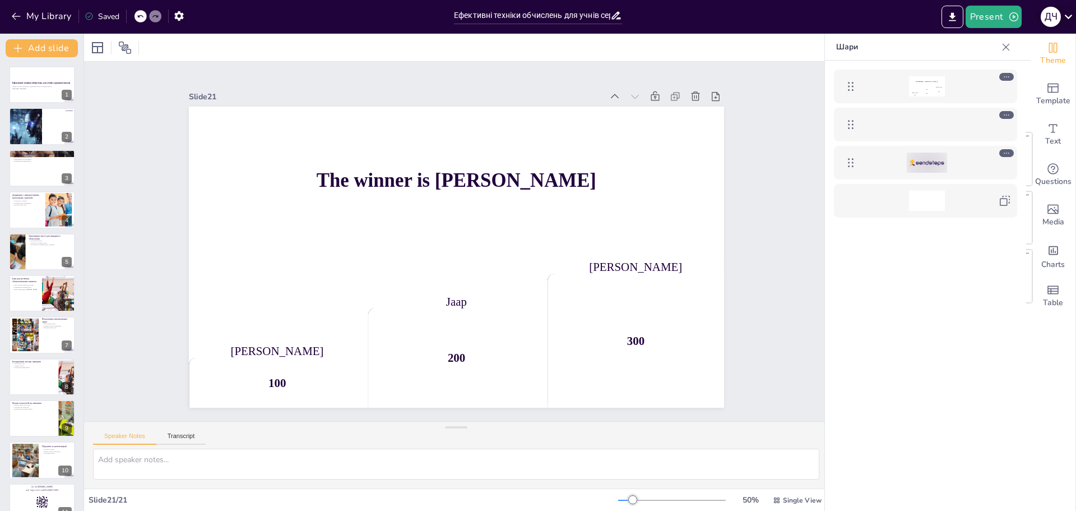
click at [1066, 11] on icon at bounding box center [1068, 16] width 15 height 15
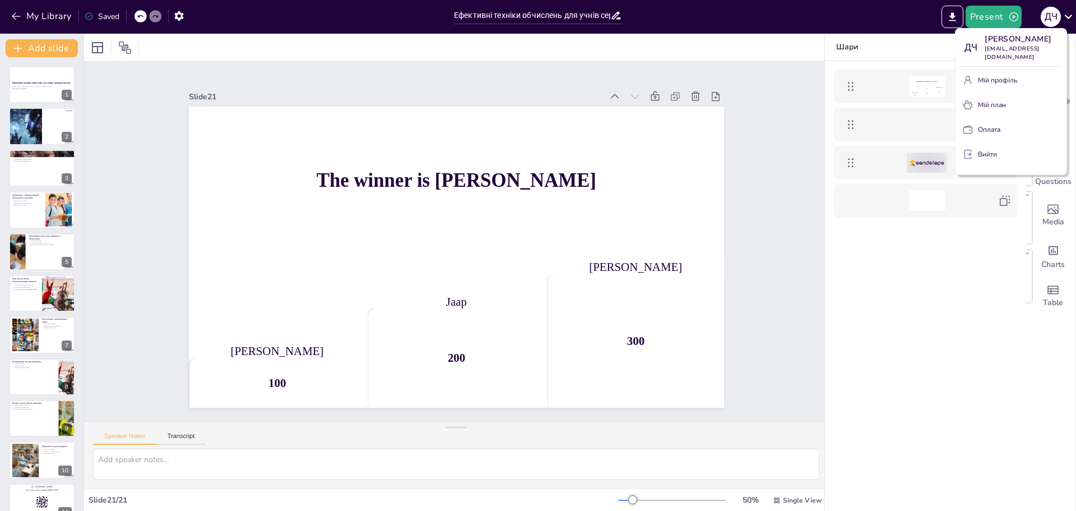
click at [889, 331] on div at bounding box center [538, 255] width 1076 height 511
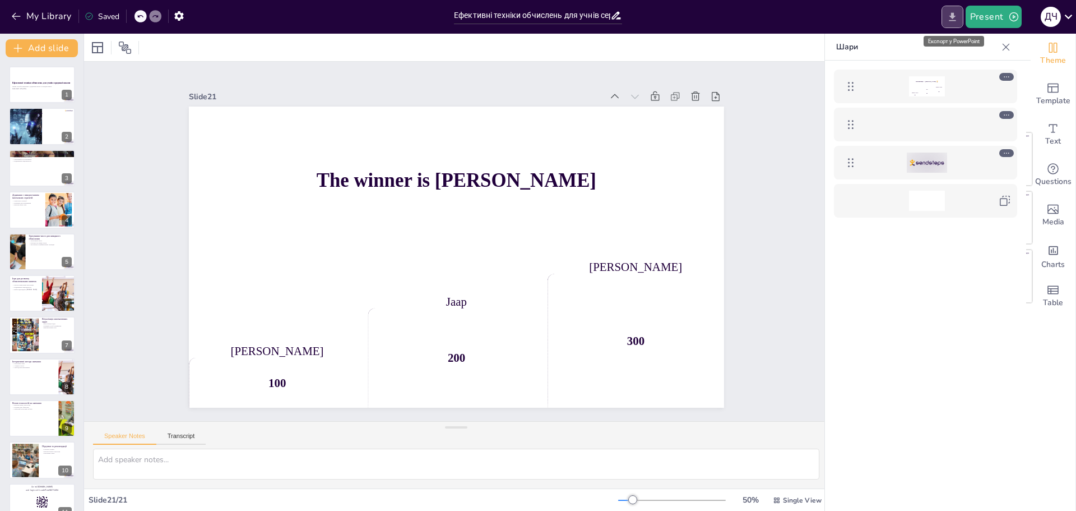
click at [956, 16] on icon "Export to PowerPoint" at bounding box center [953, 17] width 12 height 12
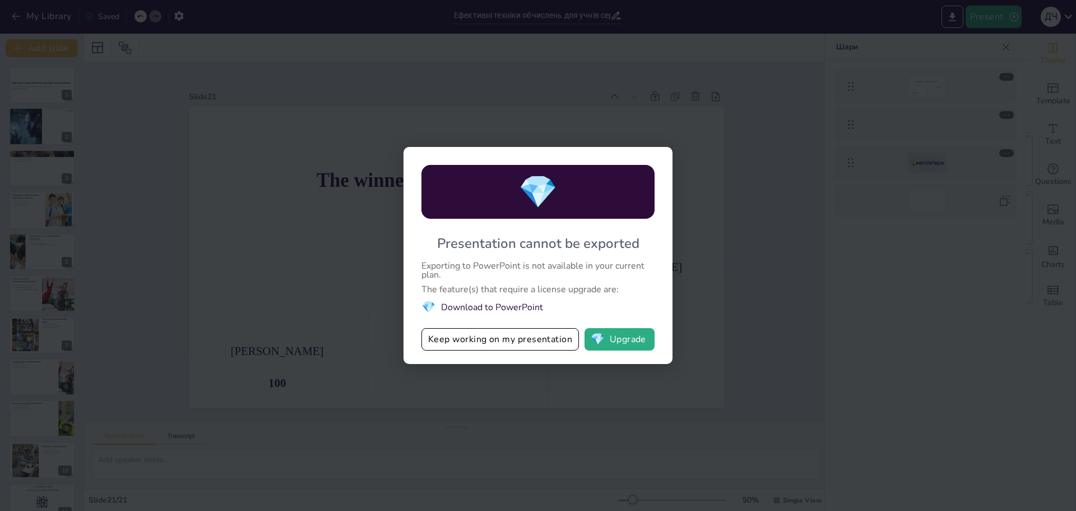
click at [316, 206] on div "💎 Presentation cannot be exported Exporting to PowerPoint is not available in y…" at bounding box center [538, 255] width 1076 height 511
